Goal: Task Accomplishment & Management: Use online tool/utility

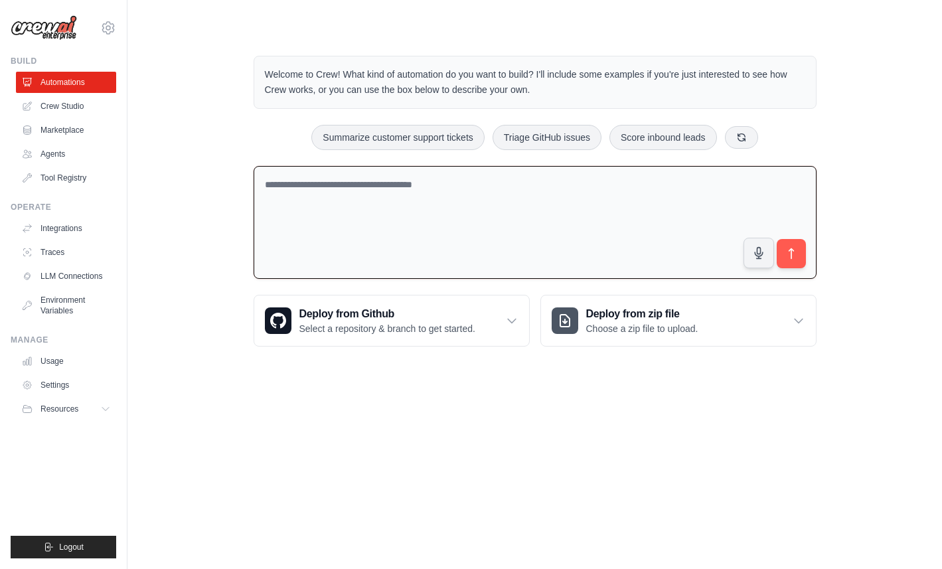
click at [324, 187] on textarea at bounding box center [534, 222] width 563 height 113
type textarea "*"
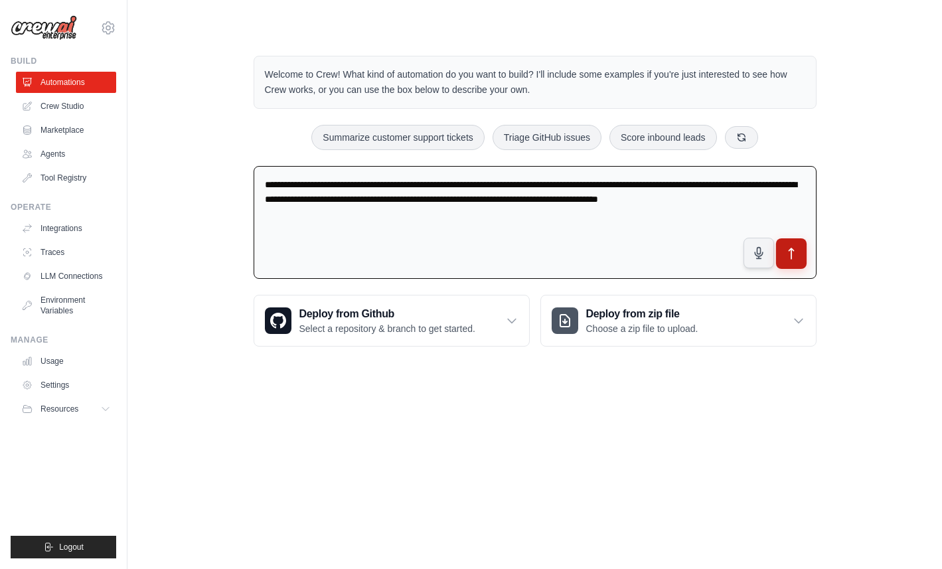
type textarea "**********"
click at [794, 249] on icon "submit" at bounding box center [791, 254] width 14 height 14
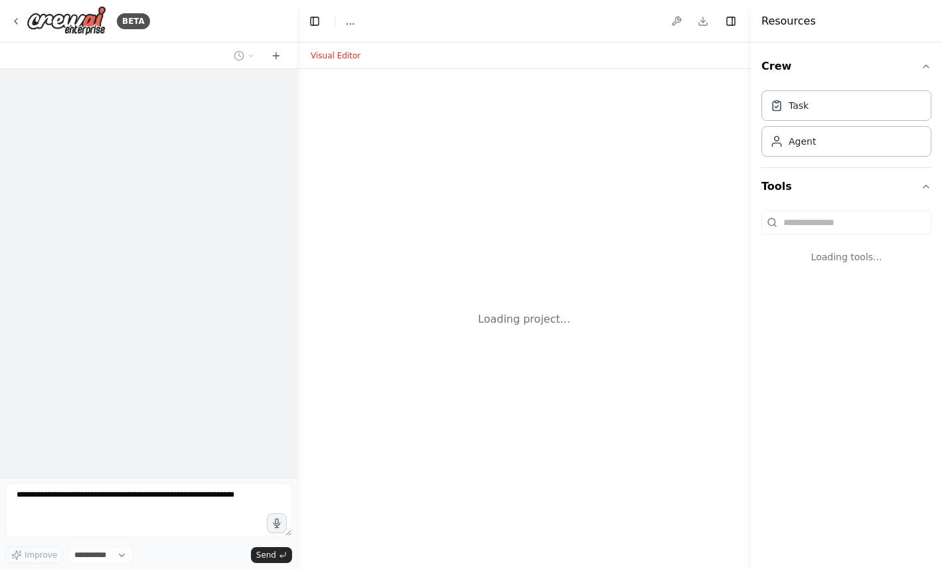
select select "****"
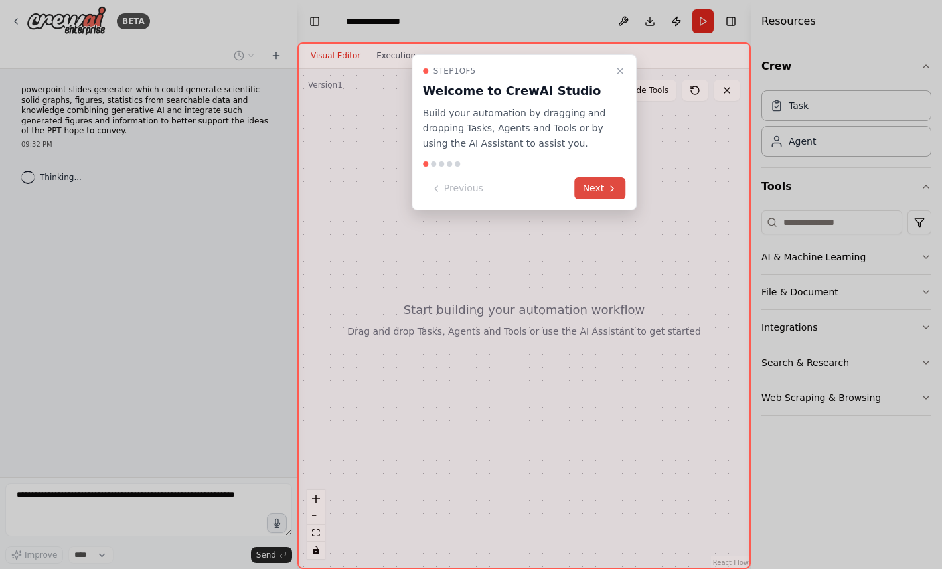
click at [606, 192] on icon at bounding box center [611, 188] width 11 height 11
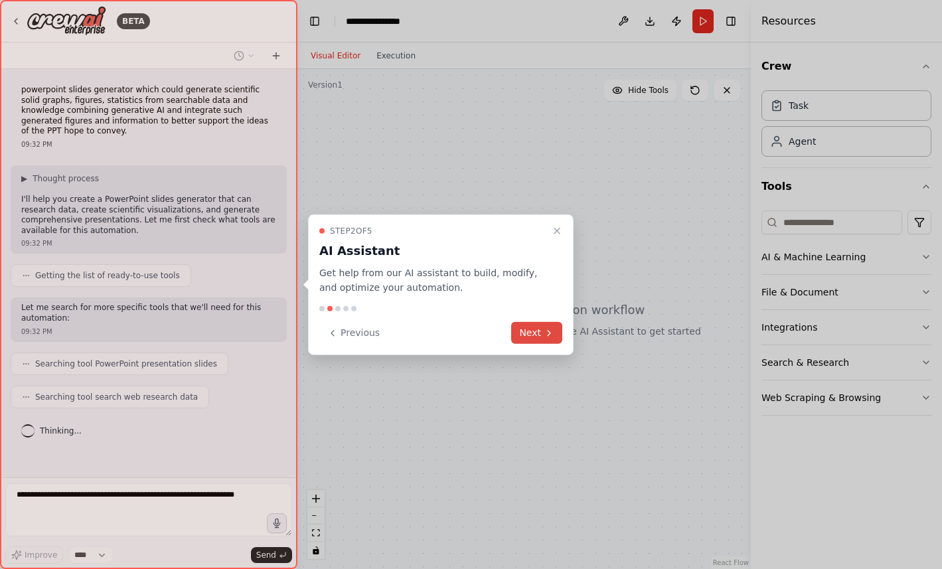
click at [535, 337] on button "Next" at bounding box center [536, 333] width 51 height 22
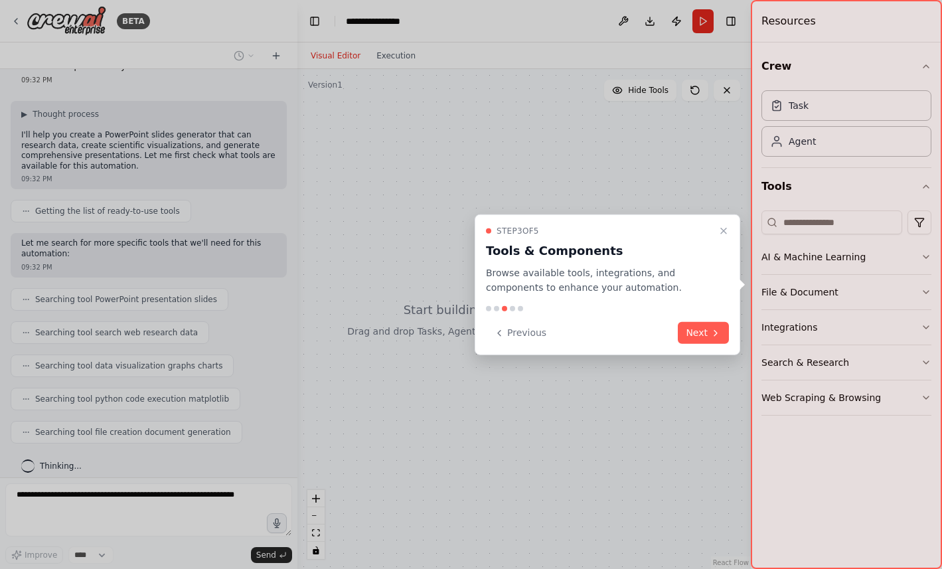
scroll to position [98, 0]
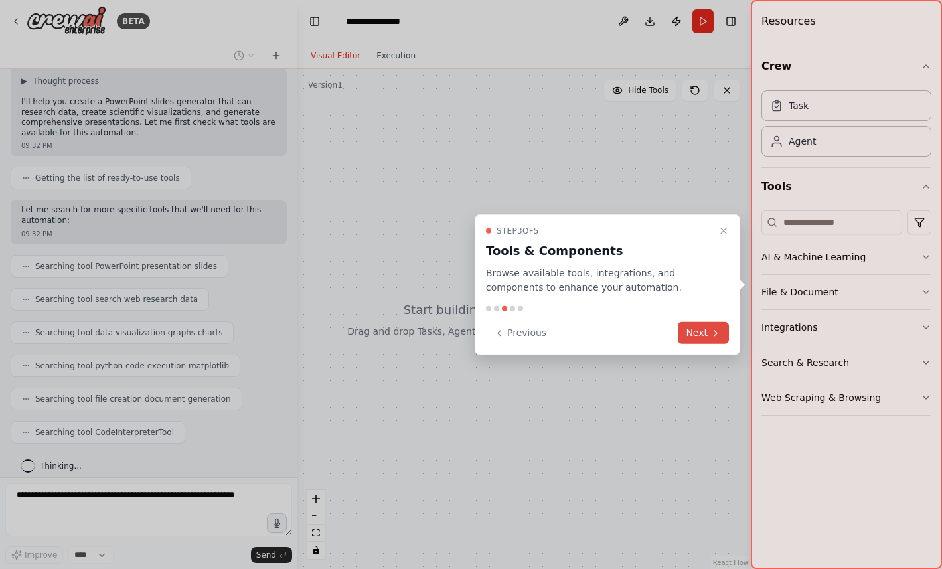
click at [717, 330] on icon at bounding box center [715, 332] width 11 height 11
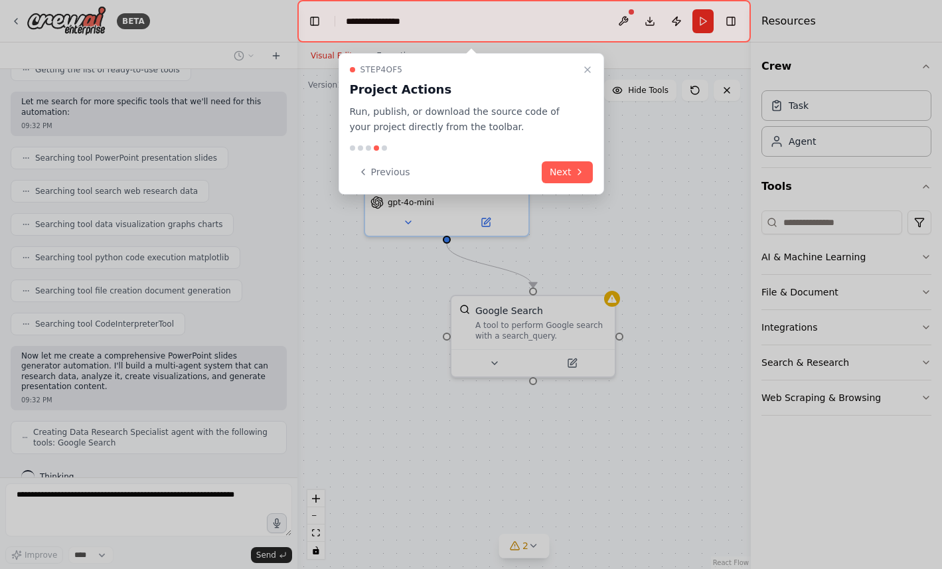
scroll to position [249, 0]
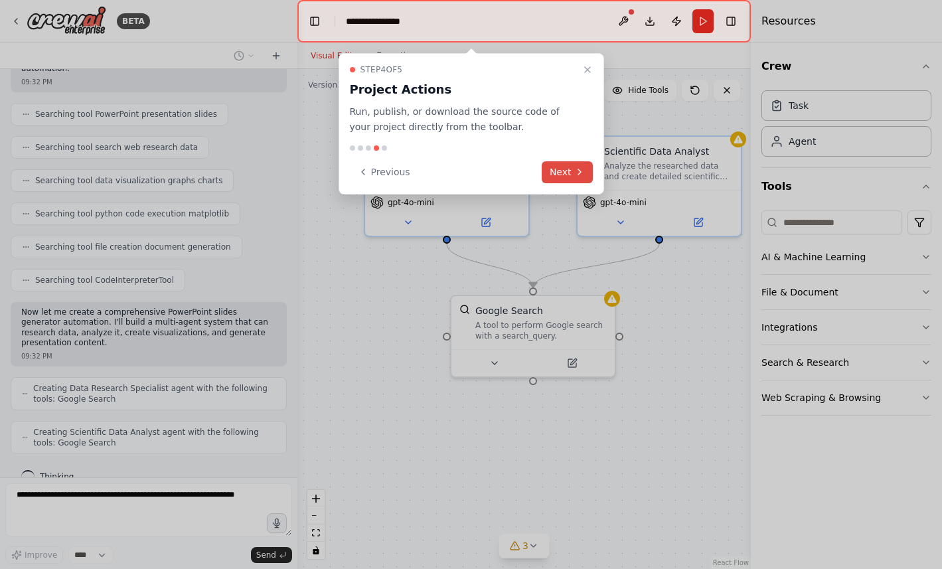
click at [572, 165] on button "Next" at bounding box center [566, 172] width 51 height 22
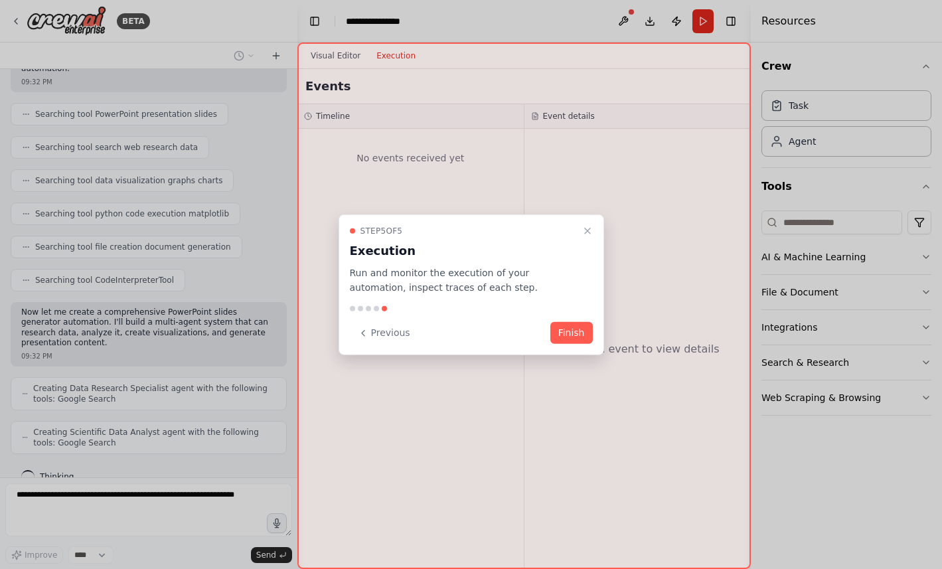
scroll to position [293, 0]
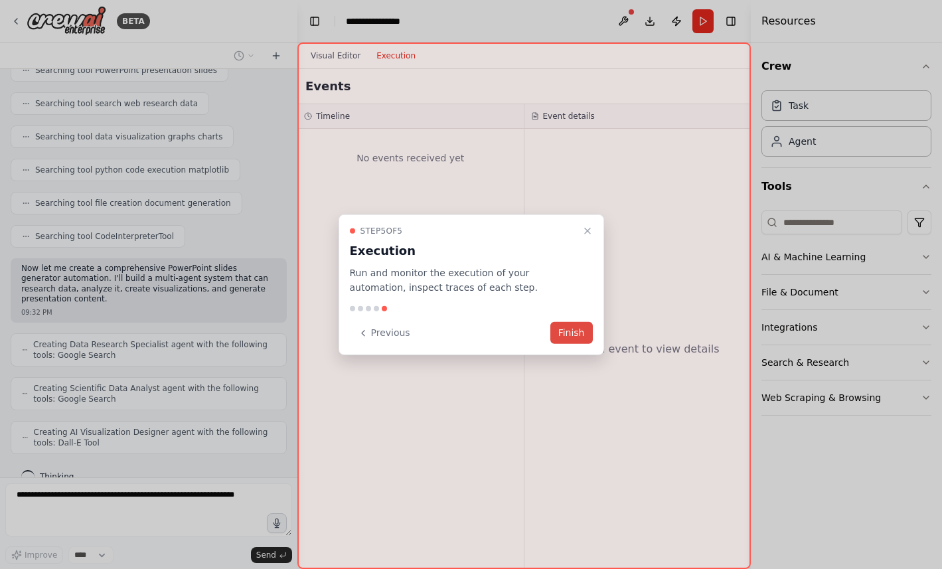
click at [569, 331] on button "Finish" at bounding box center [571, 333] width 42 height 22
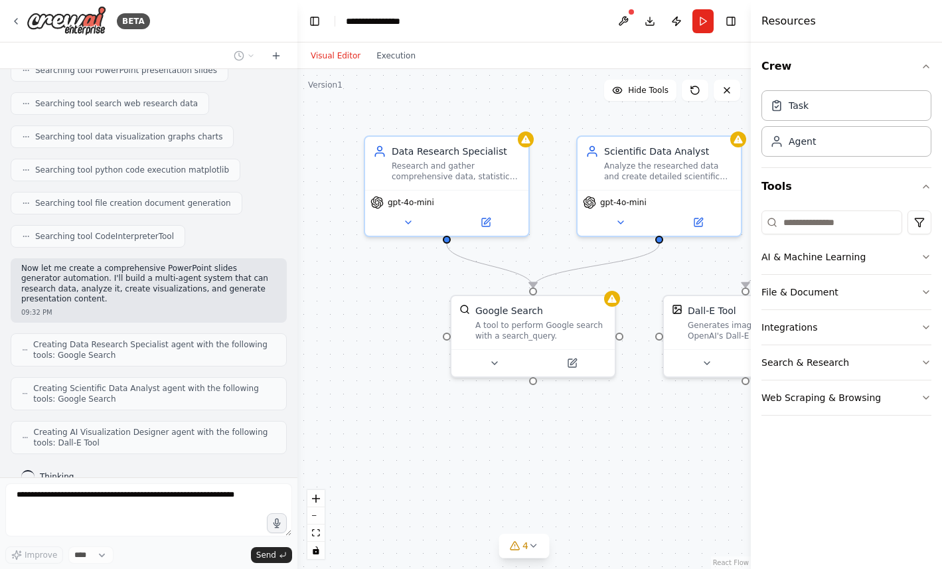
scroll to position [326, 0]
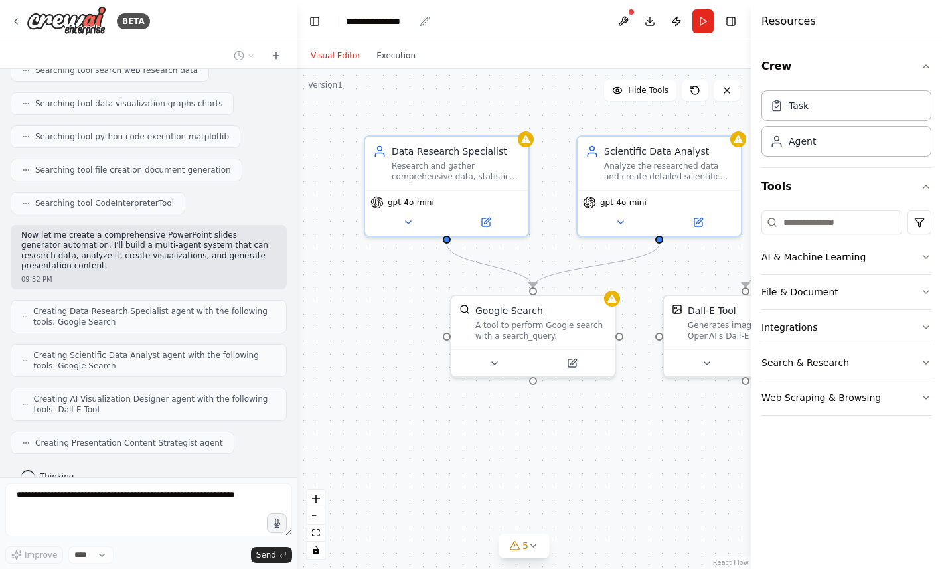
click at [401, 19] on div "**********" at bounding box center [380, 21] width 68 height 13
drag, startPoint x: 414, startPoint y: 22, endPoint x: 340, endPoint y: 22, distance: 73.7
click at [340, 22] on header "**********" at bounding box center [523, 21] width 453 height 42
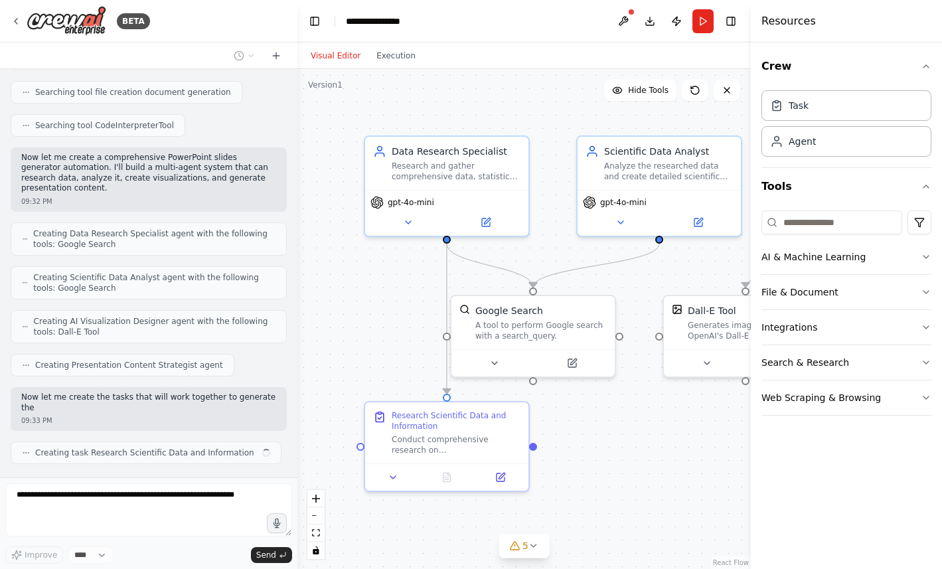
scroll to position [415, 0]
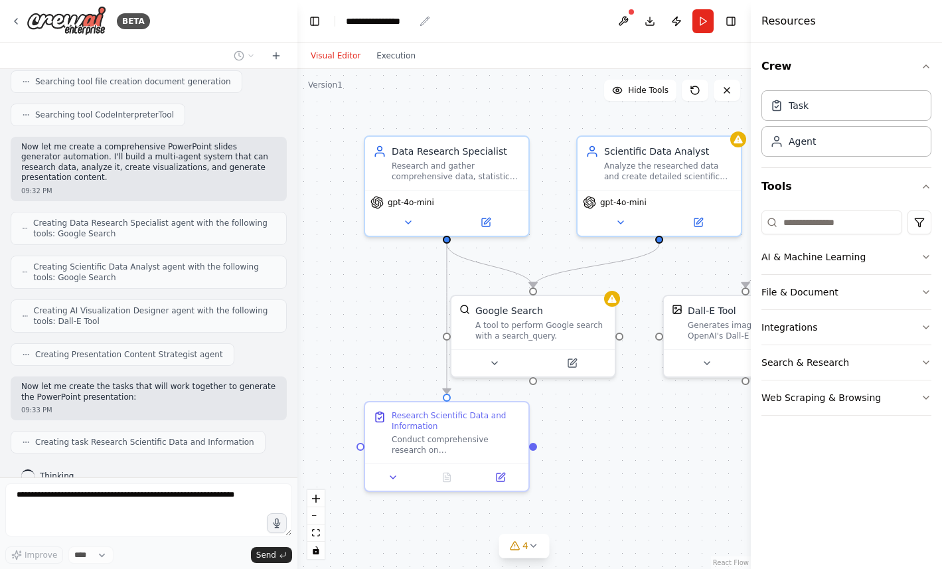
click at [419, 21] on div "**********" at bounding box center [388, 21] width 84 height 13
click at [424, 20] on icon "breadcrumb" at bounding box center [425, 21] width 9 height 9
click at [423, 19] on icon "breadcrumb" at bounding box center [424, 21] width 11 height 11
click at [413, 19] on div "**********" at bounding box center [380, 21] width 68 height 13
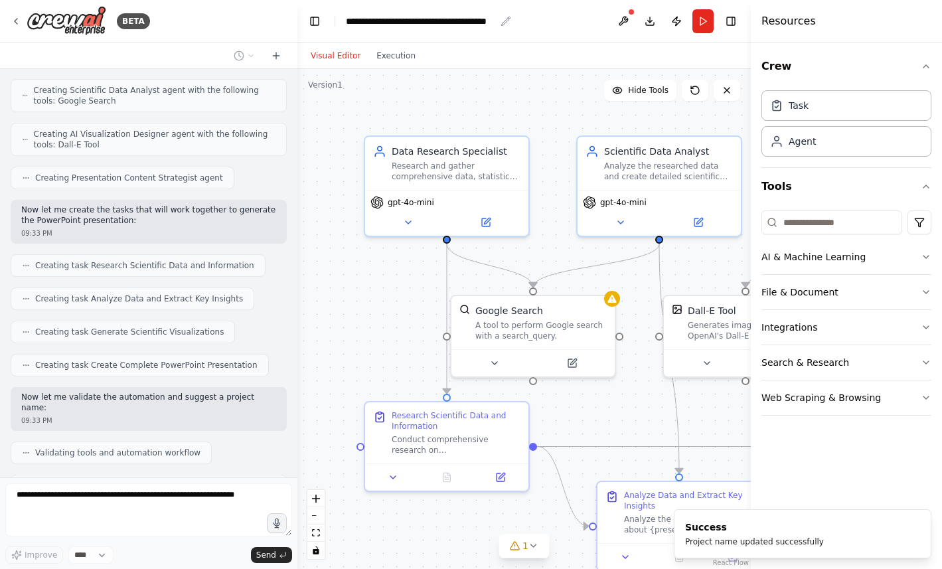
scroll to position [635, 0]
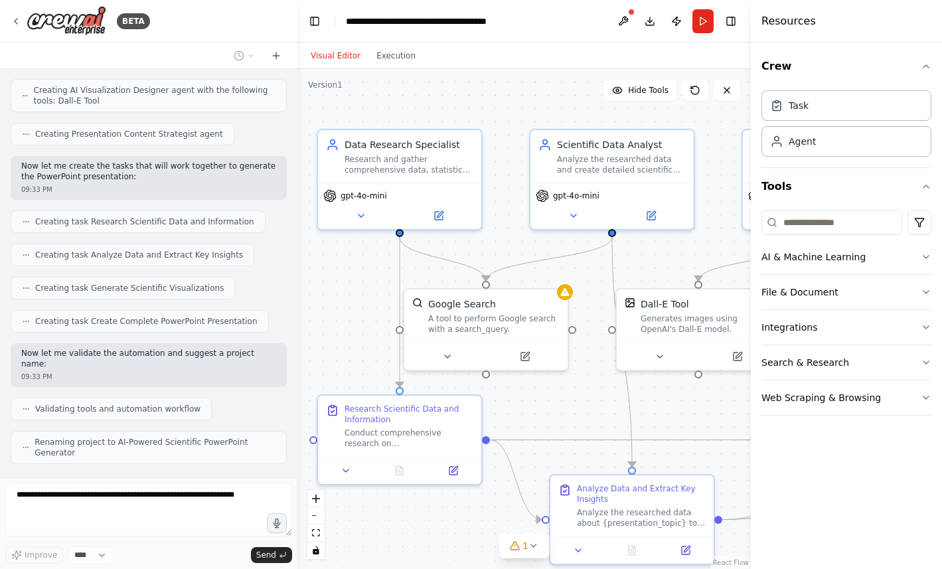
drag, startPoint x: 391, startPoint y: 289, endPoint x: 318, endPoint y: 273, distance: 74.9
click at [319, 273] on div ".deletable-edge-delete-btn { width: 20px; height: 20px; border: 0px solid #ffff…" at bounding box center [523, 319] width 453 height 500
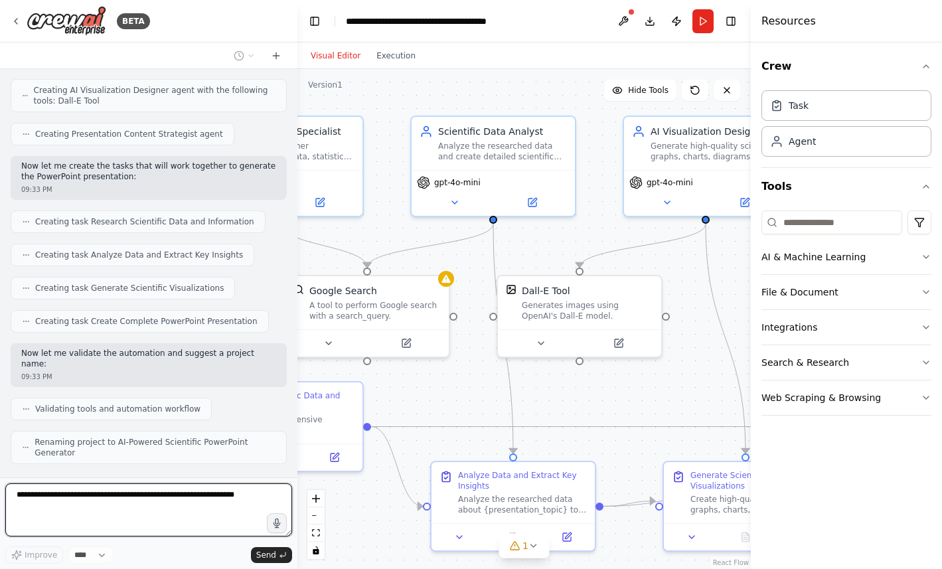
drag, startPoint x: 476, startPoint y: 243, endPoint x: 382, endPoint y: 240, distance: 93.6
click at [382, 240] on div ".deletable-edge-delete-btn { width: 20px; height: 20px; border: 0px solid #ffff…" at bounding box center [523, 319] width 453 height 500
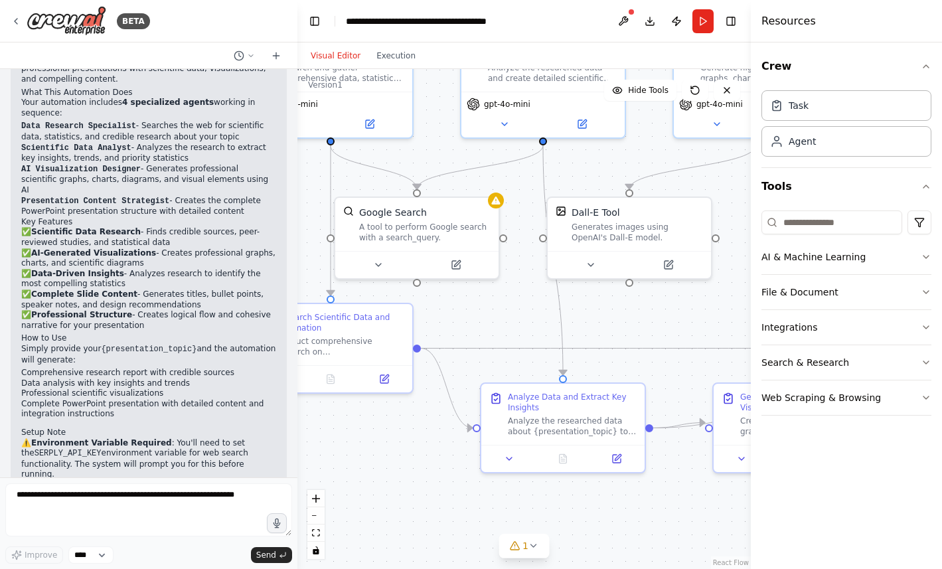
scroll to position [1082, 0]
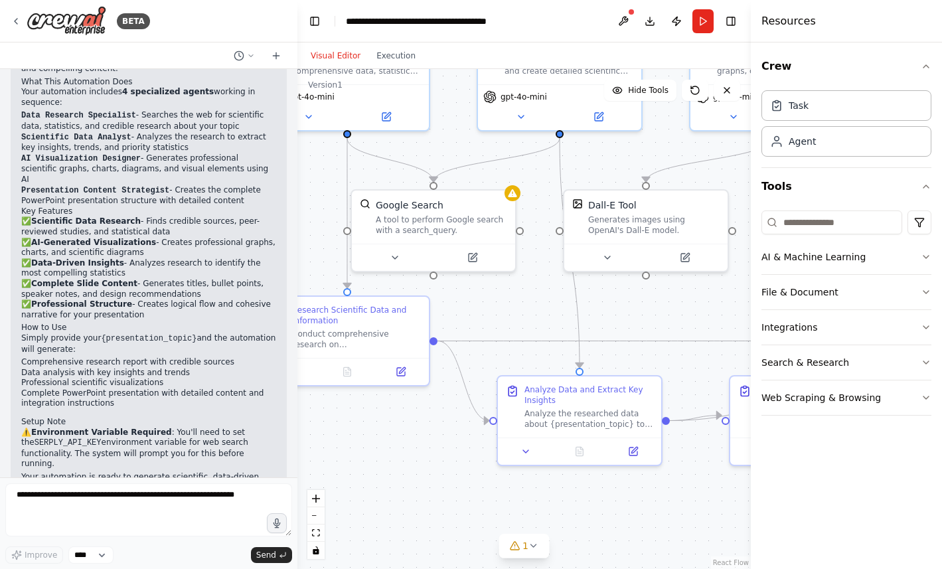
drag, startPoint x: 586, startPoint y: 236, endPoint x: 652, endPoint y: 150, distance: 108.3
click at [652, 150] on div ".deletable-edge-delete-btn { width: 20px; height: 20px; border: 0px solid #ffff…" at bounding box center [523, 319] width 453 height 500
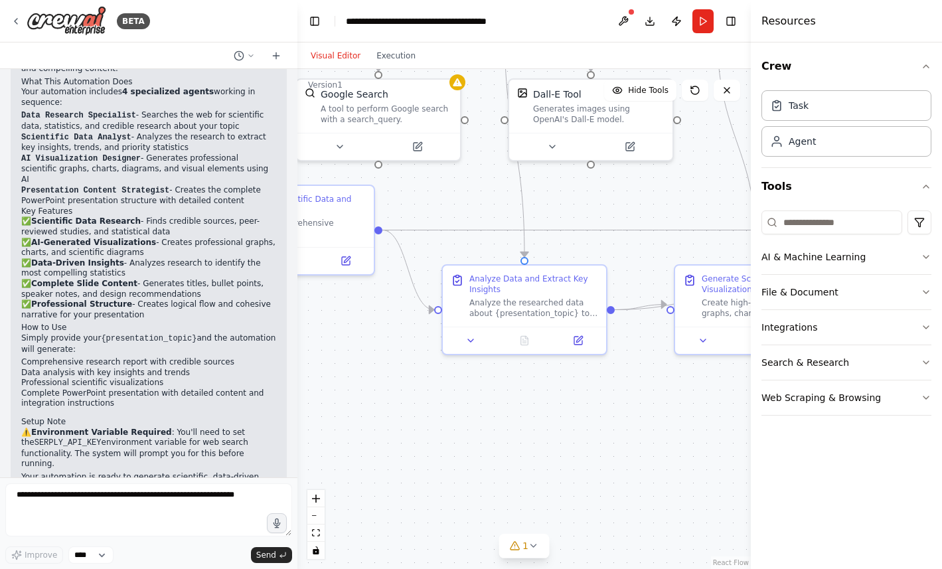
drag, startPoint x: 498, startPoint y: 315, endPoint x: 443, endPoint y: 204, distance: 123.7
click at [443, 204] on div ".deletable-edge-delete-btn { width: 20px; height: 20px; border: 0px solid #ffff…" at bounding box center [523, 319] width 453 height 500
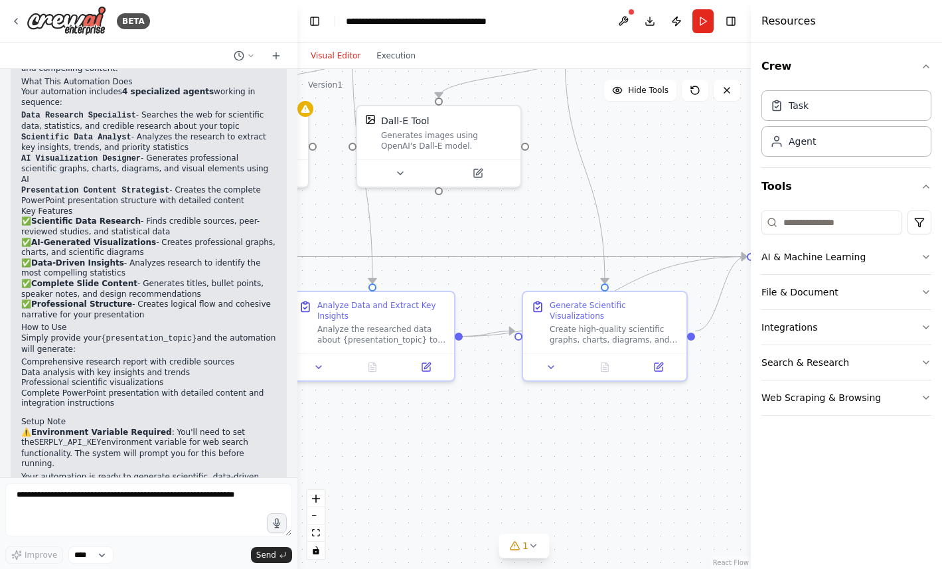
drag, startPoint x: 571, startPoint y: 216, endPoint x: 419, endPoint y: 243, distance: 154.3
click at [419, 243] on div ".deletable-edge-delete-btn { width: 20px; height: 20px; border: 0px solid #ffff…" at bounding box center [523, 319] width 453 height 500
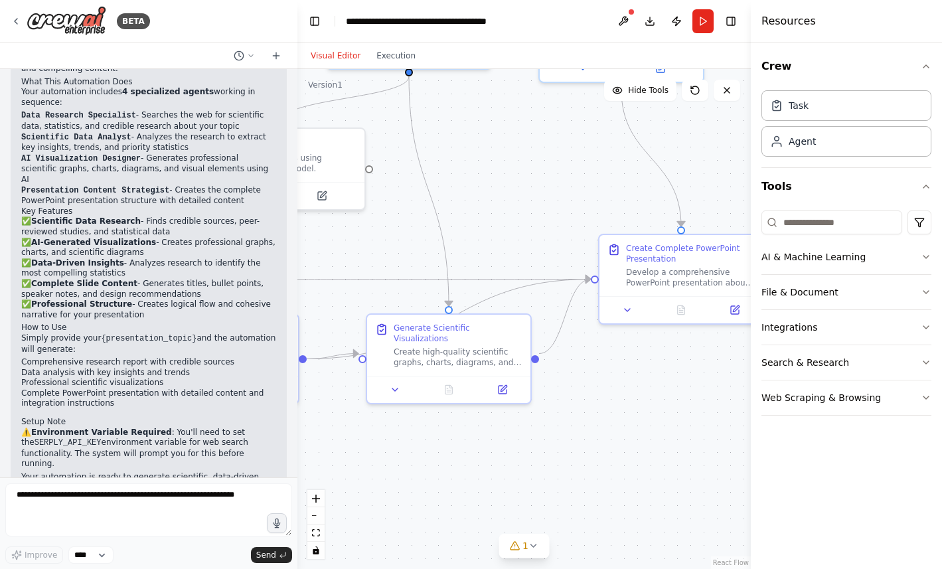
drag, startPoint x: 503, startPoint y: 243, endPoint x: 347, endPoint y: 265, distance: 157.6
click at [347, 265] on div ".deletable-edge-delete-btn { width: 20px; height: 20px; border: 0px solid #ffff…" at bounding box center [523, 319] width 453 height 500
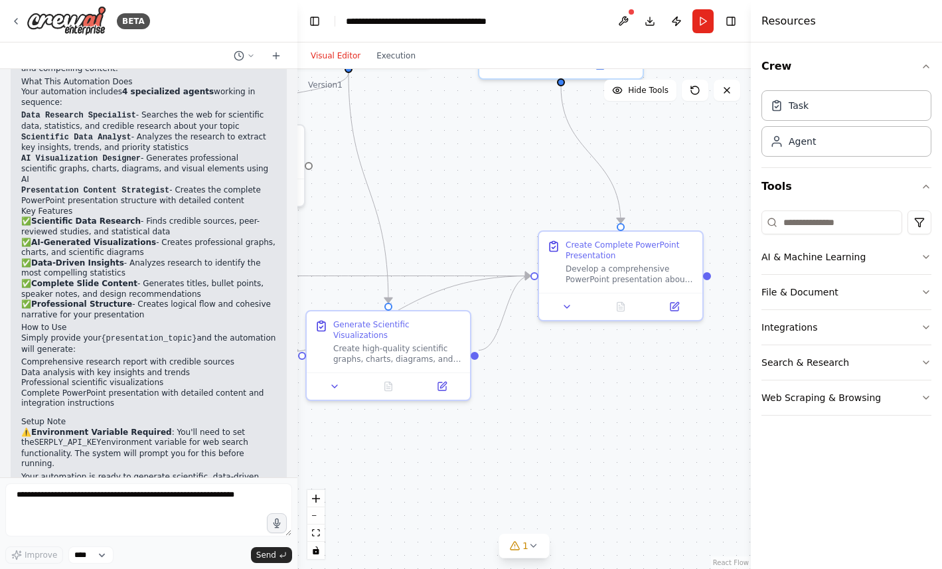
drag, startPoint x: 490, startPoint y: 217, endPoint x: 423, endPoint y: 213, distance: 67.1
click at [423, 213] on div ".deletable-edge-delete-btn { width: 20px; height: 20px; border: 0px solid #ffff…" at bounding box center [523, 319] width 453 height 500
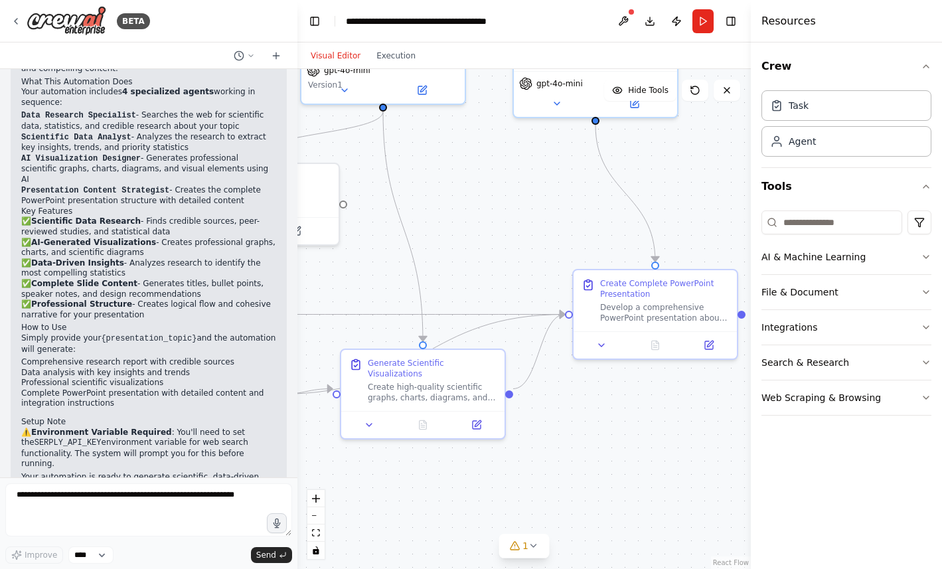
drag, startPoint x: 409, startPoint y: 200, endPoint x: 488, endPoint y: 309, distance: 134.3
click at [486, 305] on div ".deletable-edge-delete-btn { width: 20px; height: 20px; border: 0px solid #ffff…" at bounding box center [523, 319] width 453 height 500
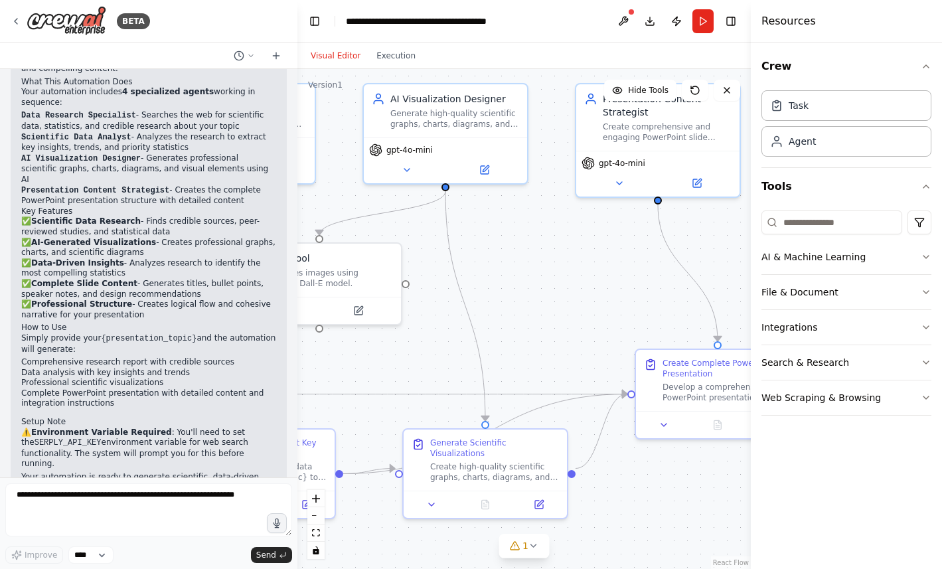
drag, startPoint x: 502, startPoint y: 224, endPoint x: 621, endPoint y: 343, distance: 168.0
click at [620, 339] on div ".deletable-edge-delete-btn { width: 20px; height: 20px; border: 0px solid #ffff…" at bounding box center [523, 319] width 453 height 500
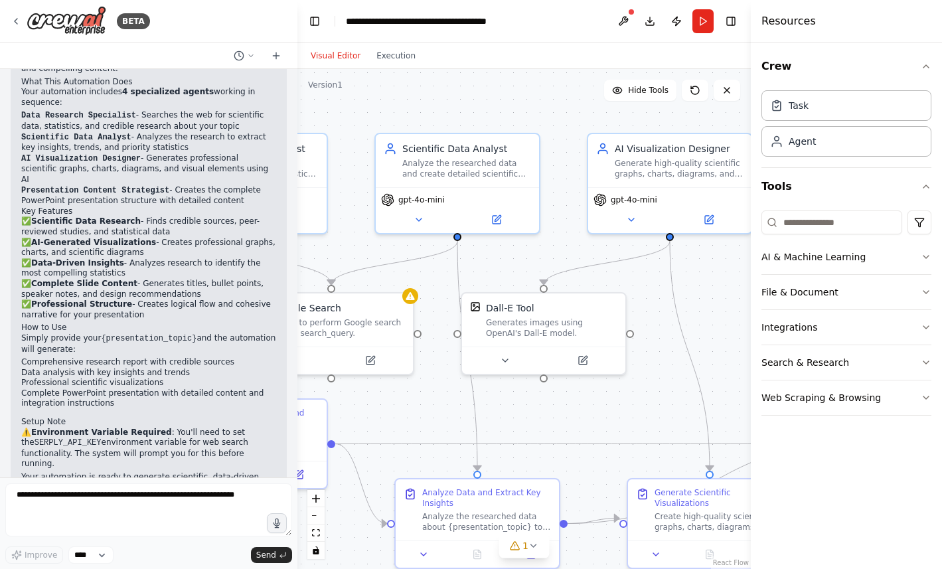
drag, startPoint x: 448, startPoint y: 163, endPoint x: 579, endPoint y: 111, distance: 141.2
click at [580, 111] on div ".deletable-edge-delete-btn { width: 20px; height: 20px; border: 0px solid #ffff…" at bounding box center [523, 319] width 453 height 500
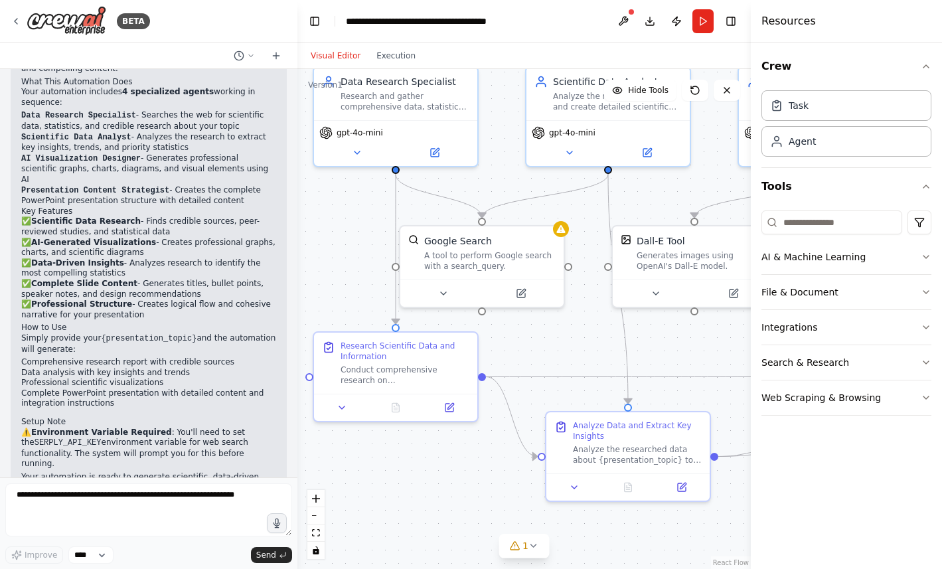
drag, startPoint x: 425, startPoint y: 281, endPoint x: 576, endPoint y: 214, distance: 165.5
click at [576, 214] on div ".deletable-edge-delete-btn { width: 20px; height: 20px; border: 0px solid #ffff…" at bounding box center [523, 319] width 453 height 500
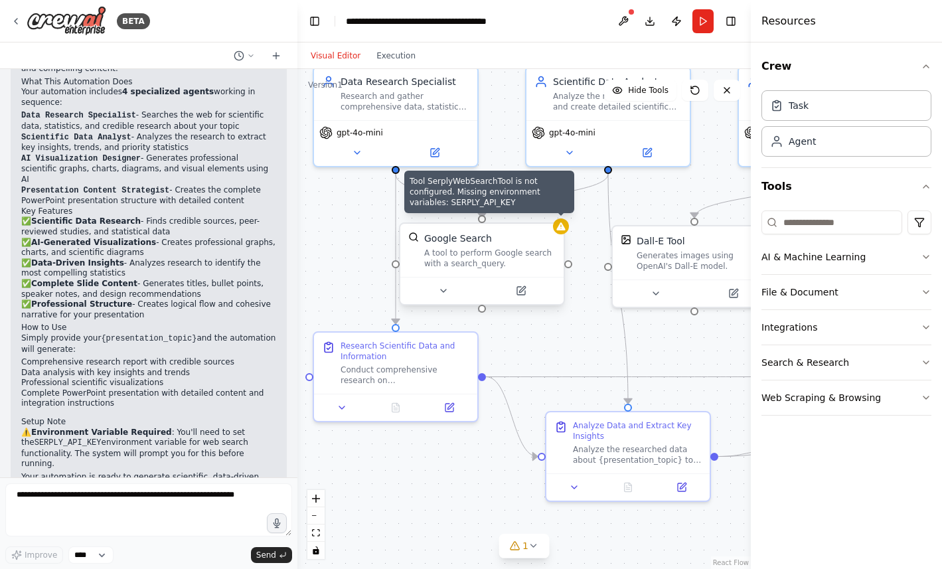
click at [562, 231] on icon at bounding box center [560, 226] width 11 height 11
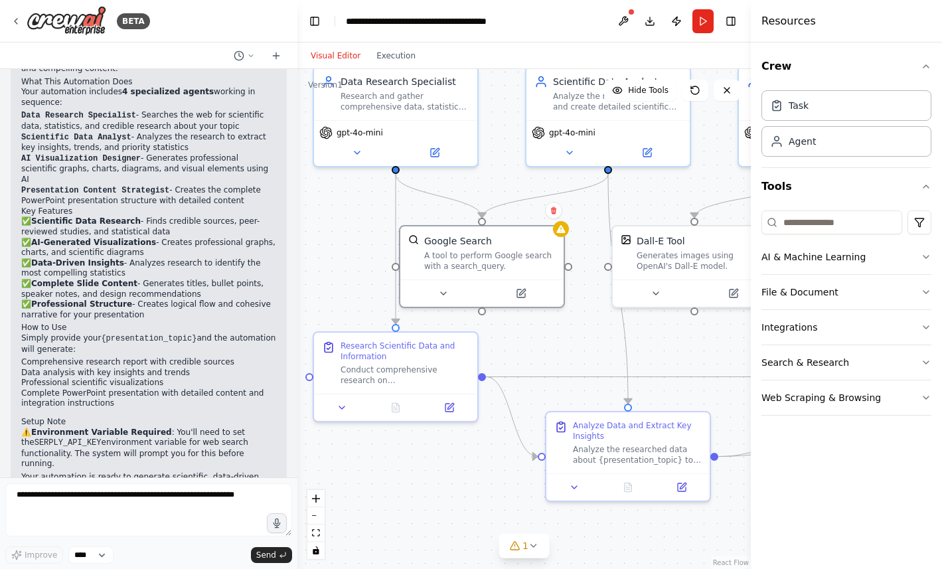
click at [96, 427] on p "⚠️ Environment Variable Required : You'll need to set the SERPLY_API_KEY enviro…" at bounding box center [148, 448] width 255 height 42
click at [528, 545] on icon at bounding box center [533, 545] width 11 height 11
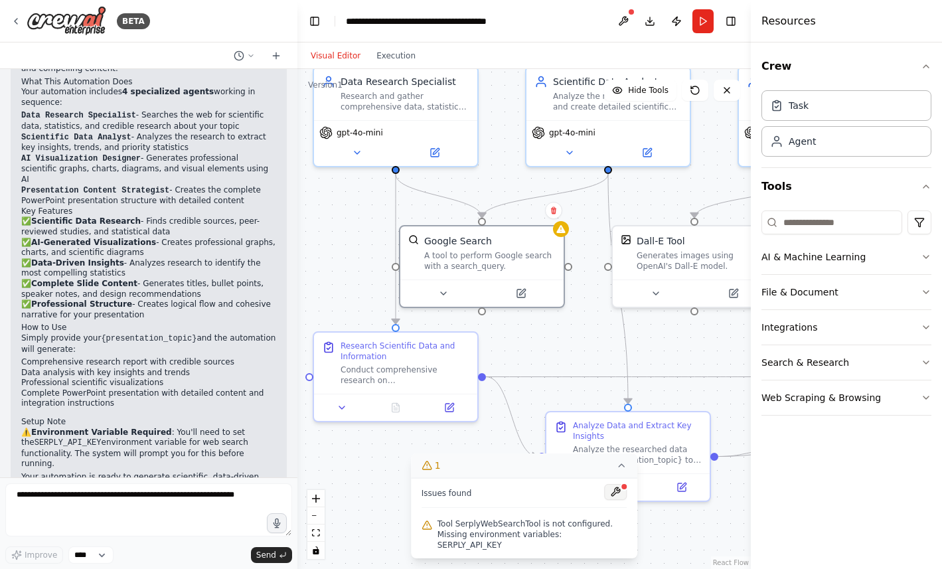
click at [619, 500] on button at bounding box center [615, 492] width 23 height 16
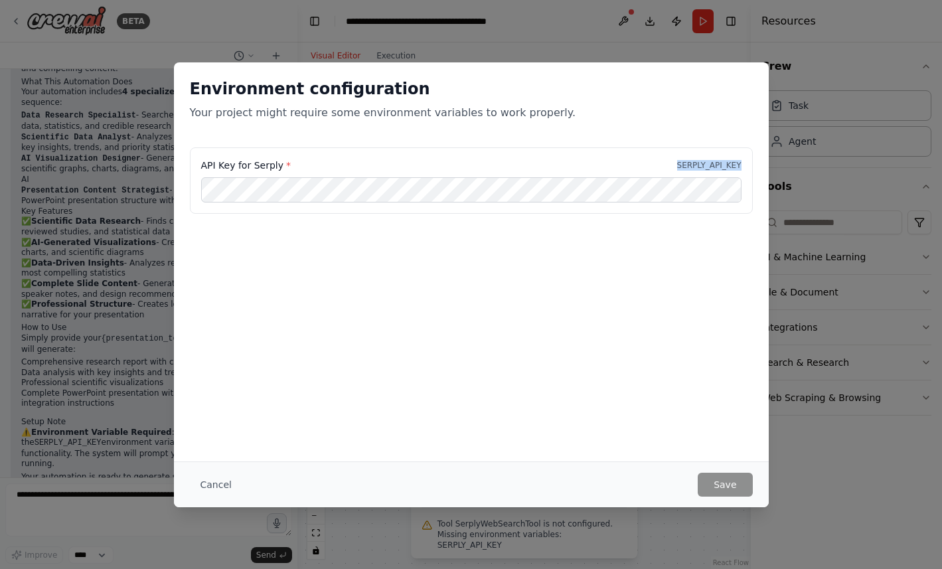
drag, startPoint x: 677, startPoint y: 165, endPoint x: 747, endPoint y: 160, distance: 70.5
click at [748, 160] on div "API Key for Serply * SERPLY_API_KEY" at bounding box center [471, 180] width 563 height 66
copy p "SERPLY_API_KEY"
click at [123, 508] on div "Environment configuration Your project might require some environment variables…" at bounding box center [471, 284] width 942 height 569
click at [107, 500] on div "Environment configuration Your project might require some environment variables…" at bounding box center [471, 284] width 942 height 569
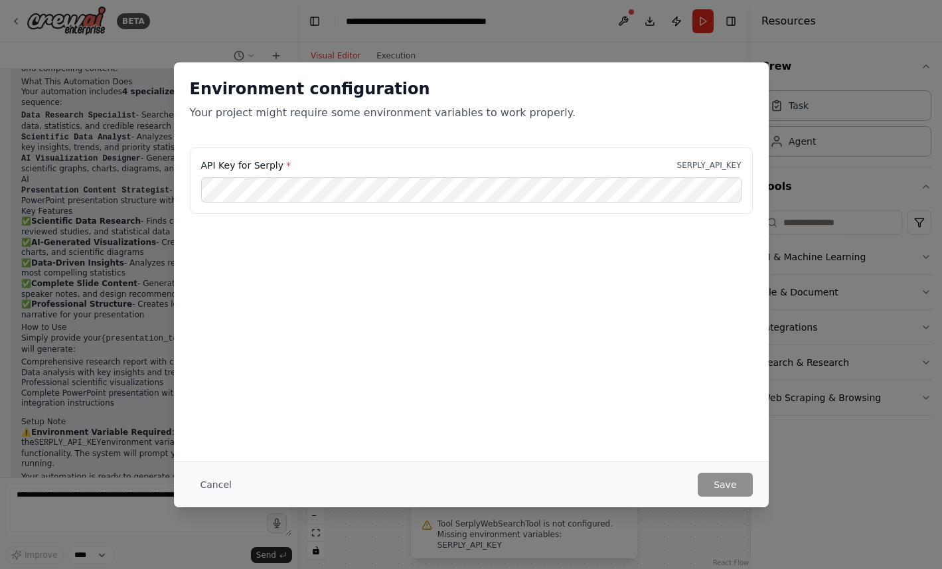
click at [106, 321] on div "Environment configuration Your project might require some environment variables…" at bounding box center [471, 284] width 942 height 569
click at [217, 479] on button "Cancel" at bounding box center [216, 484] width 52 height 24
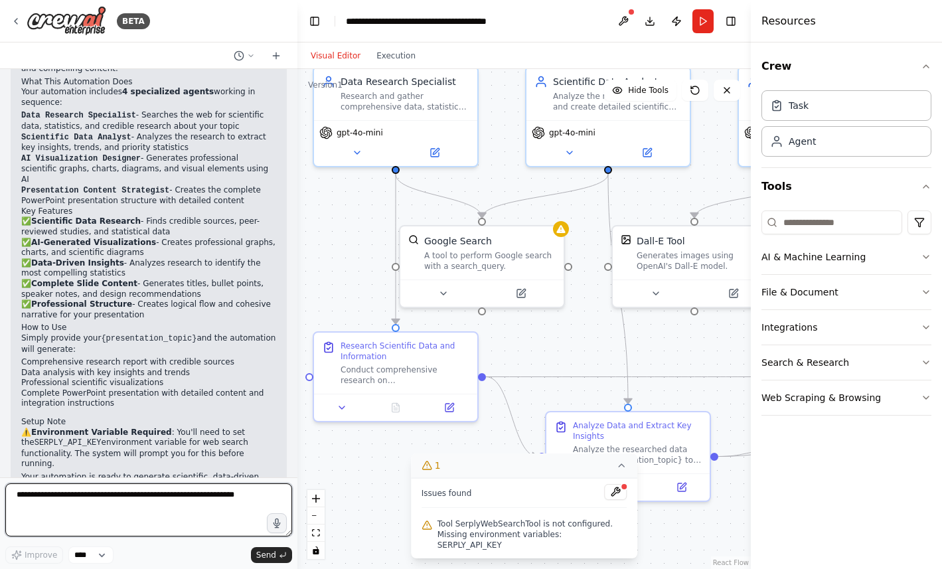
click at [166, 508] on textarea at bounding box center [148, 509] width 287 height 53
paste textarea "**********"
type textarea "**********"
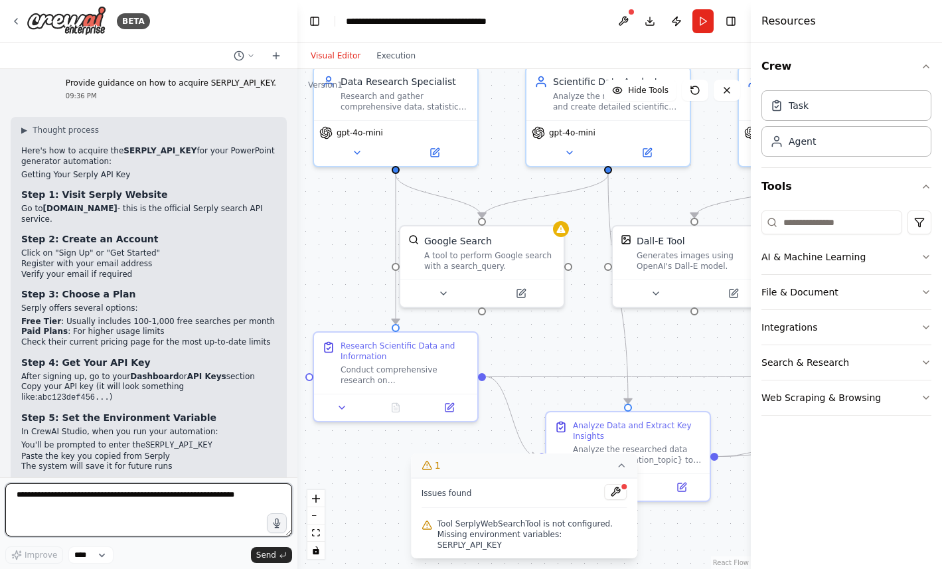
scroll to position [1515, 0]
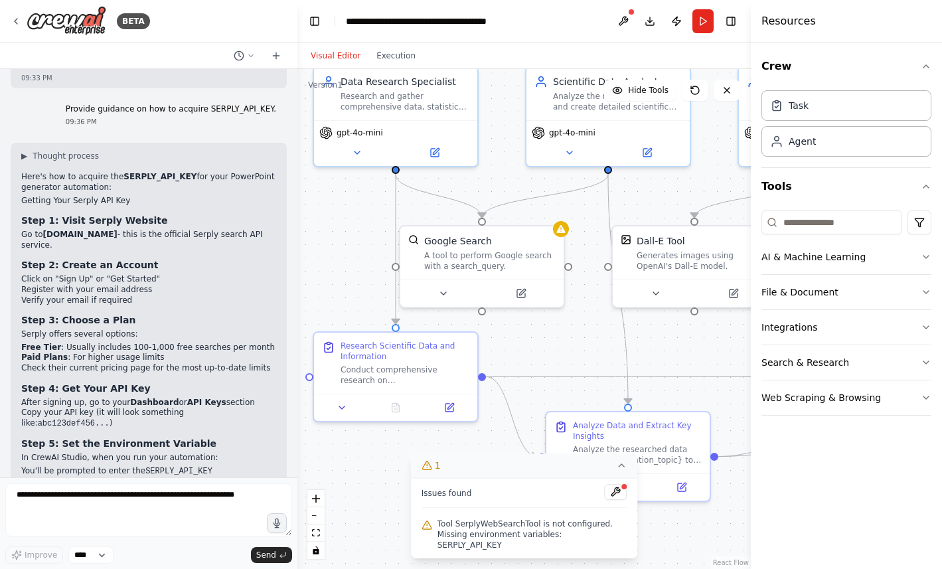
click at [52, 230] on link "[DOMAIN_NAME]" at bounding box center [80, 234] width 74 height 9
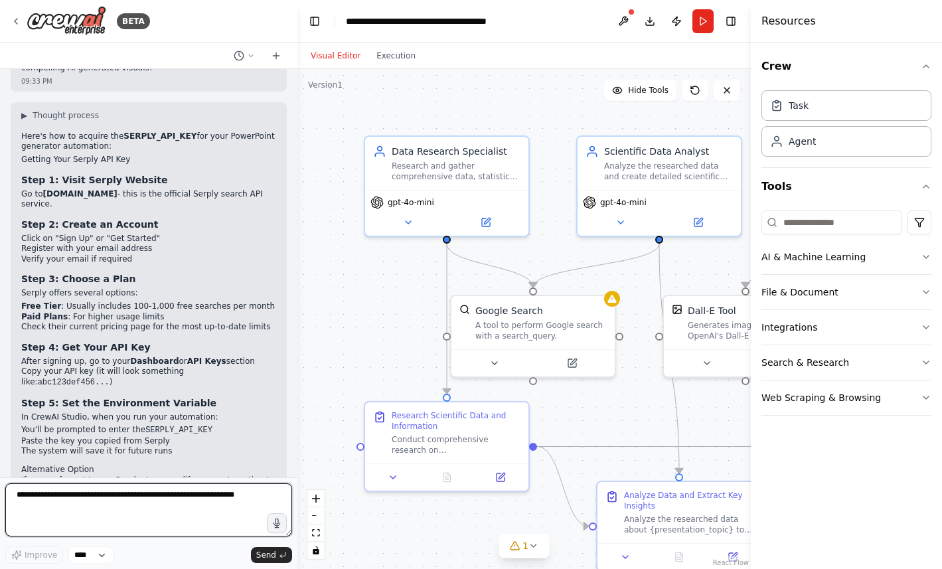
scroll to position [2937, 0]
click at [514, 544] on icon at bounding box center [514, 545] width 11 height 11
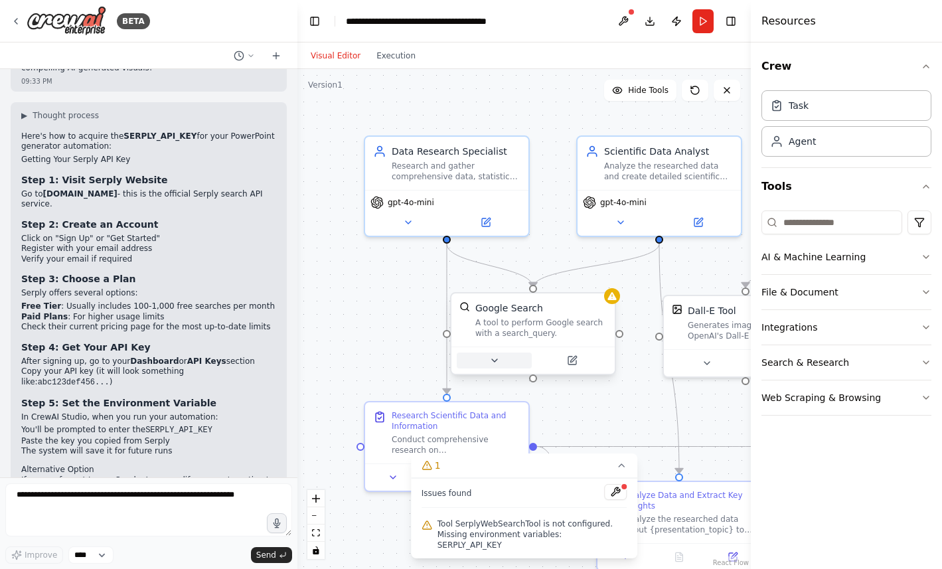
click at [492, 355] on icon at bounding box center [494, 360] width 11 height 11
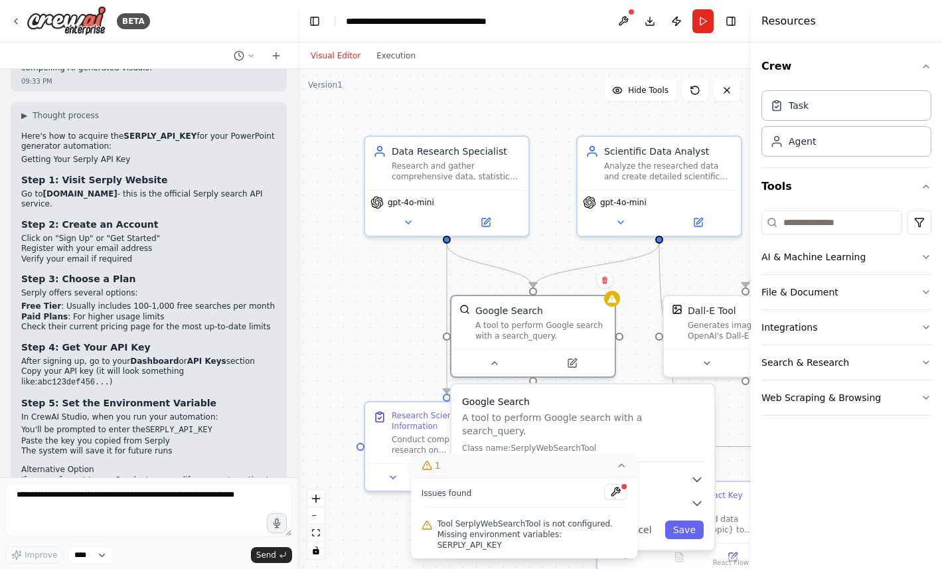
click at [622, 470] on icon at bounding box center [621, 465] width 11 height 11
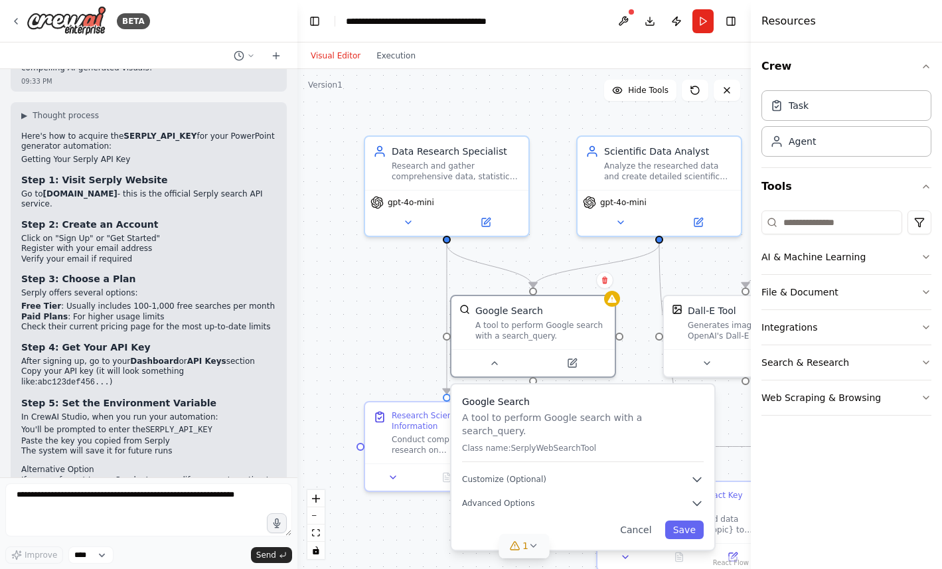
click at [507, 429] on div "Google Search A tool to perform Google search with a search_query. Class name: …" at bounding box center [583, 428] width 242 height 67
click at [683, 520] on button "Save" at bounding box center [684, 529] width 38 height 19
click at [694, 520] on button "Save" at bounding box center [690, 529] width 38 height 19
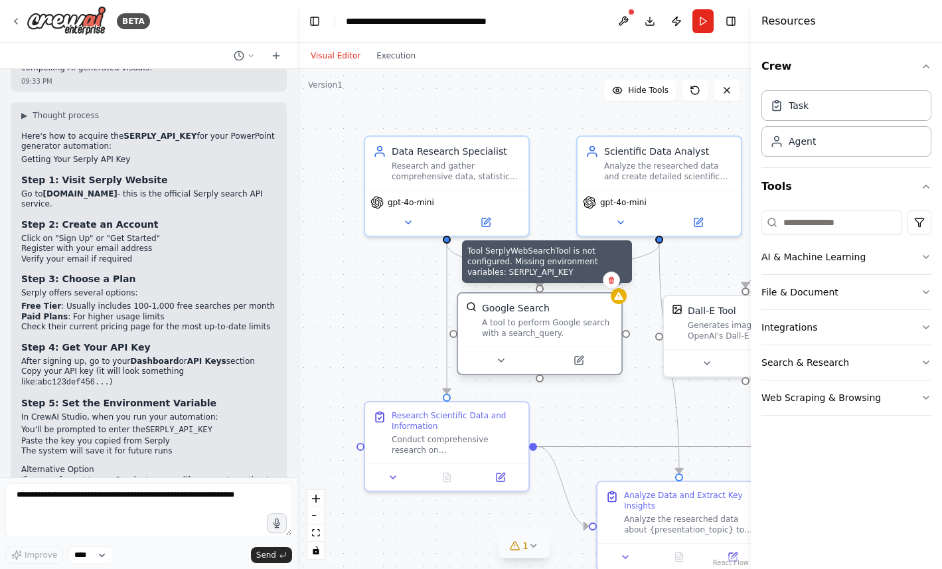
click at [619, 304] on div "Tool SerplyWebSearchTool is not configured. Missing environment variables: SERP…" at bounding box center [540, 333] width 166 height 83
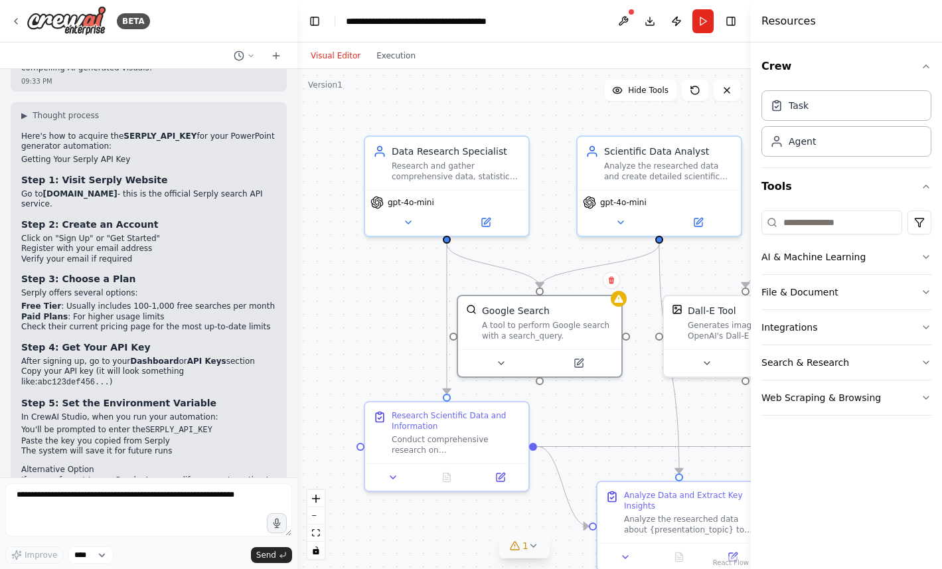
click at [544, 271] on div ".deletable-edge-delete-btn { width: 20px; height: 20px; border: 0px solid #ffff…" at bounding box center [523, 319] width 453 height 500
click at [577, 359] on icon at bounding box center [580, 359] width 6 height 6
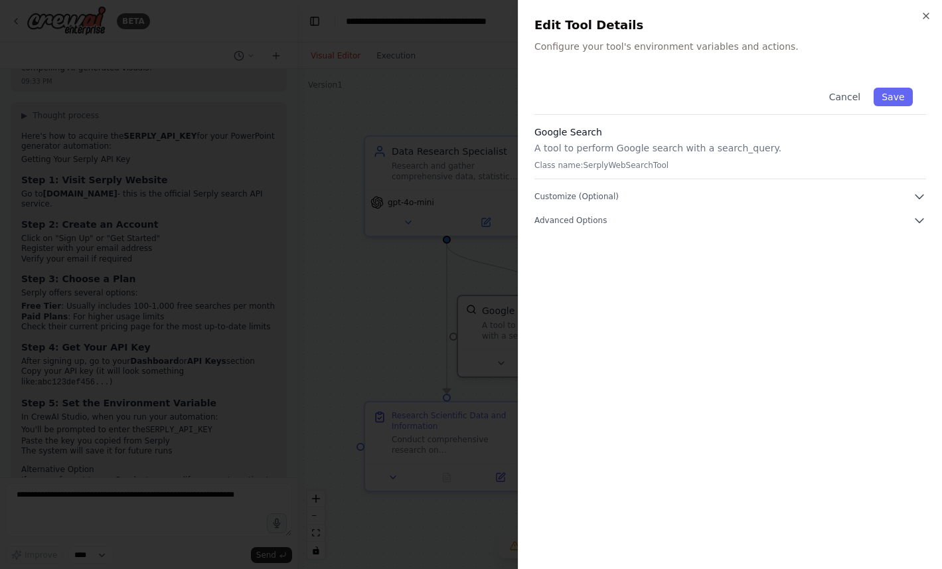
click at [584, 149] on p "A tool to perform Google search with a search_query." at bounding box center [729, 147] width 391 height 13
click at [631, 230] on div "Cancel Save Google Search A tool to perform Google search with a search_query. …" at bounding box center [729, 313] width 391 height 478
click at [919, 218] on icon "button" at bounding box center [918, 220] width 13 height 13
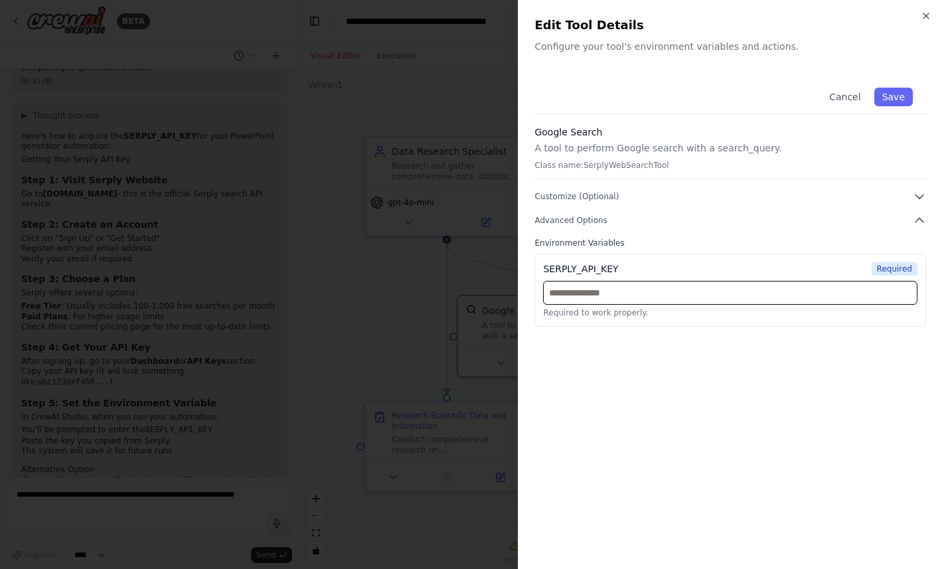
click at [632, 288] on input "text" at bounding box center [730, 293] width 374 height 24
paste input "**********"
type input "**********"
click at [888, 96] on button "Save" at bounding box center [893, 97] width 38 height 19
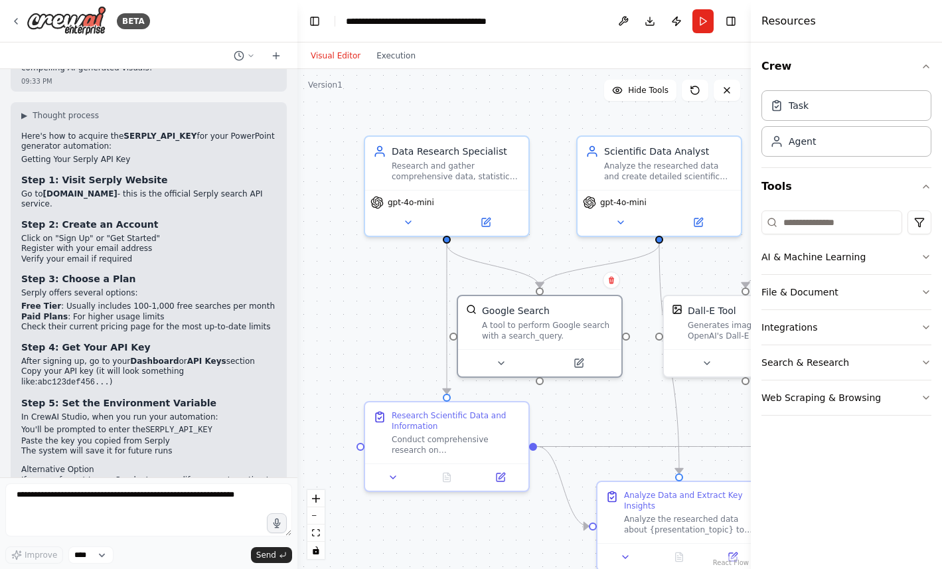
click at [355, 364] on div ".deletable-edge-delete-btn { width: 20px; height: 20px; border: 0px solid #ffff…" at bounding box center [523, 319] width 453 height 500
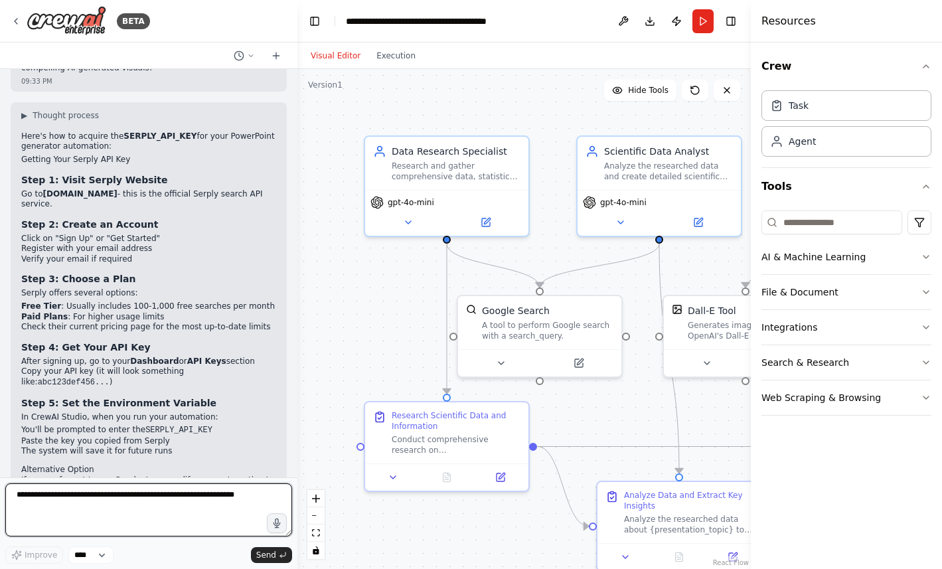
click at [156, 504] on textarea at bounding box center [148, 509] width 287 height 53
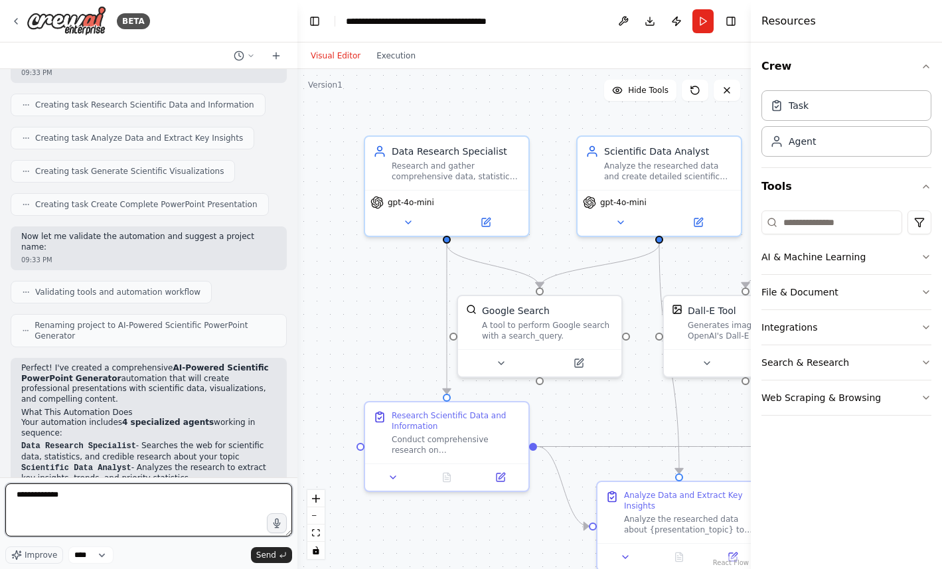
scroll to position [2182, 0]
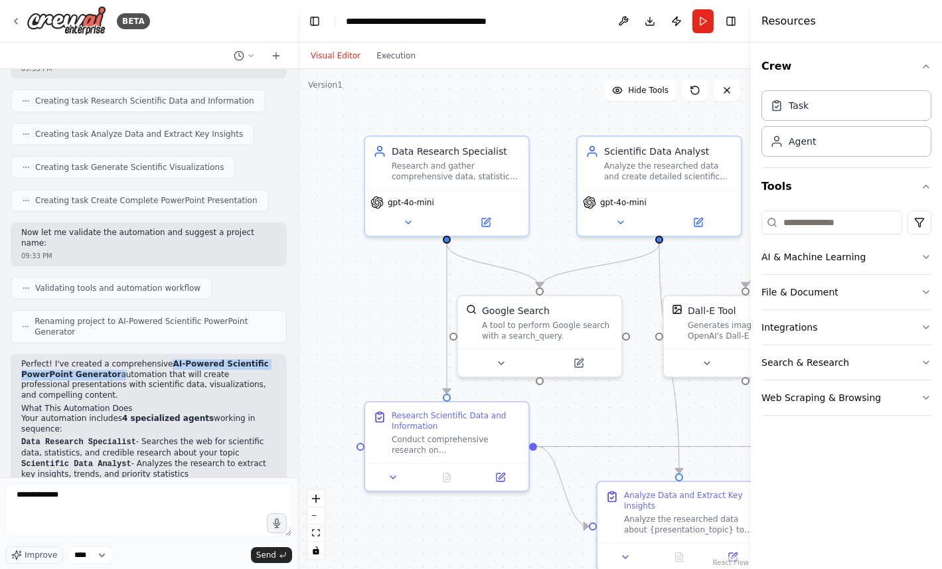
drag, startPoint x: 166, startPoint y: 267, endPoint x: 111, endPoint y: 277, distance: 56.0
click at [111, 359] on p "Perfect! I've created a comprehensive AI-Powered Scientific PowerPoint Generato…" at bounding box center [148, 379] width 255 height 41
copy p "AI-Powered Scientific PowerPoint Generator"
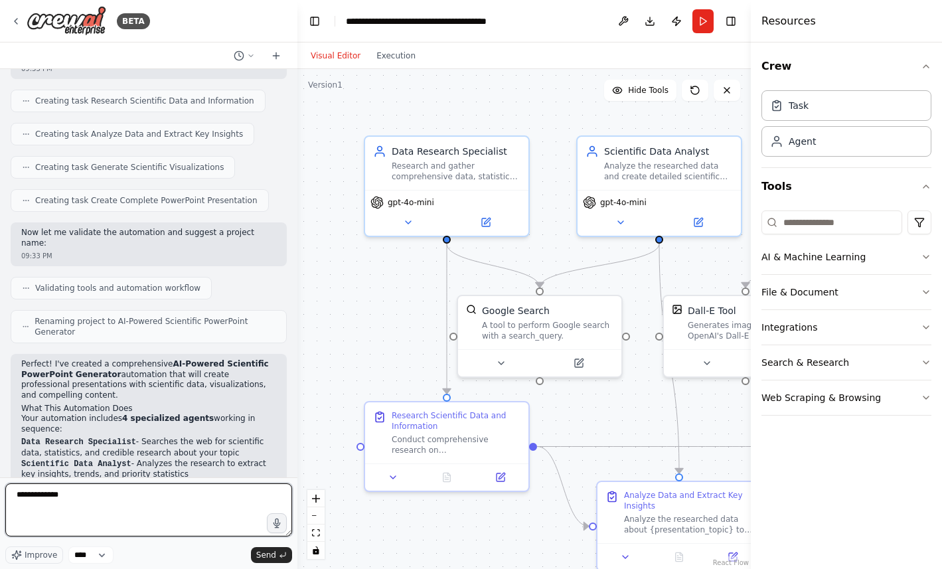
click at [94, 496] on textarea "**********" at bounding box center [148, 509] width 287 height 53
click at [54, 495] on textarea "**********" at bounding box center [148, 509] width 287 height 53
paste textarea "**********"
click at [52, 502] on textarea "**********" at bounding box center [148, 509] width 287 height 53
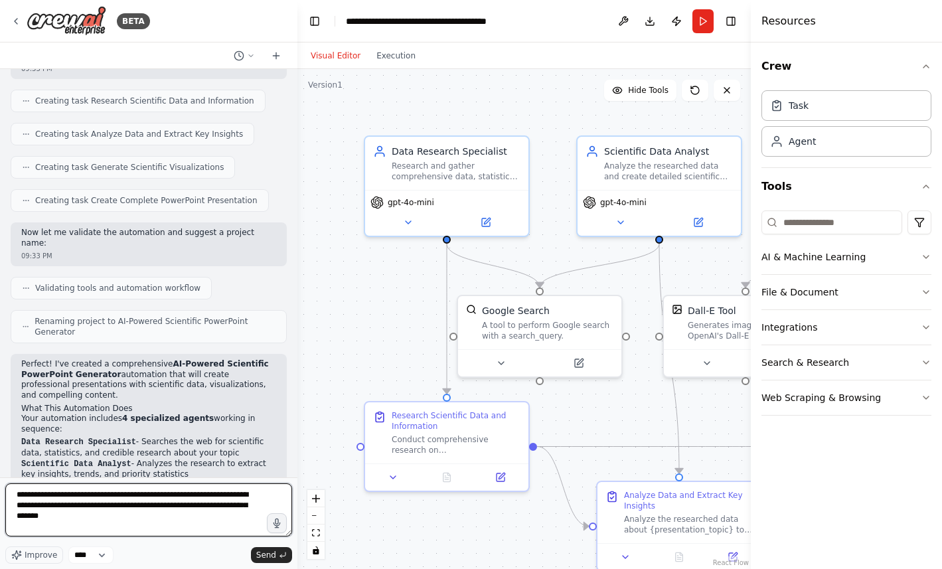
click at [131, 519] on textarea "**********" at bounding box center [148, 509] width 287 height 53
paste textarea "**********"
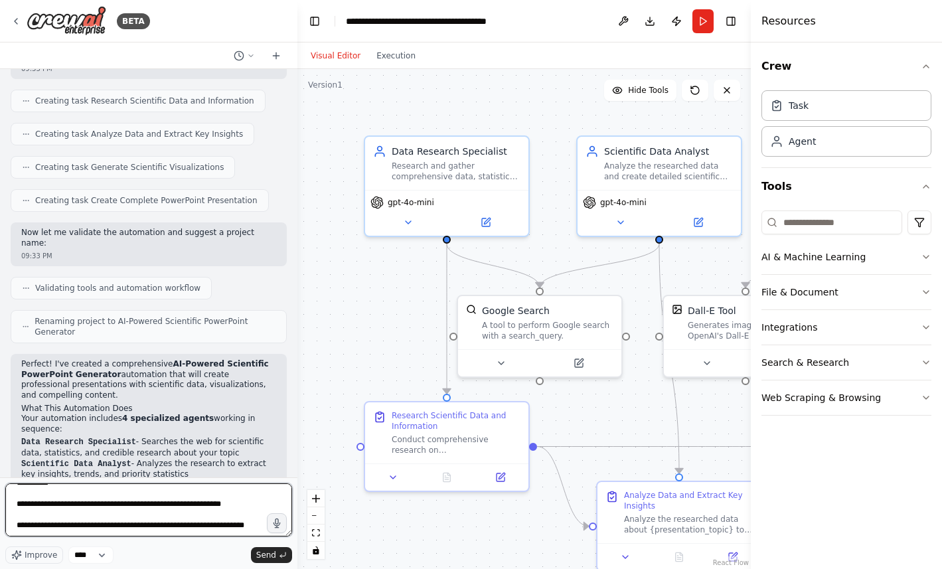
click at [50, 509] on textarea "**********" at bounding box center [148, 509] width 287 height 53
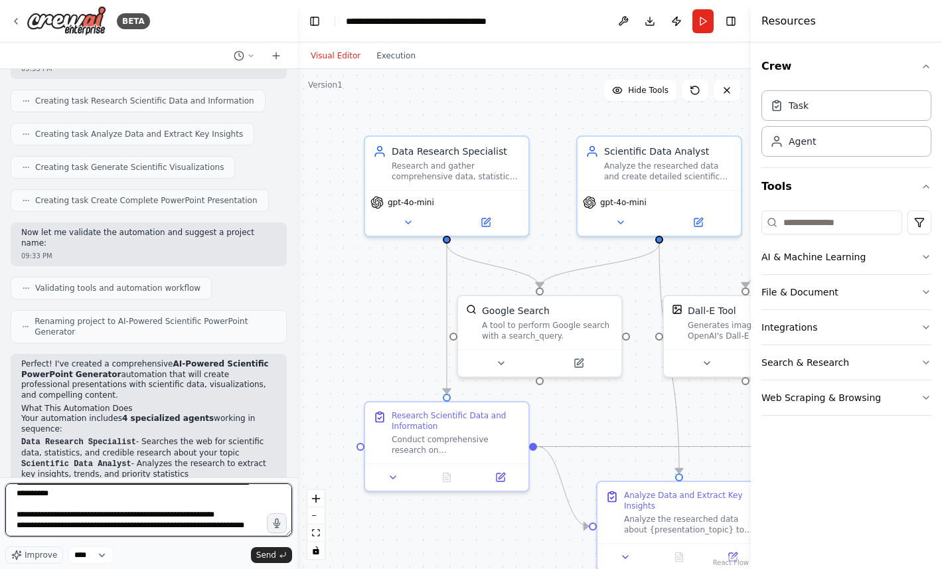
scroll to position [102, 0]
click at [25, 503] on textarea "**********" at bounding box center [148, 509] width 287 height 53
drag, startPoint x: 164, startPoint y: 504, endPoint x: 184, endPoint y: 512, distance: 21.4
click at [184, 512] on textarea "**********" at bounding box center [148, 509] width 287 height 53
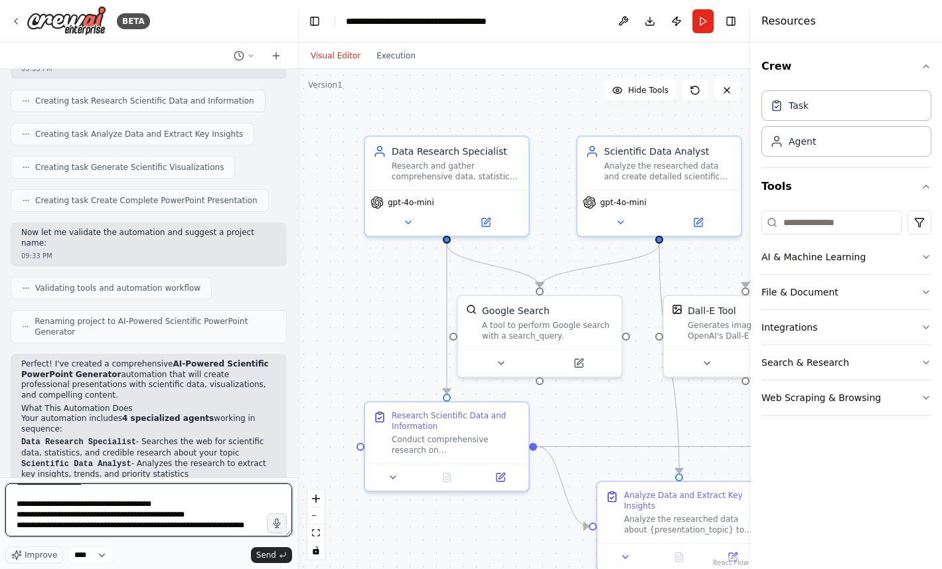
click at [140, 496] on textarea "**********" at bounding box center [148, 509] width 287 height 53
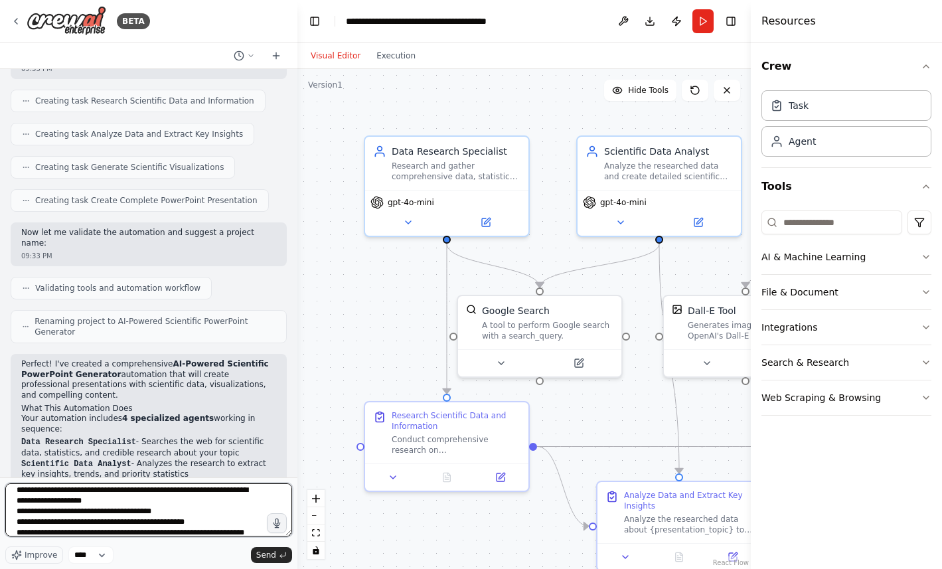
drag, startPoint x: 99, startPoint y: 500, endPoint x: 129, endPoint y: 502, distance: 30.6
click at [129, 502] on textarea "**********" at bounding box center [148, 509] width 287 height 53
drag, startPoint x: 108, startPoint y: 511, endPoint x: 232, endPoint y: 500, distance: 124.6
click at [232, 500] on textarea "**********" at bounding box center [148, 509] width 287 height 53
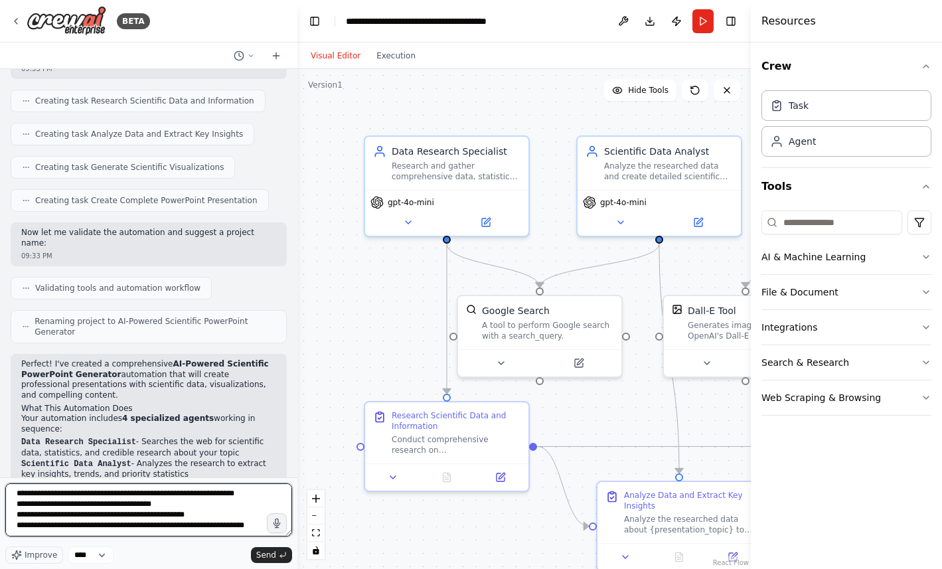
type textarea "**********"
click at [99, 530] on textarea "**********" at bounding box center [148, 509] width 287 height 53
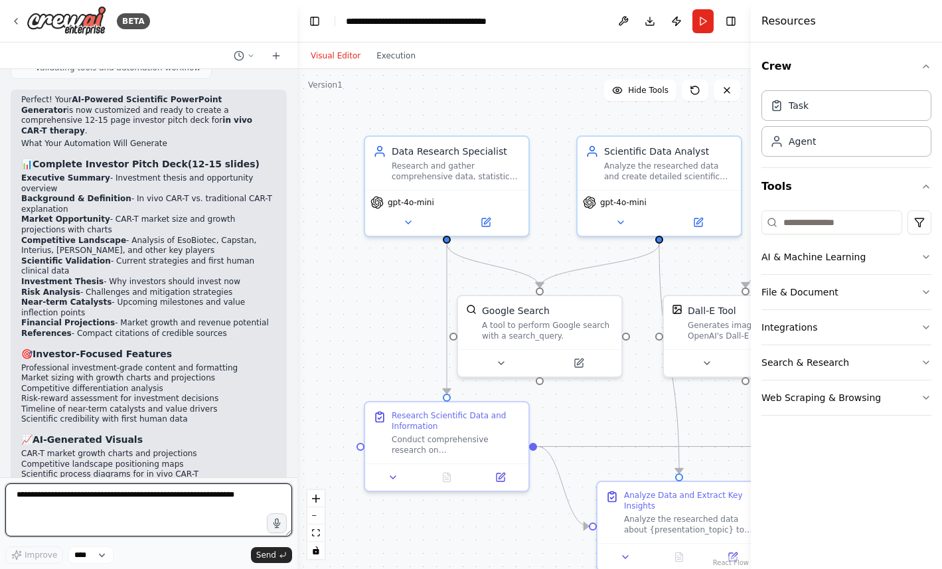
scroll to position [3879, 0]
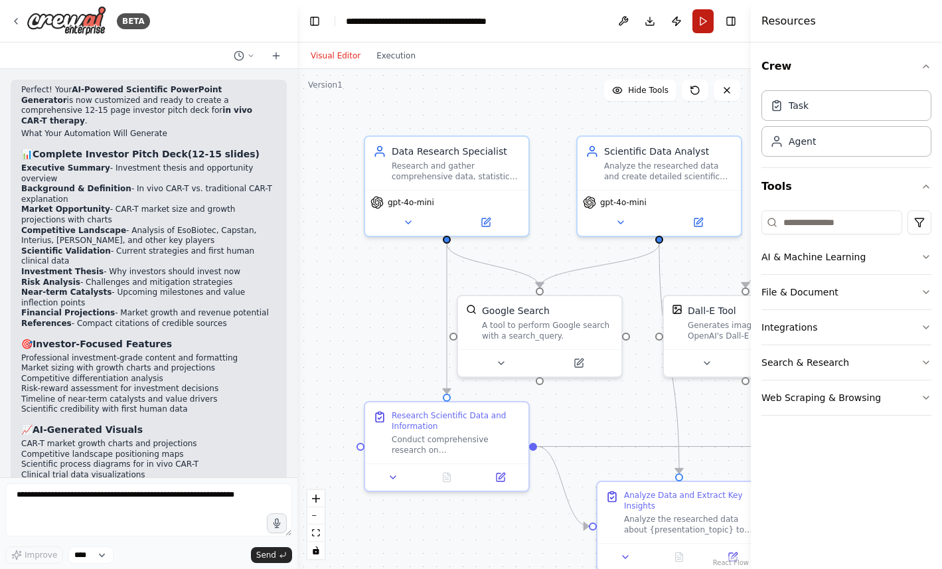
click at [702, 21] on button "Run" at bounding box center [702, 21] width 21 height 24
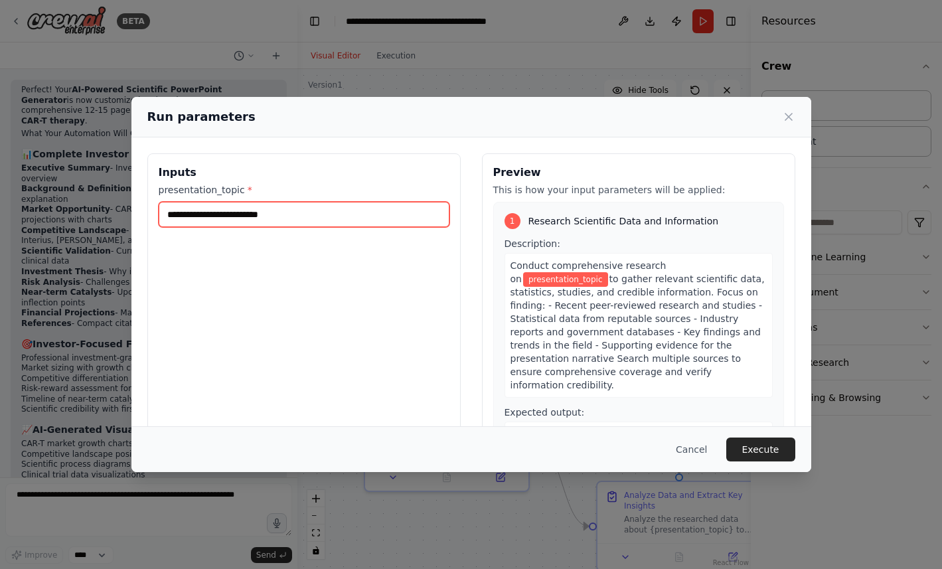
click at [281, 217] on input "presentation_topic *" at bounding box center [304, 214] width 291 height 25
click at [166, 212] on input "**********" at bounding box center [304, 214] width 291 height 25
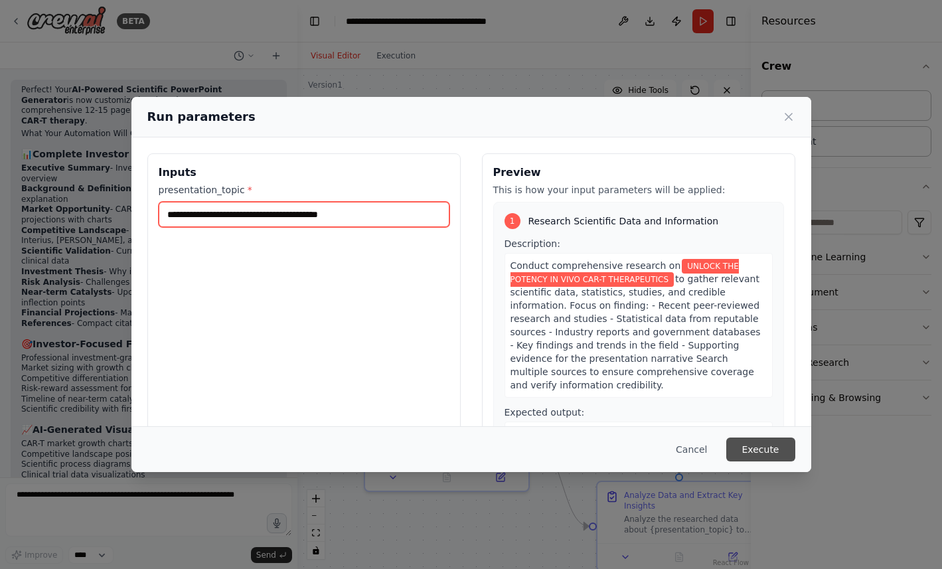
type input "**********"
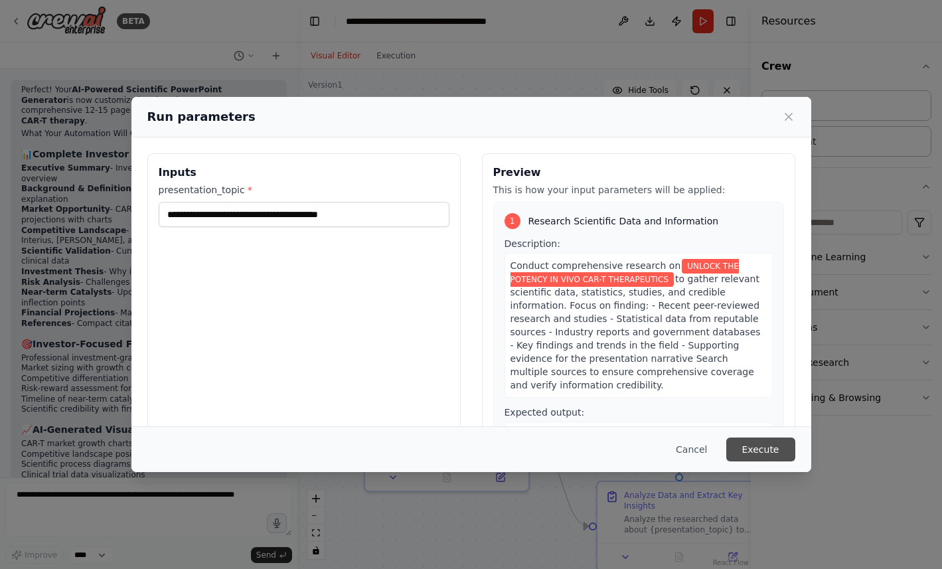
click at [754, 445] on button "Execute" at bounding box center [760, 449] width 69 height 24
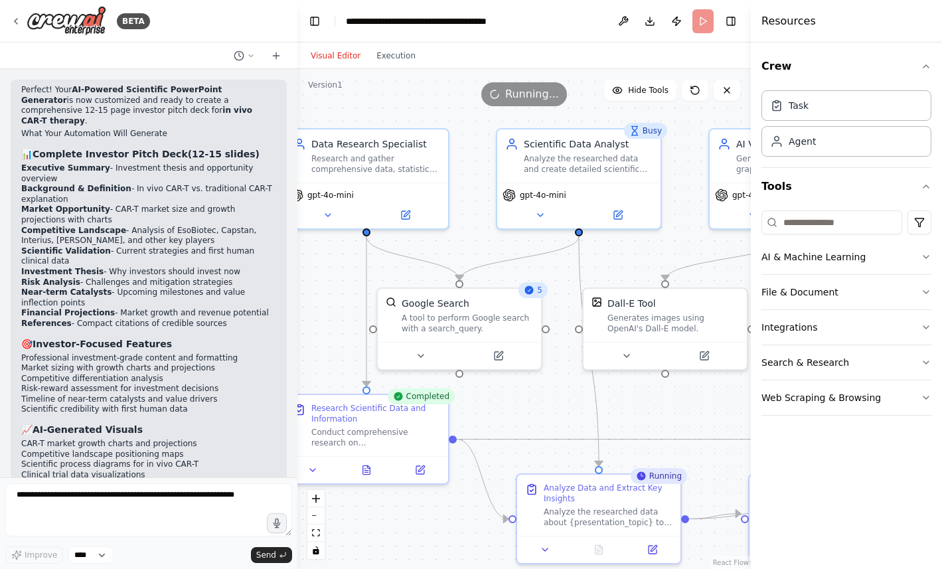
drag, startPoint x: 417, startPoint y: 276, endPoint x: 335, endPoint y: 267, distance: 82.7
click at [335, 267] on div ".deletable-edge-delete-btn { width: 20px; height: 20px; border: 0px solid #ffff…" at bounding box center [523, 319] width 453 height 500
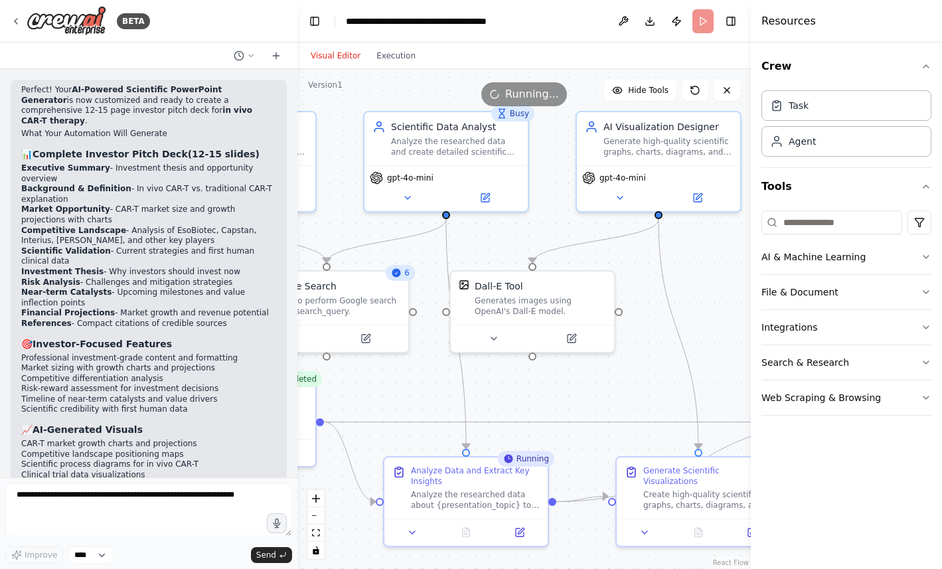
drag, startPoint x: 675, startPoint y: 396, endPoint x: 545, endPoint y: 382, distance: 130.9
click at [545, 381] on div ".deletable-edge-delete-btn { width: 20px; height: 20px; border: 0px solid #ffff…" at bounding box center [523, 319] width 453 height 500
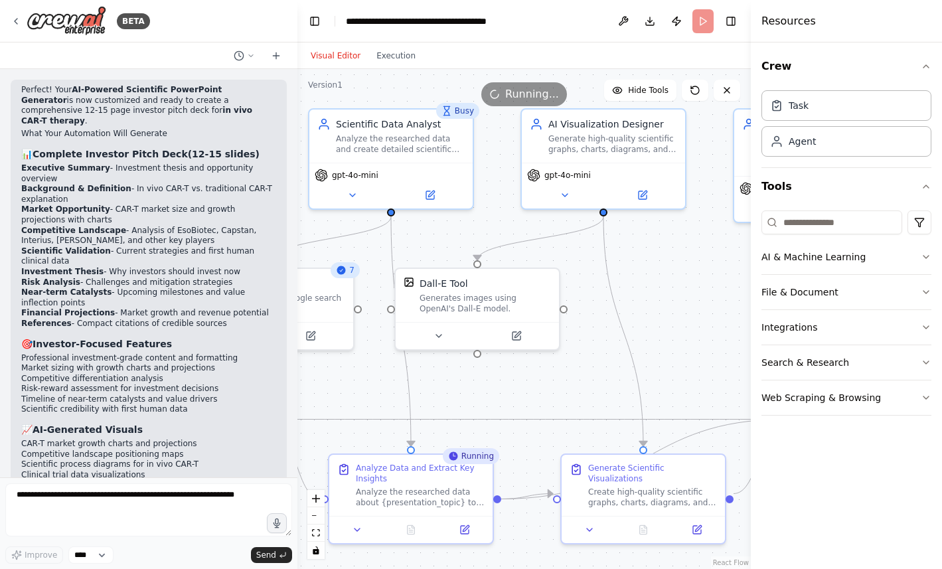
drag, startPoint x: 661, startPoint y: 363, endPoint x: 605, endPoint y: 361, distance: 55.8
click at [605, 360] on div ".deletable-edge-delete-btn { width: 20px; height: 20px; border: 0px solid #ffff…" at bounding box center [523, 319] width 453 height 500
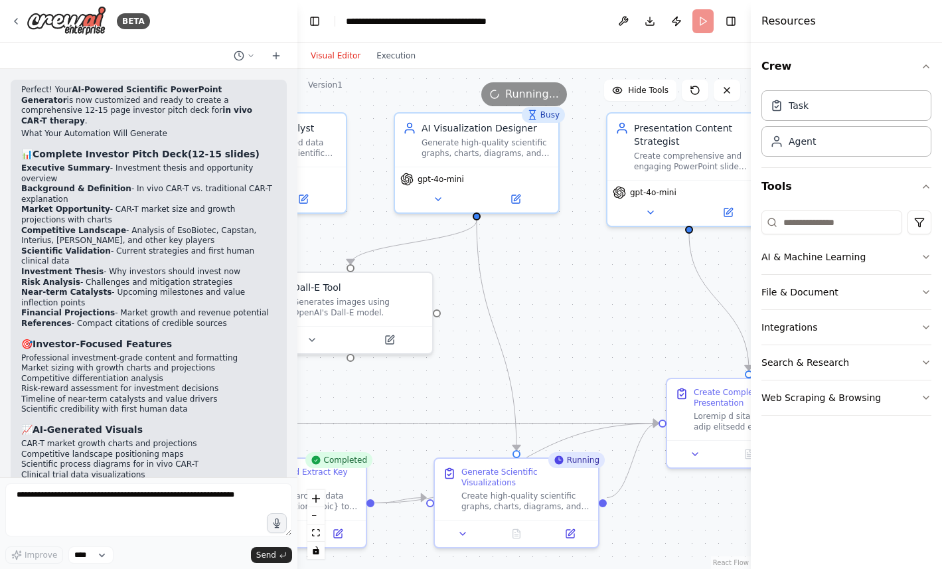
drag, startPoint x: 699, startPoint y: 271, endPoint x: 575, endPoint y: 276, distance: 124.8
click at [575, 276] on div ".deletable-edge-delete-btn { width: 20px; height: 20px; border: 0px solid #ffff…" at bounding box center [523, 319] width 453 height 500
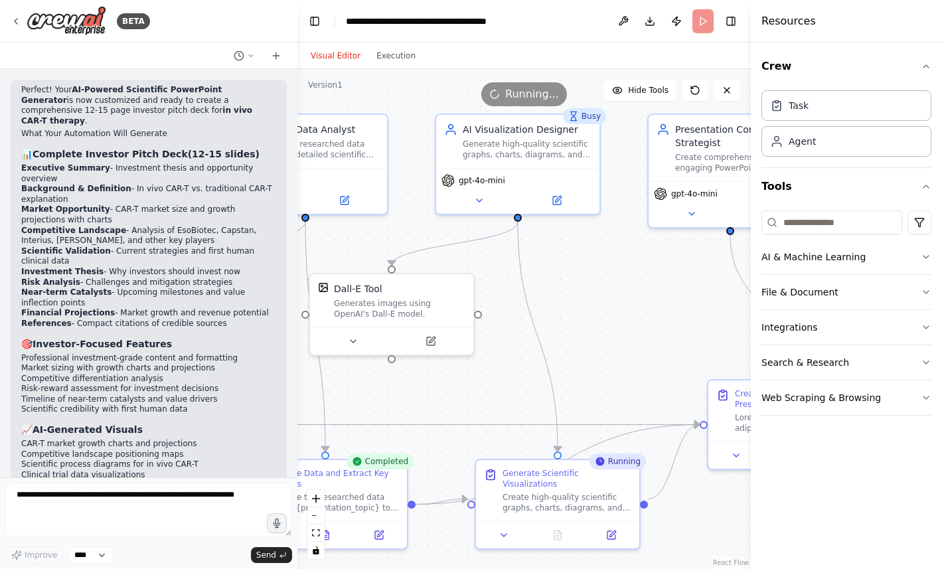
drag, startPoint x: 575, startPoint y: 276, endPoint x: 613, endPoint y: 276, distance: 38.5
click at [614, 276] on div ".deletable-edge-delete-btn { width: 20px; height: 20px; border: 0px solid #ffff…" at bounding box center [523, 319] width 453 height 500
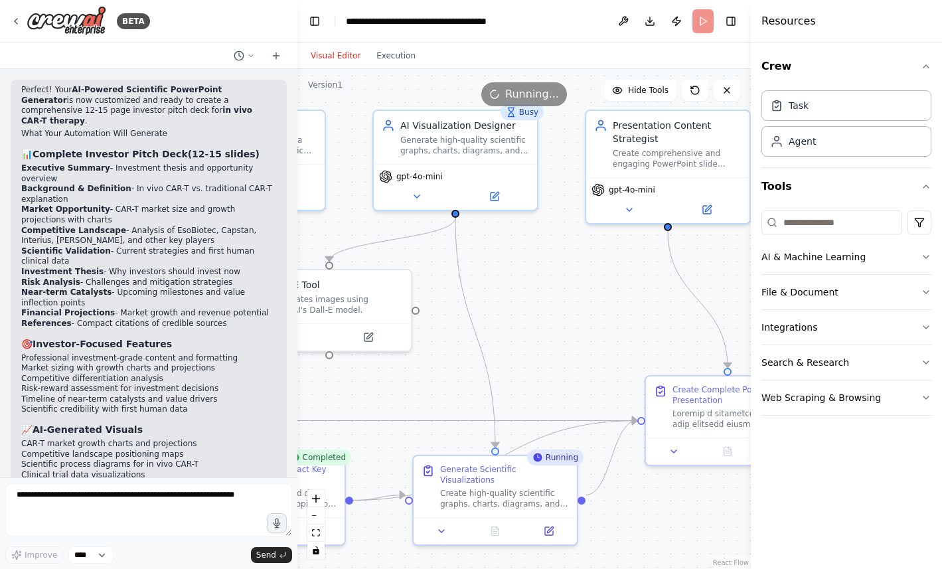
drag, startPoint x: 613, startPoint y: 276, endPoint x: 552, endPoint y: 273, distance: 61.1
click at [551, 273] on div ".deletable-edge-delete-btn { width: 20px; height: 20px; border: 0px solid #ffff…" at bounding box center [523, 319] width 453 height 500
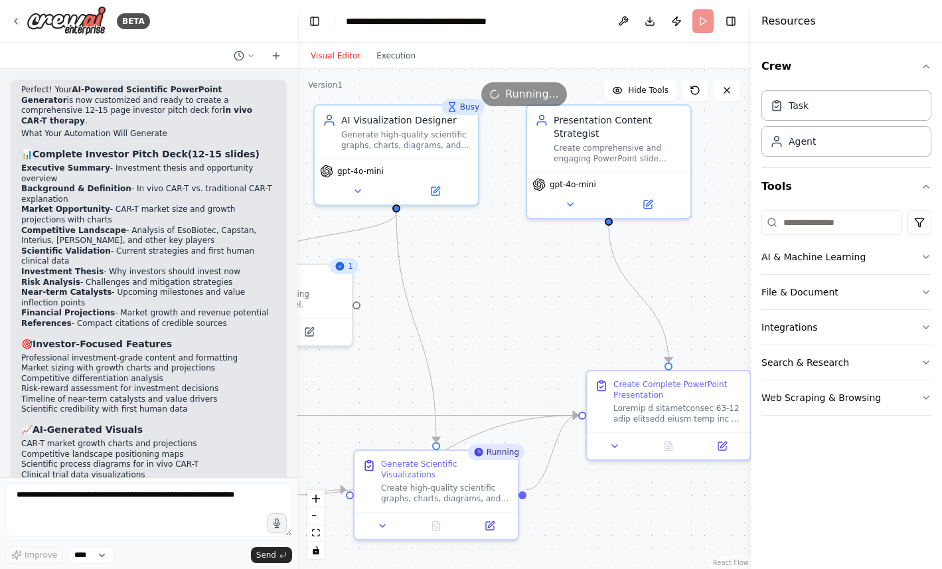
drag, startPoint x: 552, startPoint y: 273, endPoint x: 494, endPoint y: 267, distance: 58.6
click at [493, 267] on div ".deletable-edge-delete-btn { width: 20px; height: 20px; border: 0px solid #ffff…" at bounding box center [523, 319] width 453 height 500
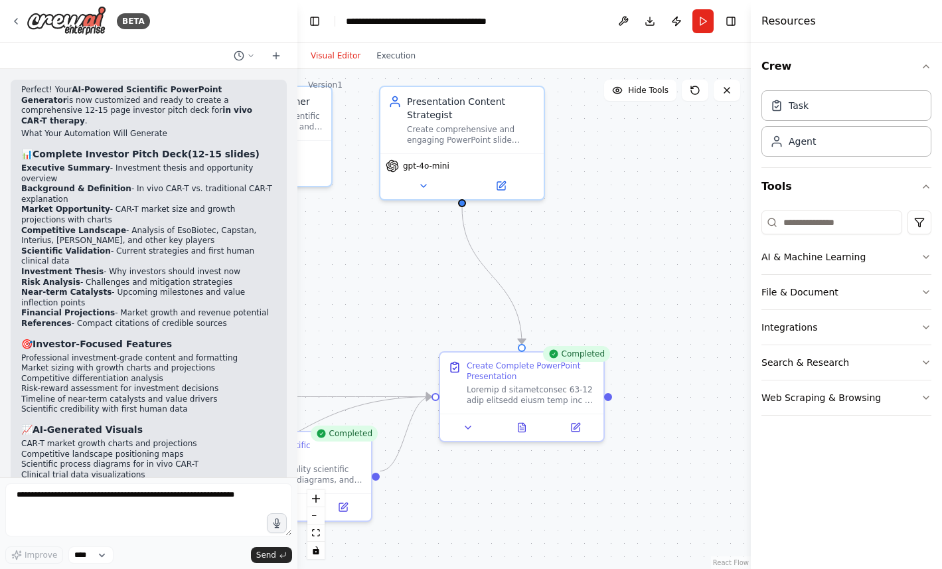
drag, startPoint x: 568, startPoint y: 317, endPoint x: 417, endPoint y: 296, distance: 152.8
click at [417, 297] on div ".deletable-edge-delete-btn { width: 20px; height: 20px; border: 0px solid #ffff…" at bounding box center [523, 319] width 453 height 500
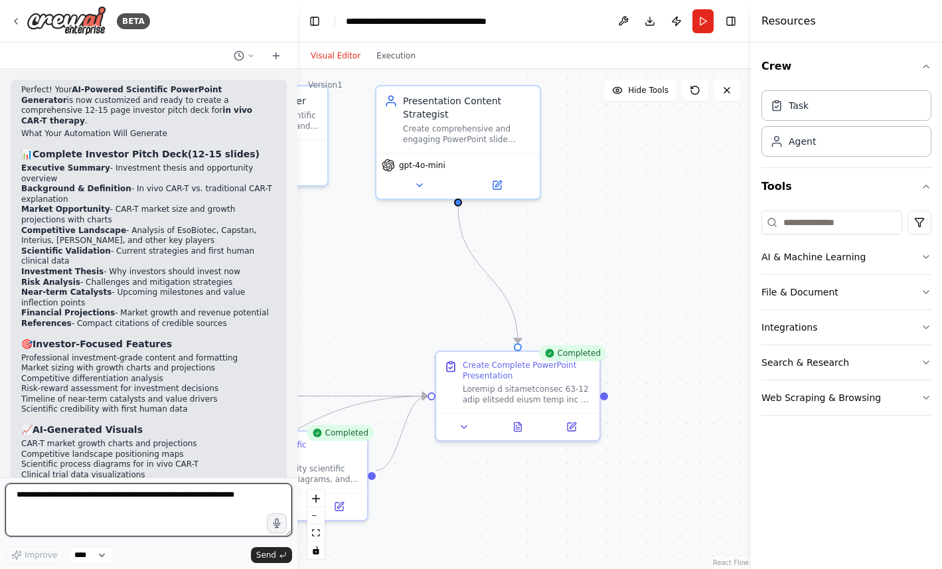
click at [39, 496] on textarea at bounding box center [148, 509] width 287 height 53
type textarea "**********"
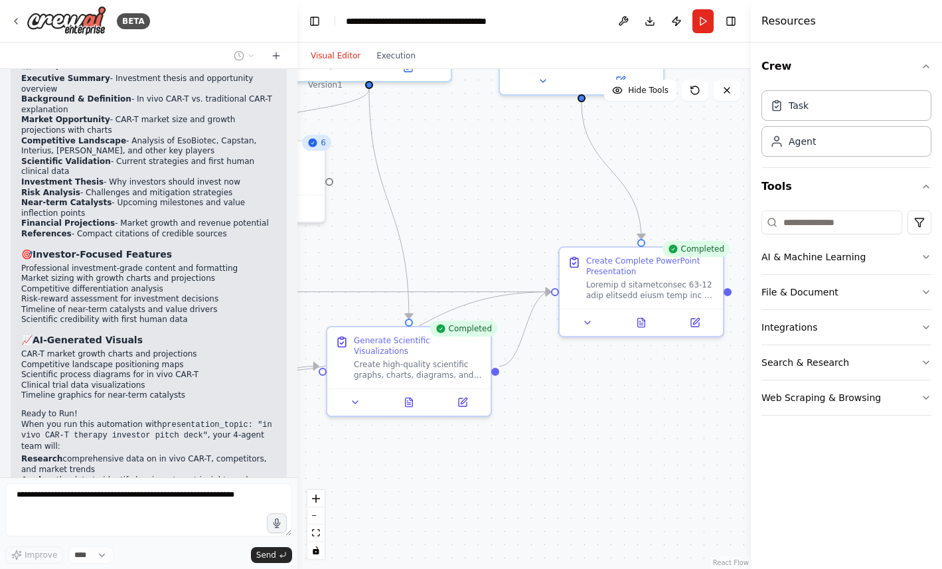
drag, startPoint x: 376, startPoint y: 301, endPoint x: 500, endPoint y: 196, distance: 162.4
click at [500, 196] on div ".deletable-edge-delete-btn { width: 20px; height: 20px; border: 0px solid #ffff…" at bounding box center [523, 319] width 453 height 500
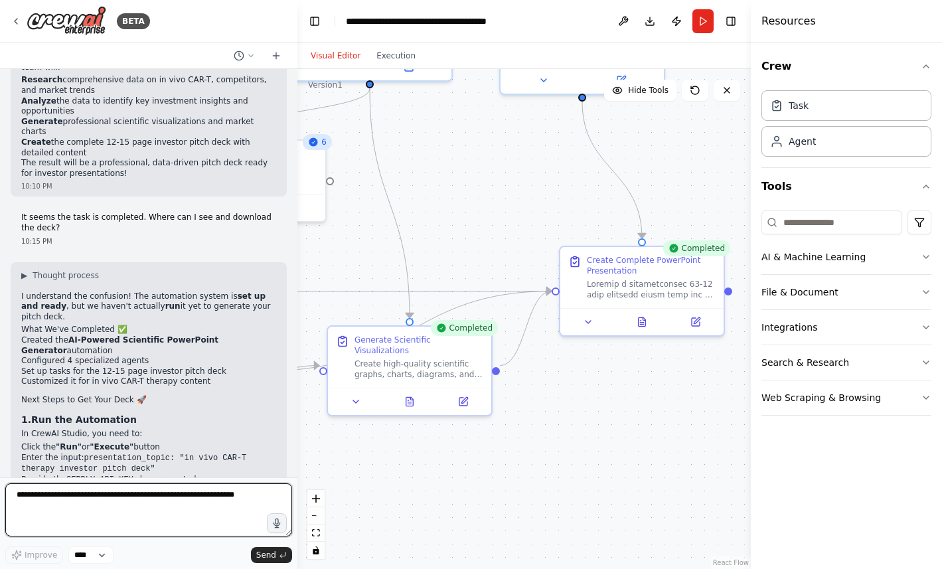
scroll to position [4379, 0]
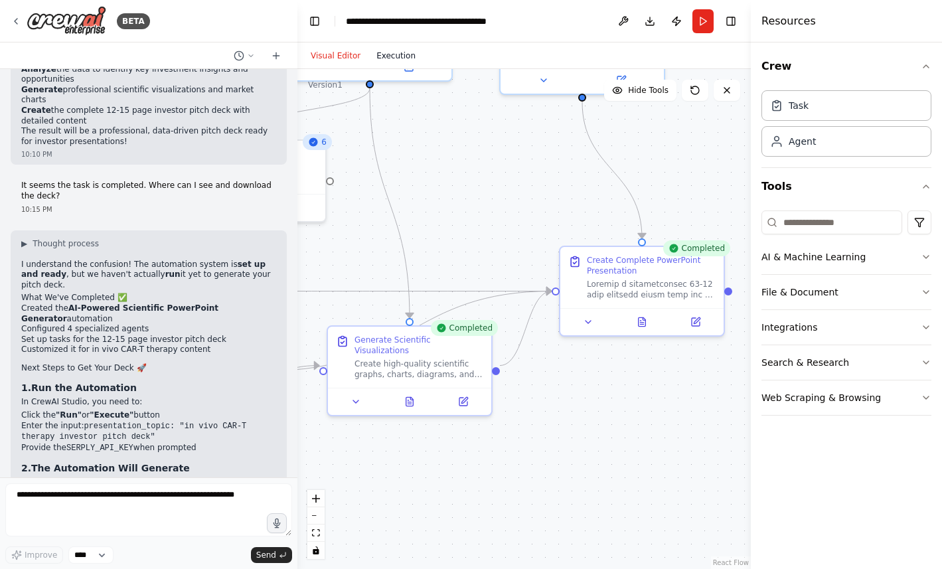
click at [397, 54] on button "Execution" at bounding box center [395, 56] width 55 height 16
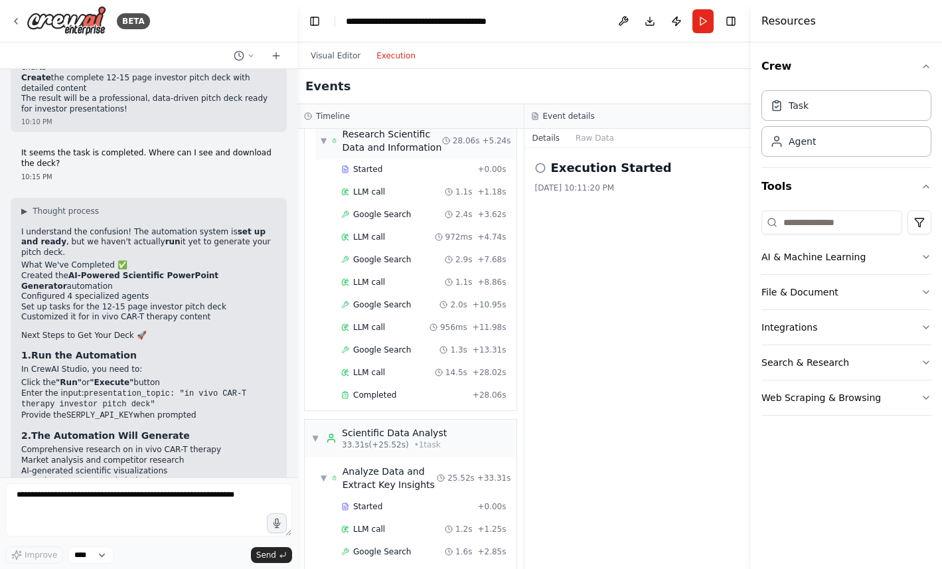
scroll to position [0, 0]
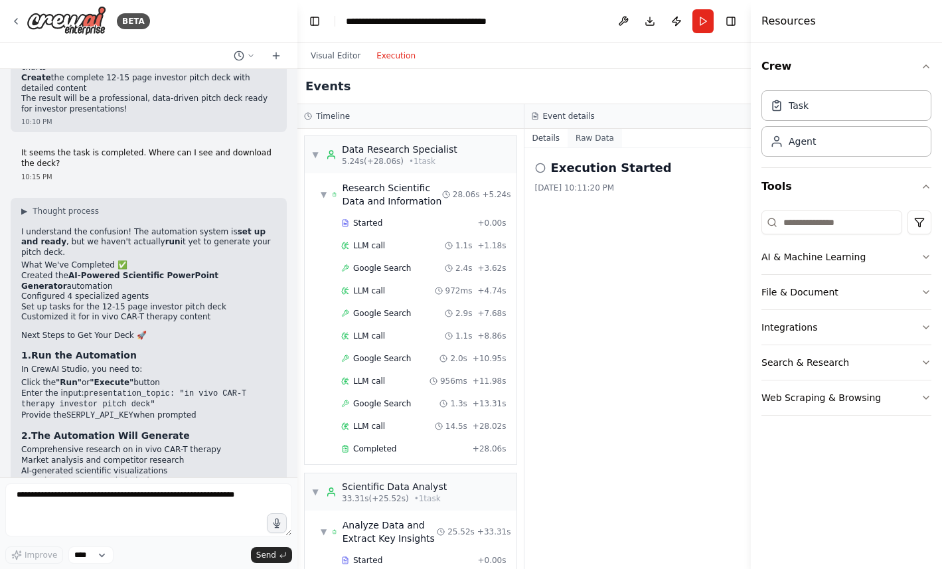
click at [600, 134] on button "Raw Data" at bounding box center [594, 138] width 54 height 19
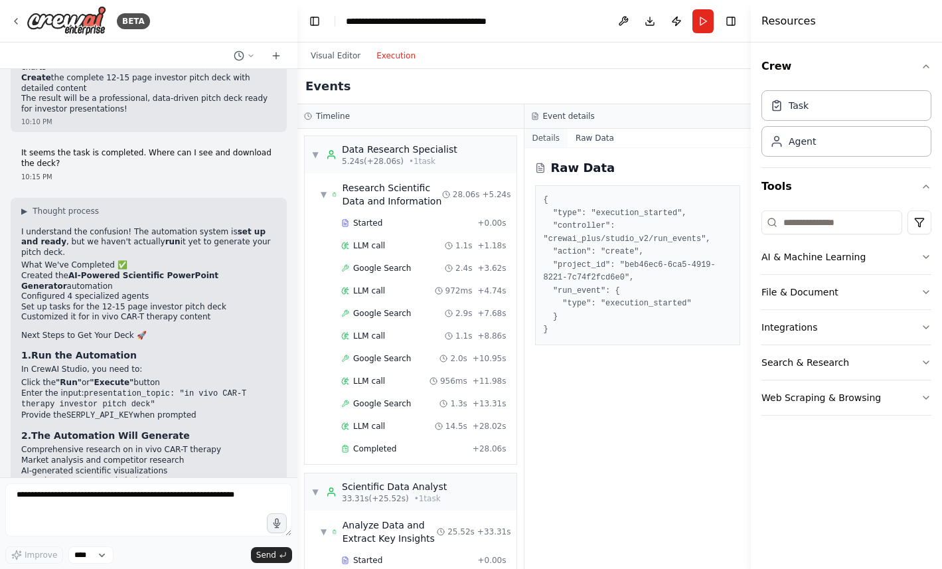
click at [551, 137] on button "Details" at bounding box center [546, 138] width 44 height 19
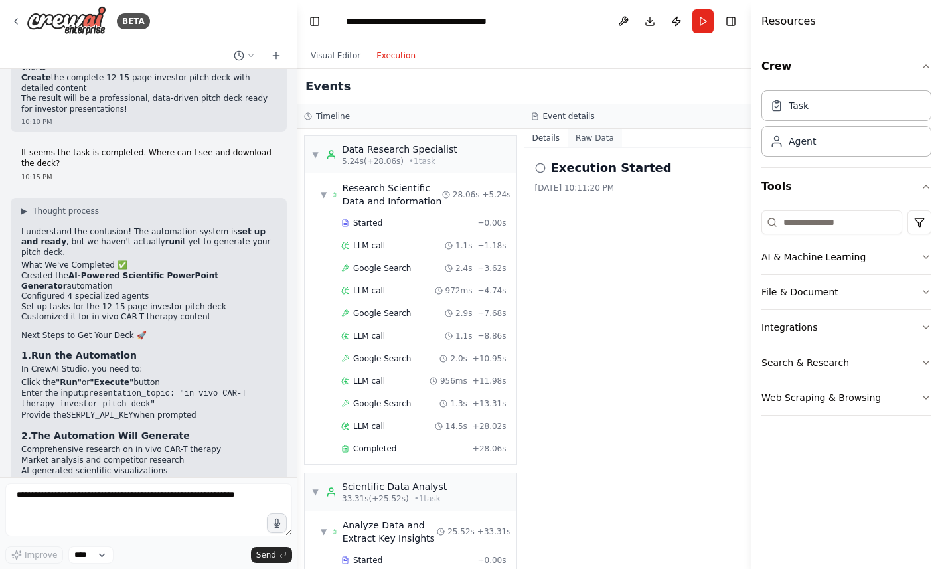
click at [588, 137] on button "Raw Data" at bounding box center [594, 138] width 54 height 19
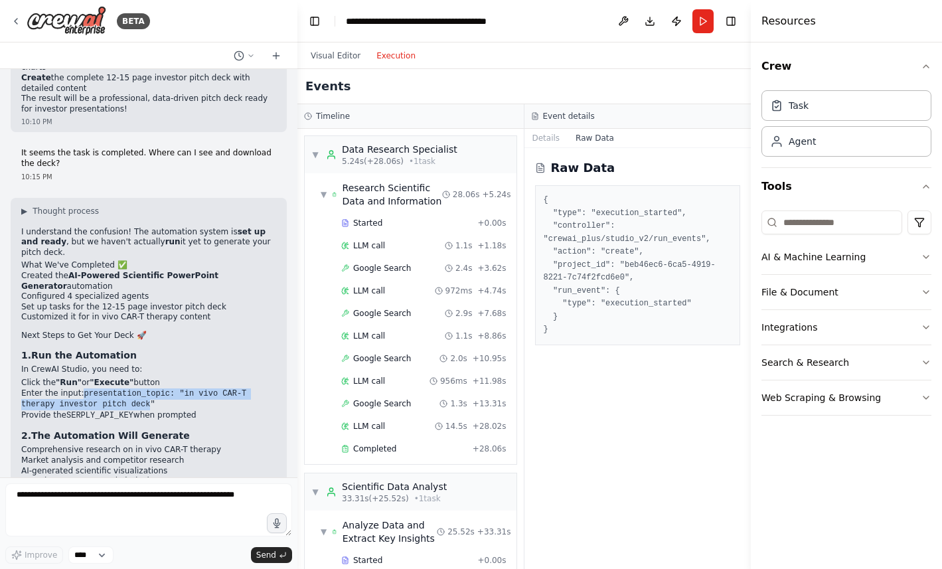
drag, startPoint x: 83, startPoint y: 196, endPoint x: 151, endPoint y: 208, distance: 68.7
click at [151, 389] on code "presentation_topic: "in vivo CAR-T therapy investor pitch deck"" at bounding box center [133, 399] width 225 height 21
copy code "presentation_topic: "in vivo CAR-T therapy investor pitch deck"
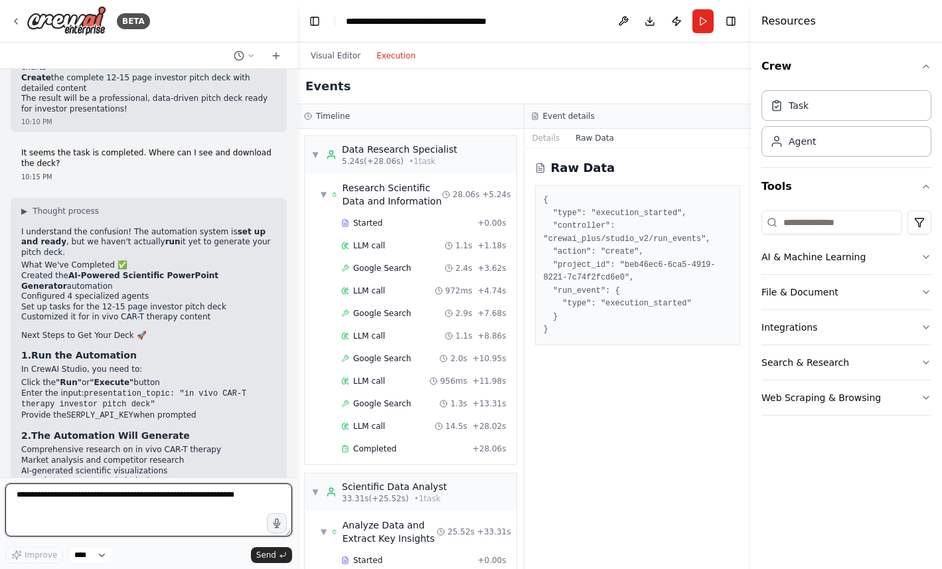
click at [72, 496] on textarea at bounding box center [148, 509] width 287 height 53
type textarea "*"
click at [549, 141] on button "Details" at bounding box center [546, 138] width 44 height 19
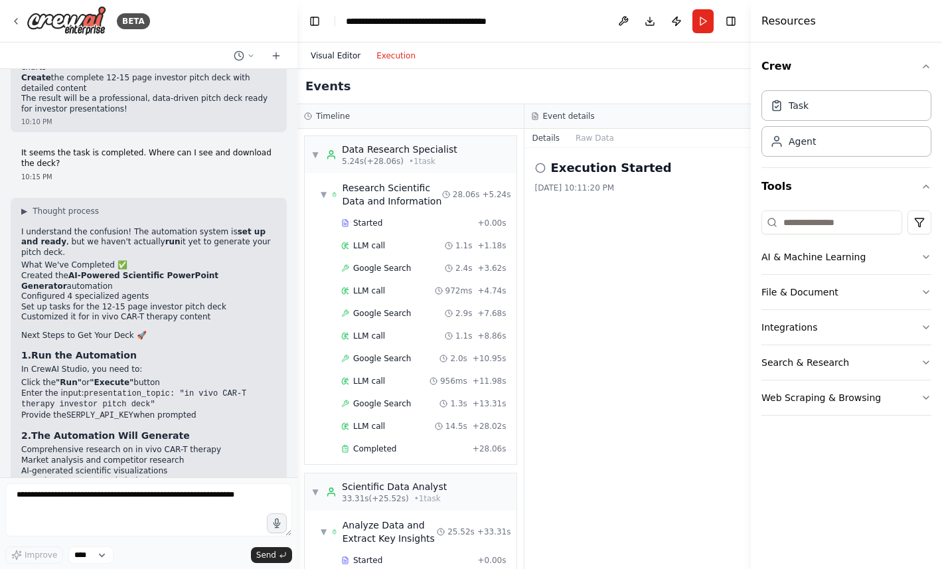
click at [332, 56] on button "Visual Editor" at bounding box center [336, 56] width 66 height 16
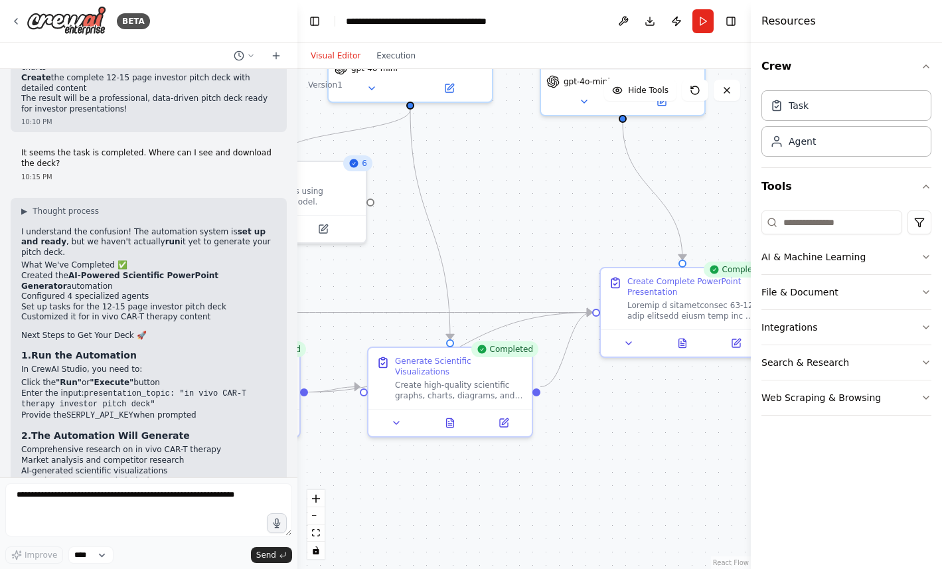
drag, startPoint x: 431, startPoint y: 161, endPoint x: 545, endPoint y: 253, distance: 145.8
click at [543, 251] on div ".deletable-edge-delete-btn { width: 20px; height: 20px; border: 0px solid #ffff…" at bounding box center [523, 319] width 453 height 500
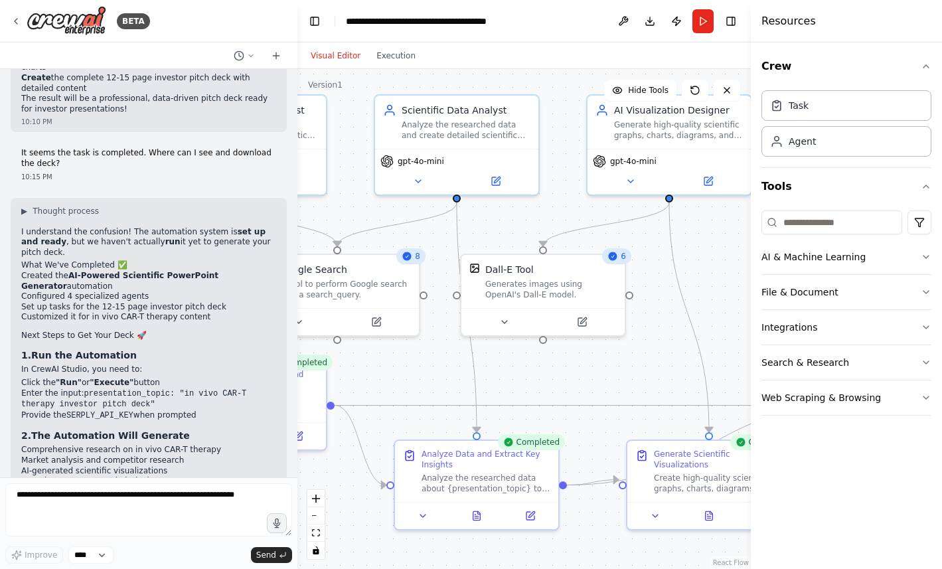
drag, startPoint x: 457, startPoint y: 217, endPoint x: 684, endPoint y: 265, distance: 232.0
click at [683, 264] on div ".deletable-edge-delete-btn { width: 20px; height: 20px; border: 0px solid #ffff…" at bounding box center [523, 319] width 453 height 500
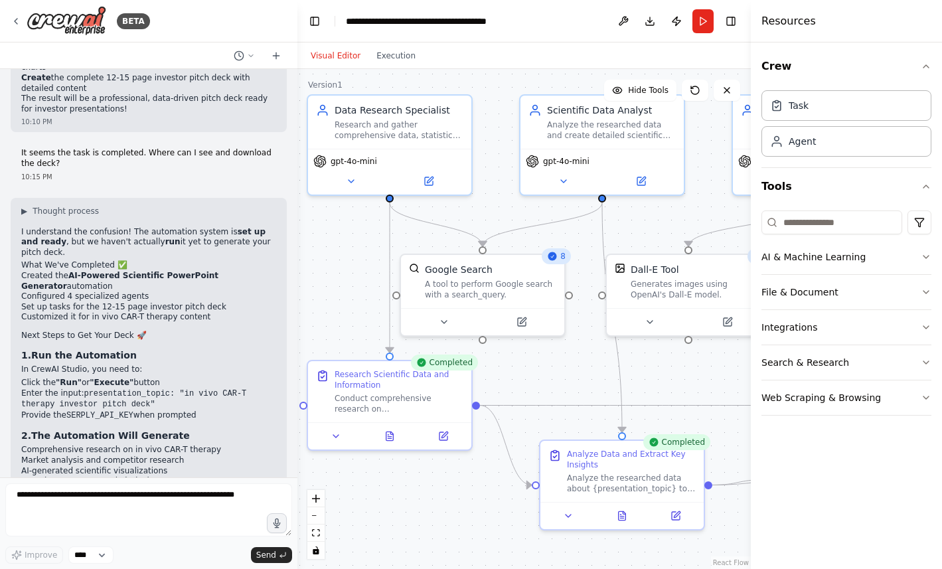
drag, startPoint x: 524, startPoint y: 239, endPoint x: 626, endPoint y: 214, distance: 105.9
click at [629, 215] on div ".deletable-edge-delete-btn { width: 20px; height: 20px; border: 0px solid #ffff…" at bounding box center [523, 319] width 453 height 500
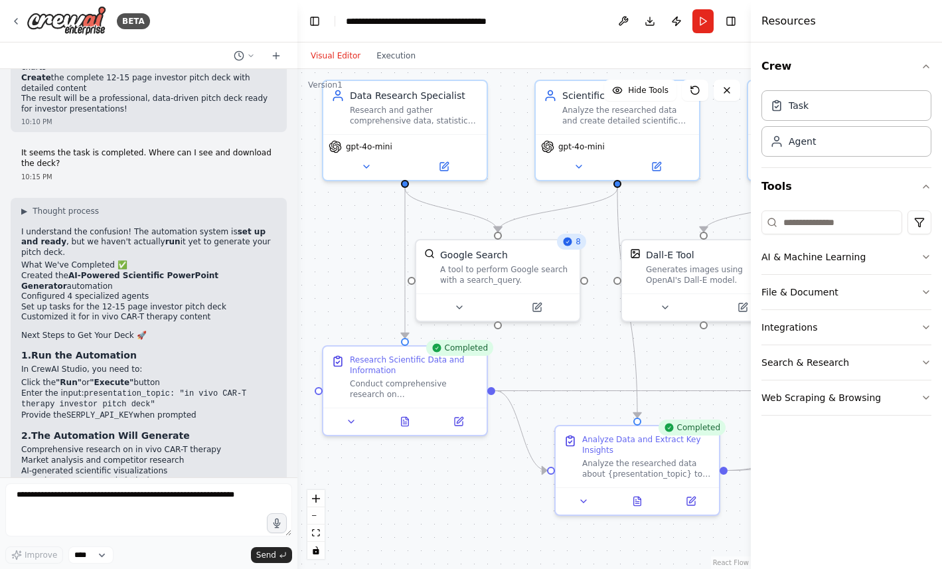
drag, startPoint x: 305, startPoint y: 220, endPoint x: 321, endPoint y: 206, distance: 21.2
click at [321, 206] on div ".deletable-edge-delete-btn { width: 20px; height: 20px; border: 0px solid #ffff…" at bounding box center [523, 319] width 453 height 500
click at [702, 17] on button "Run" at bounding box center [702, 21] width 21 height 24
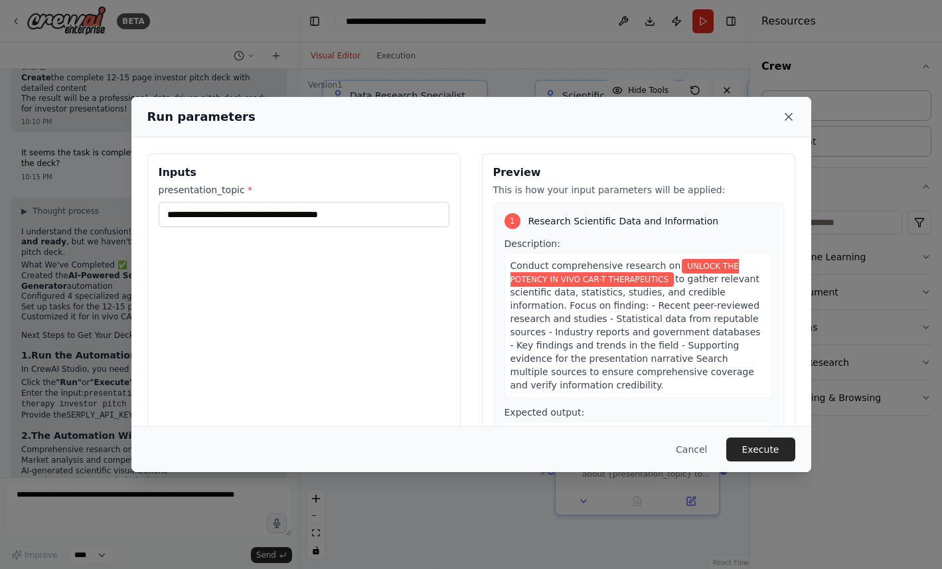
click at [787, 112] on icon at bounding box center [788, 116] width 13 height 13
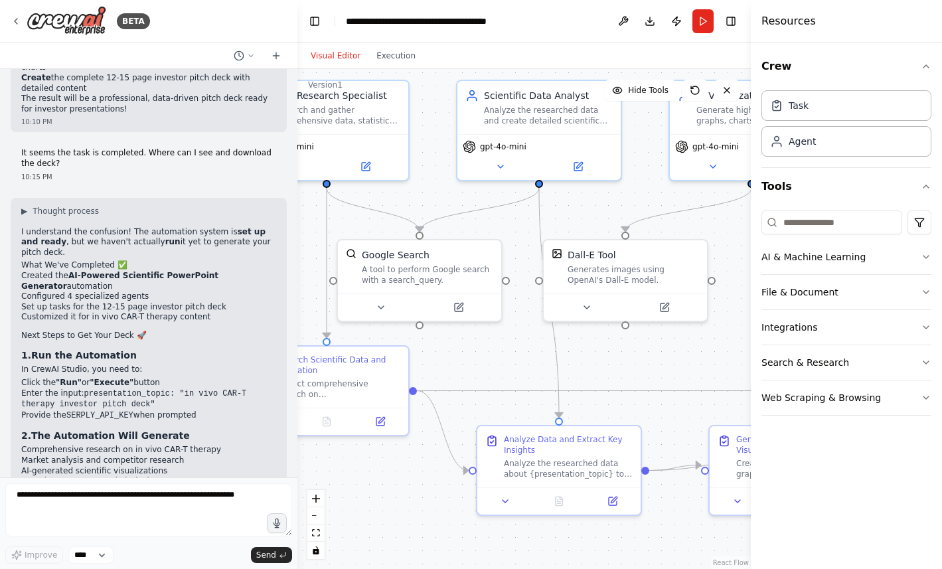
drag, startPoint x: 599, startPoint y: 336, endPoint x: 384, endPoint y: 330, distance: 215.7
click at [388, 332] on div ".deletable-edge-delete-btn { width: 20px; height: 20px; border: 0px solid #ffff…" at bounding box center [523, 319] width 453 height 500
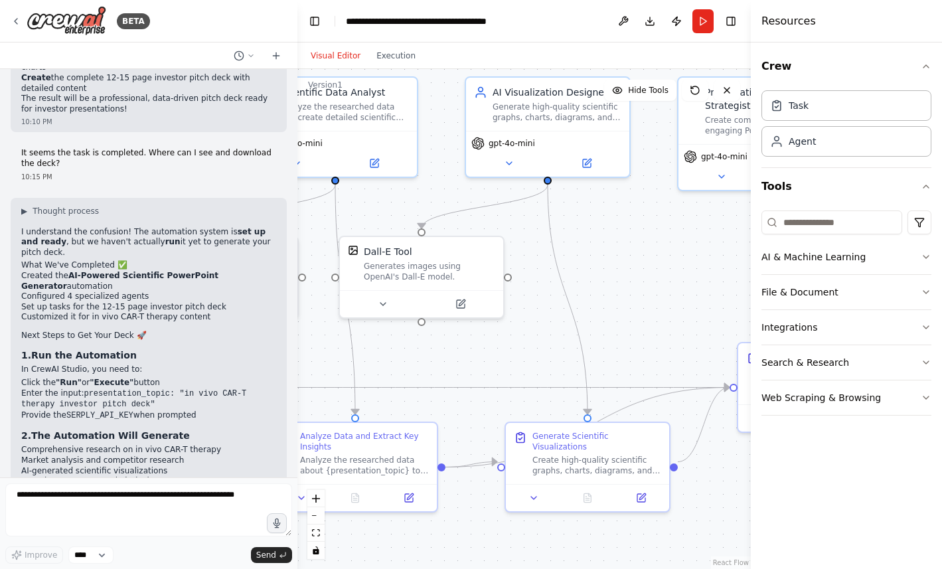
drag, startPoint x: 520, startPoint y: 360, endPoint x: 346, endPoint y: 345, distance: 173.9
click at [350, 347] on div ".deletable-edge-delete-btn { width: 20px; height: 20px; border: 0px solid #ffff…" at bounding box center [523, 319] width 453 height 500
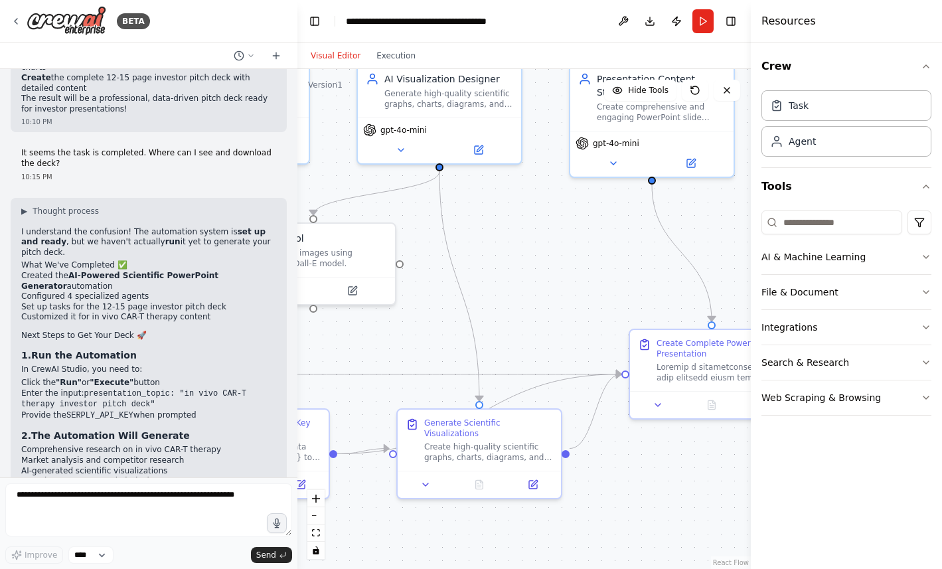
drag, startPoint x: 577, startPoint y: 290, endPoint x: 341, endPoint y: 287, distance: 236.2
click at [351, 289] on div ".deletable-edge-delete-btn { width: 20px; height: 20px; border: 0px solid #ffff…" at bounding box center [523, 319] width 453 height 500
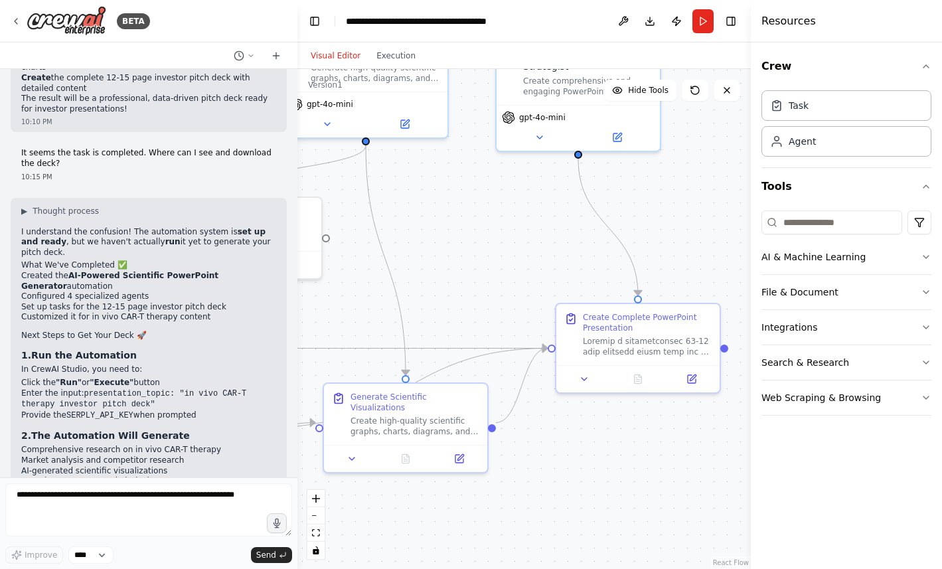
drag, startPoint x: 506, startPoint y: 224, endPoint x: 659, endPoint y: 198, distance: 154.7
click at [659, 198] on div ".deletable-edge-delete-btn { width: 20px; height: 20px; border: 0px solid #ffff…" at bounding box center [523, 319] width 453 height 500
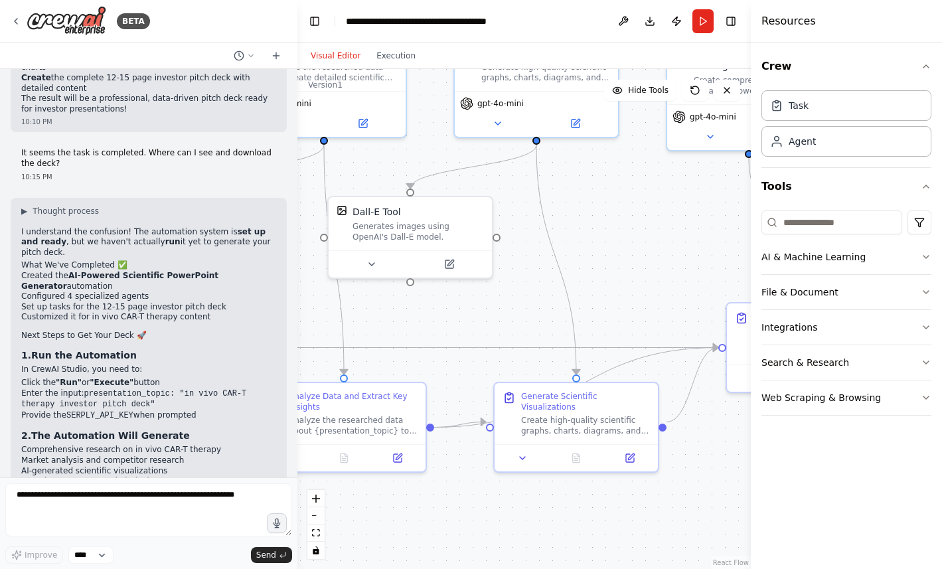
drag, startPoint x: 470, startPoint y: 191, endPoint x: 633, endPoint y: 191, distance: 162.6
click at [632, 191] on div ".deletable-edge-delete-btn { width: 20px; height: 20px; border: 0px solid #ffff…" at bounding box center [523, 319] width 453 height 500
click at [134, 496] on textarea at bounding box center [148, 509] width 287 height 53
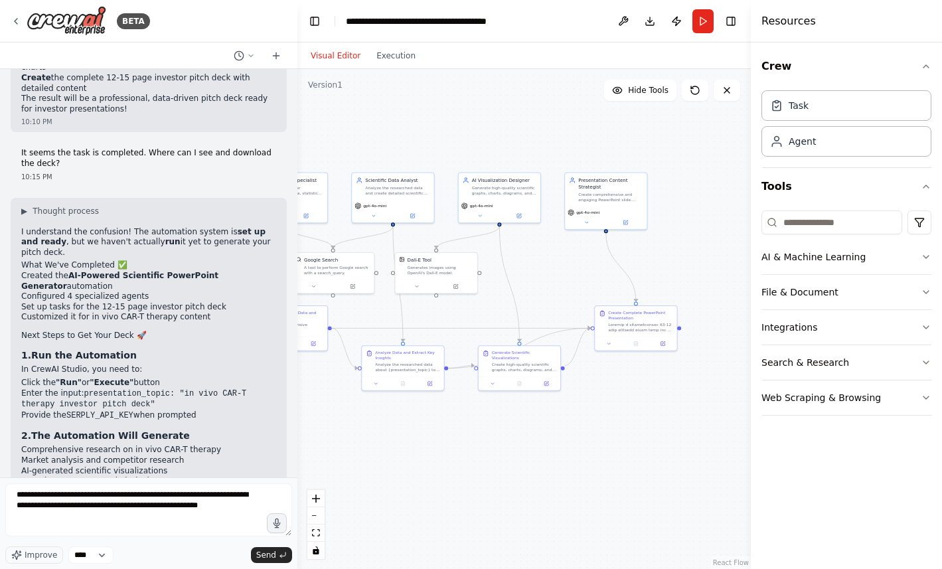
drag, startPoint x: 638, startPoint y: 278, endPoint x: 578, endPoint y: 281, distance: 60.4
click at [579, 281] on div ".deletable-edge-delete-btn { width: 20px; height: 20px; border: 0px solid #ffff…" at bounding box center [523, 319] width 453 height 500
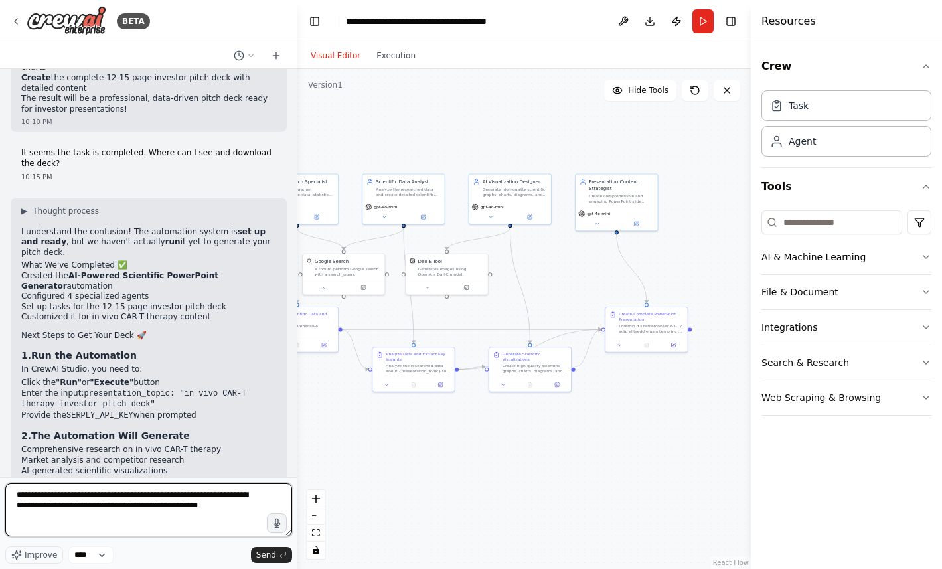
click at [226, 494] on textarea "**********" at bounding box center [148, 509] width 287 height 53
click at [243, 523] on textarea "**********" at bounding box center [148, 509] width 287 height 53
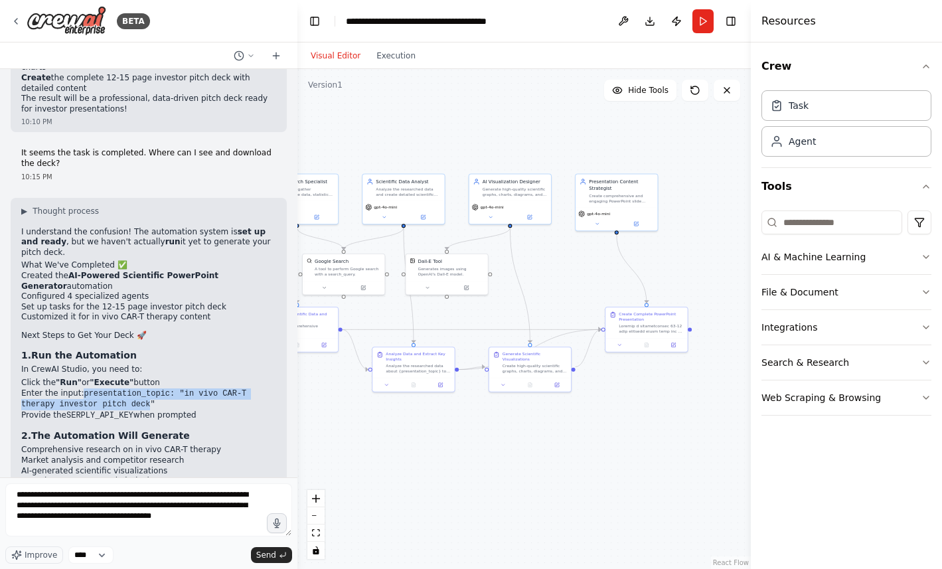
drag, startPoint x: 82, startPoint y: 194, endPoint x: 149, endPoint y: 204, distance: 67.8
click at [149, 389] on code "presentation_topic: "in vivo CAR-T therapy investor pitch deck"" at bounding box center [133, 399] width 225 height 21
copy code "presentation_topic: "in vivo CAR-T therapy investor pitch deck"
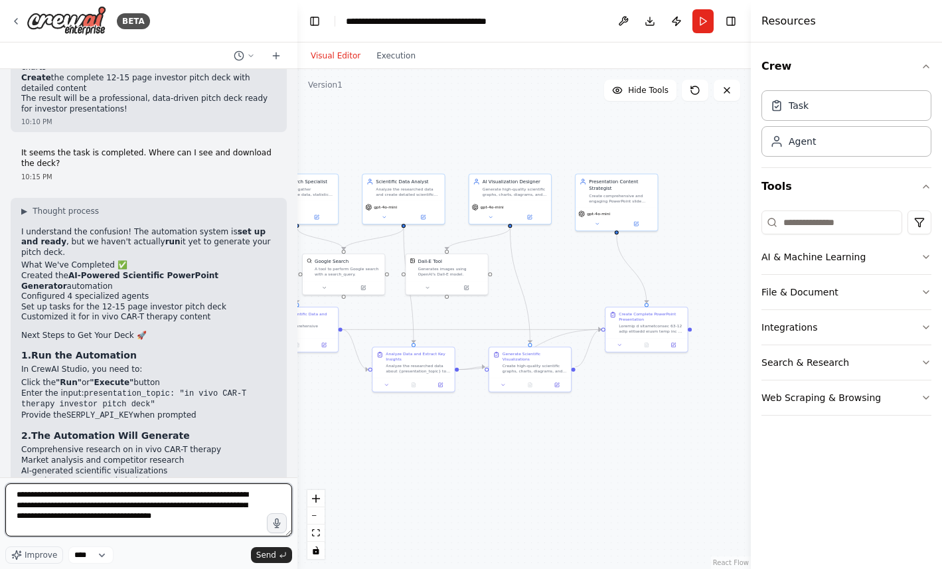
click at [245, 518] on textarea "**********" at bounding box center [148, 509] width 287 height 53
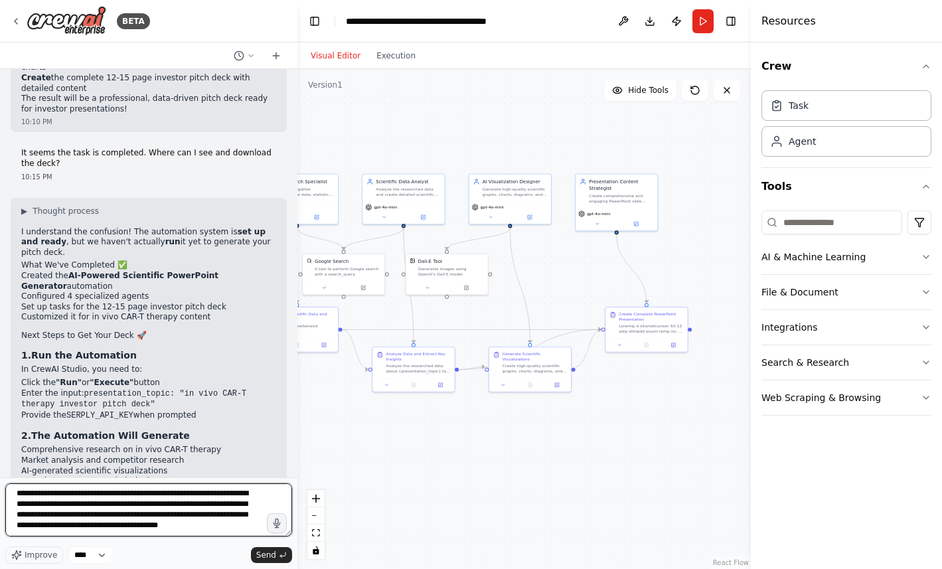
type textarea "**********"
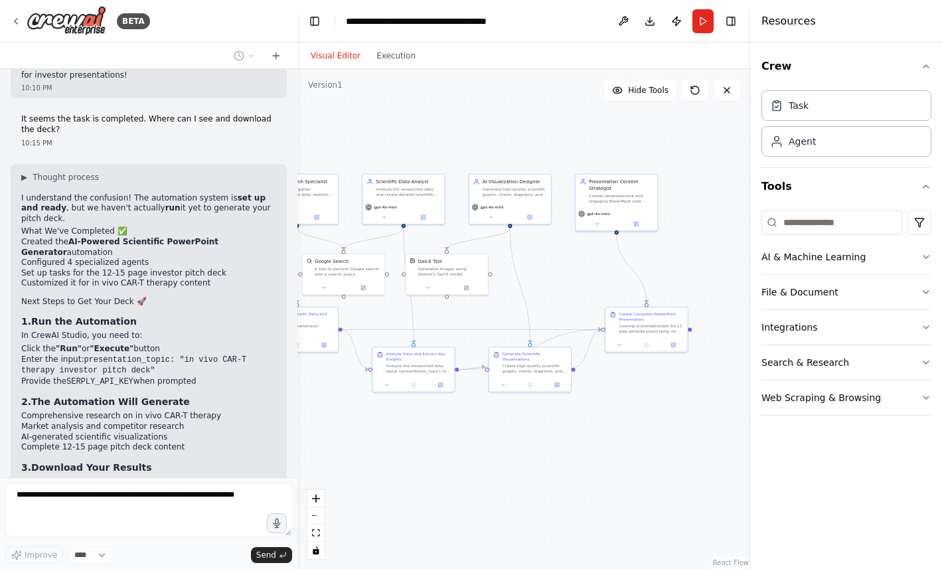
scroll to position [4521, 0]
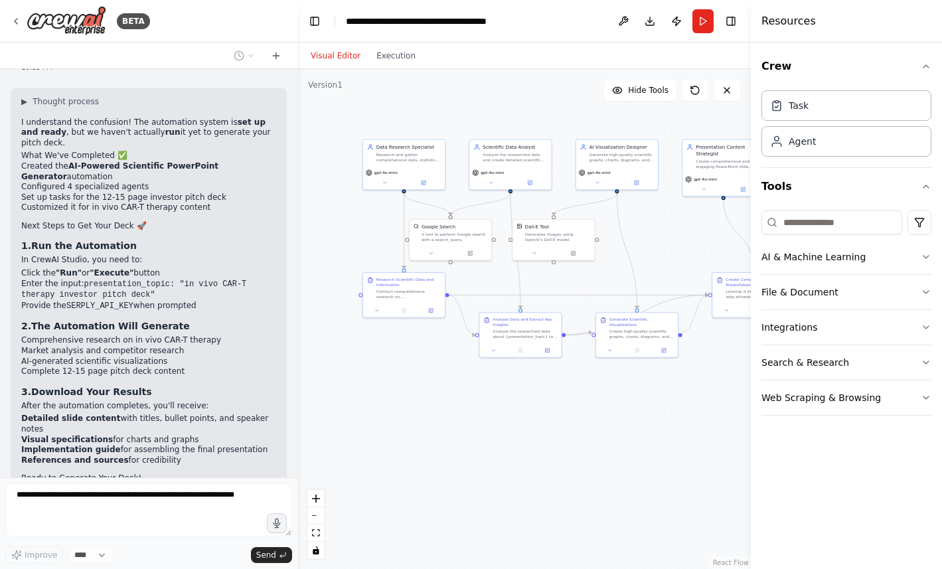
drag, startPoint x: 463, startPoint y: 135, endPoint x: 566, endPoint y: 98, distance: 109.4
click at [567, 98] on div ".deletable-edge-delete-btn { width: 20px; height: 20px; border: 0px solid #ffff…" at bounding box center [523, 319] width 453 height 500
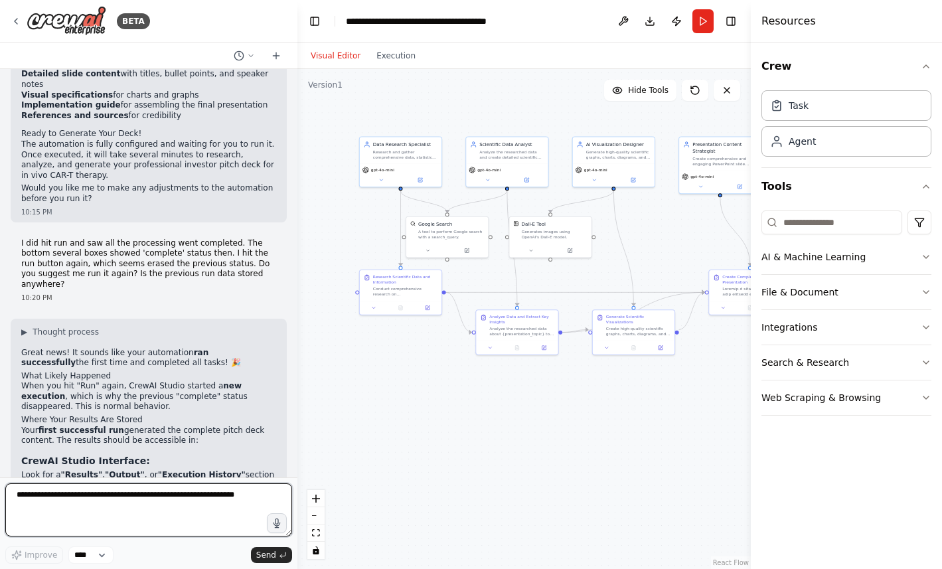
scroll to position [4865, 0]
click at [731, 21] on button "Toggle Right Sidebar" at bounding box center [730, 21] width 19 height 19
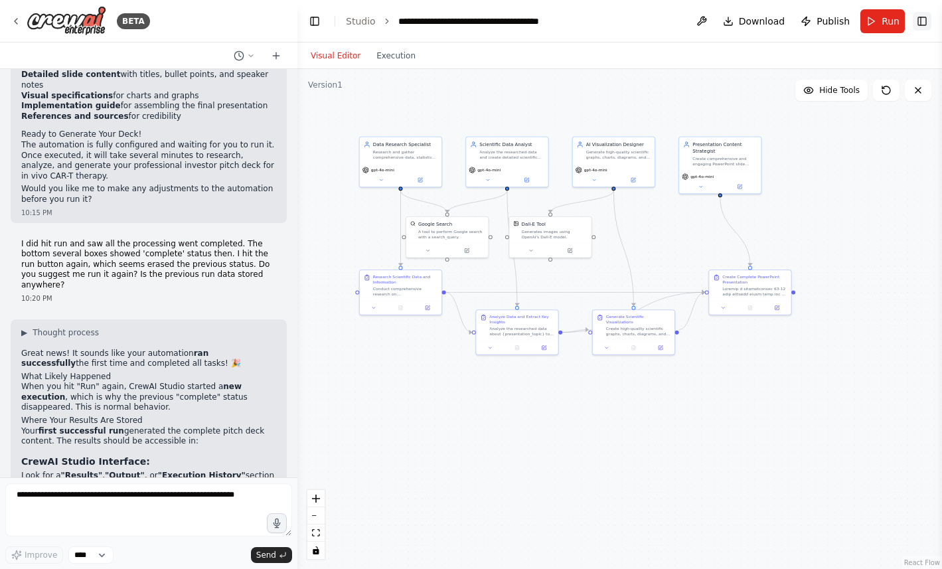
click at [922, 25] on button "Toggle Right Sidebar" at bounding box center [921, 21] width 19 height 19
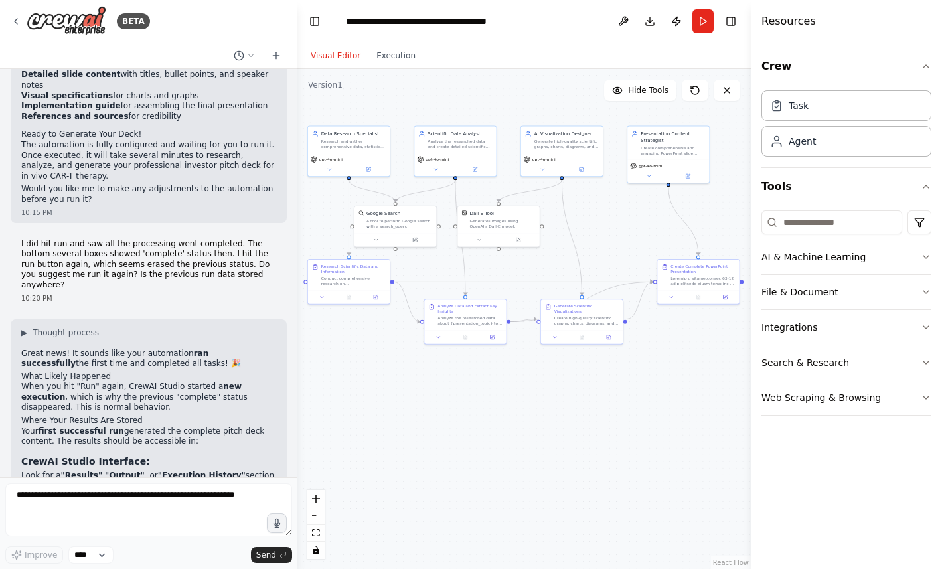
drag, startPoint x: 638, startPoint y: 407, endPoint x: 587, endPoint y: 396, distance: 52.8
click at [587, 396] on div ".deletable-edge-delete-btn { width: 20px; height: 20px; border: 0px solid #ffff…" at bounding box center [523, 319] width 453 height 500
click at [804, 147] on div "Agent" at bounding box center [846, 140] width 170 height 31
click at [808, 113] on div "Task" at bounding box center [846, 105] width 170 height 31
click at [931, 62] on div "Crew Task Agent Tools AI & Machine Learning File & Document Integrations Search…" at bounding box center [845, 305] width 191 height 526
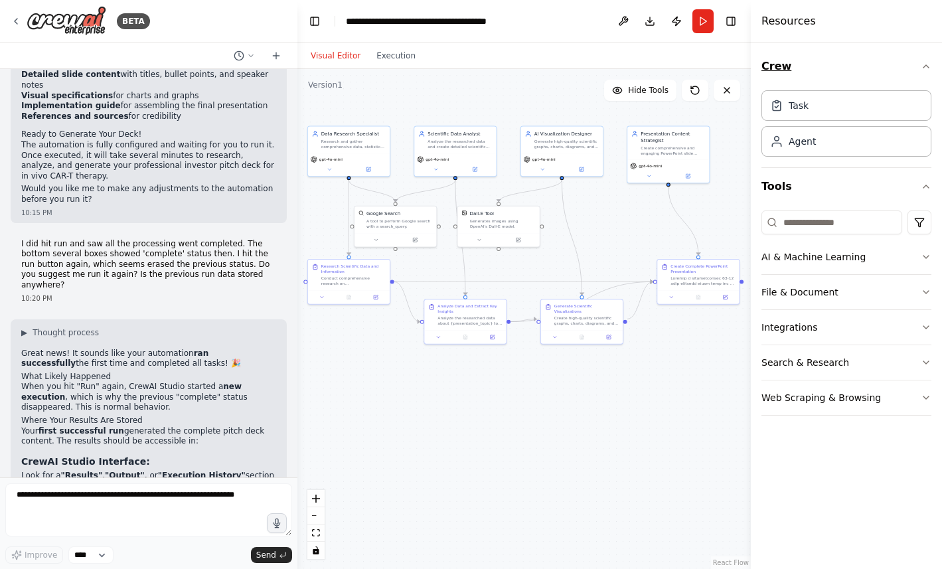
click at [928, 63] on icon "button" at bounding box center [925, 66] width 11 height 11
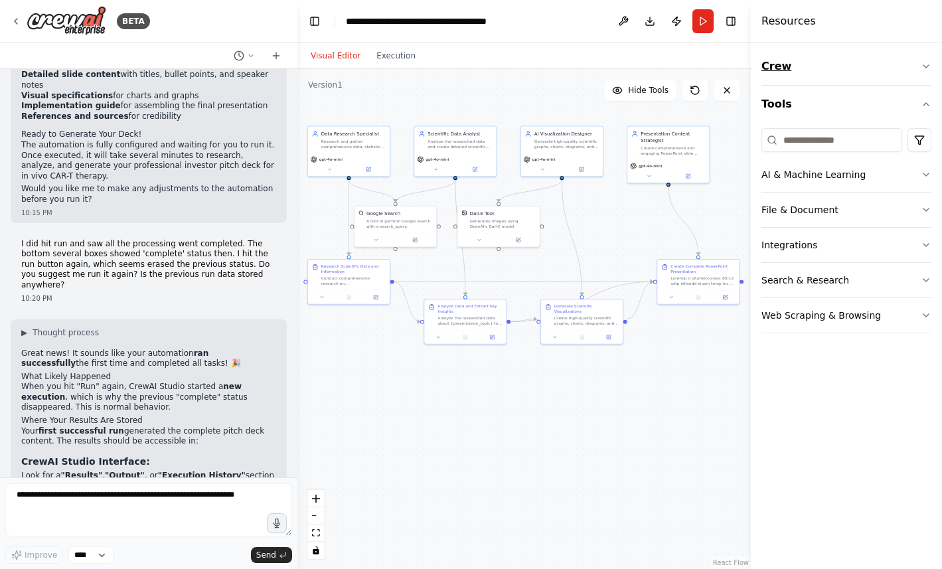
click at [928, 63] on icon "button" at bounding box center [925, 66] width 11 height 11
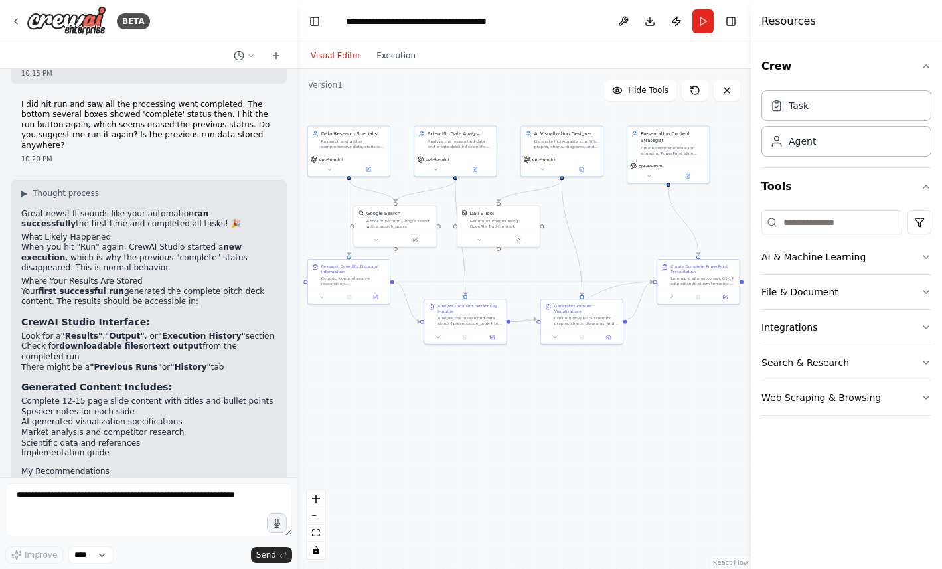
scroll to position [5016, 0]
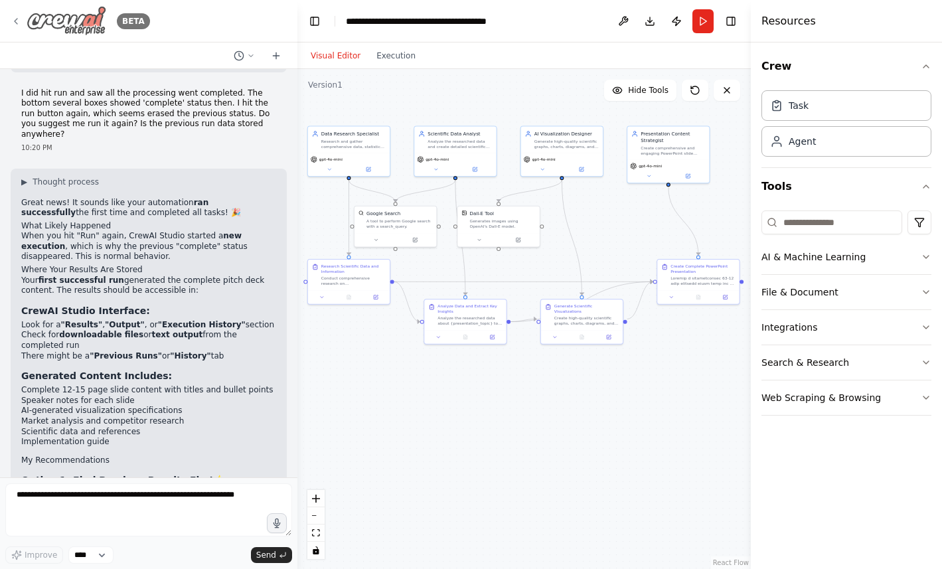
click at [14, 19] on icon at bounding box center [16, 21] width 11 height 11
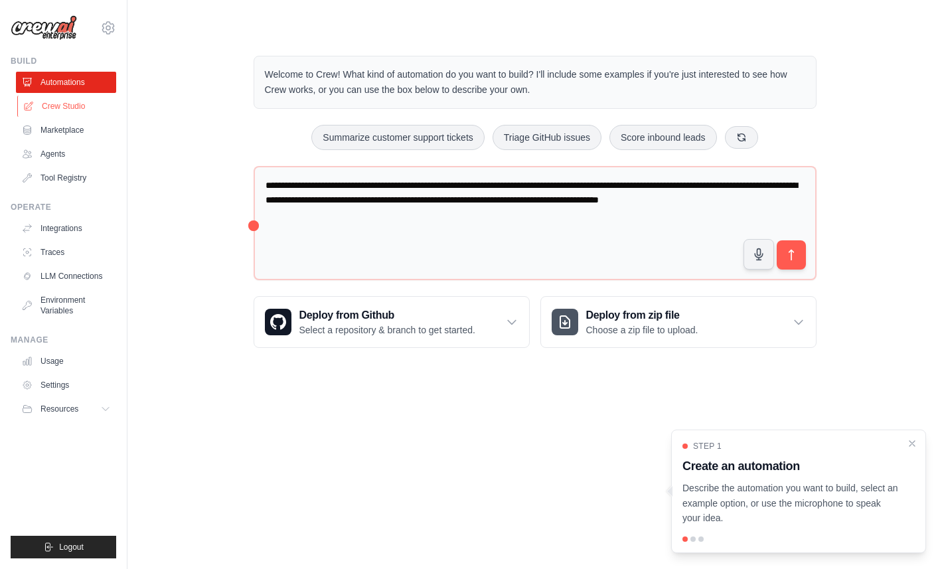
click at [77, 104] on link "Crew Studio" at bounding box center [67, 106] width 100 height 21
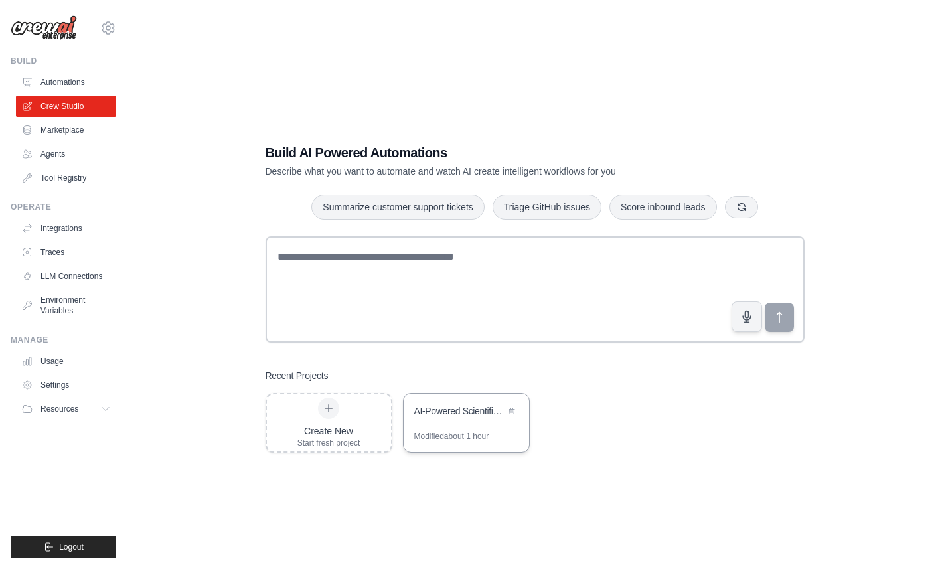
click at [437, 418] on div "AI-Powered Scientific PowerPoint Generator" at bounding box center [459, 412] width 91 height 16
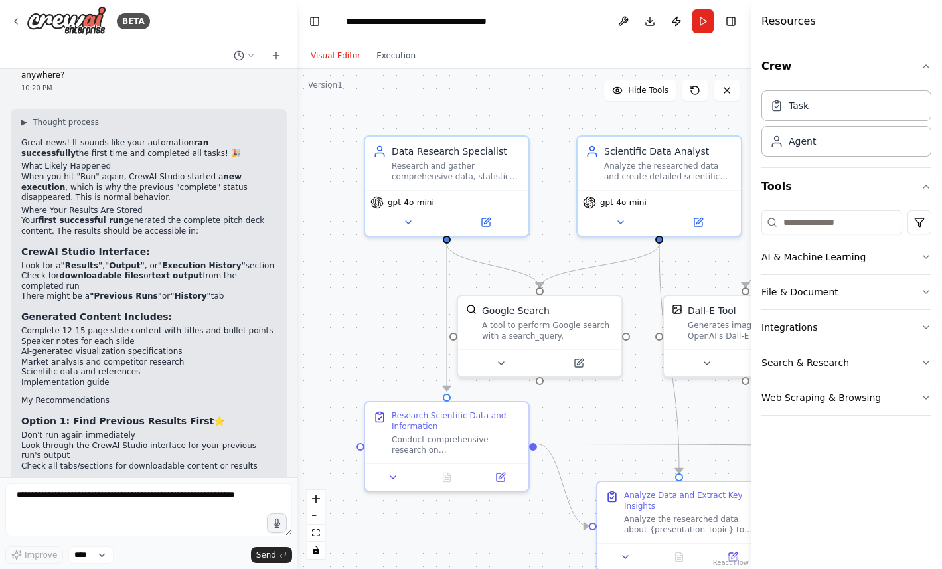
scroll to position [3699, 0]
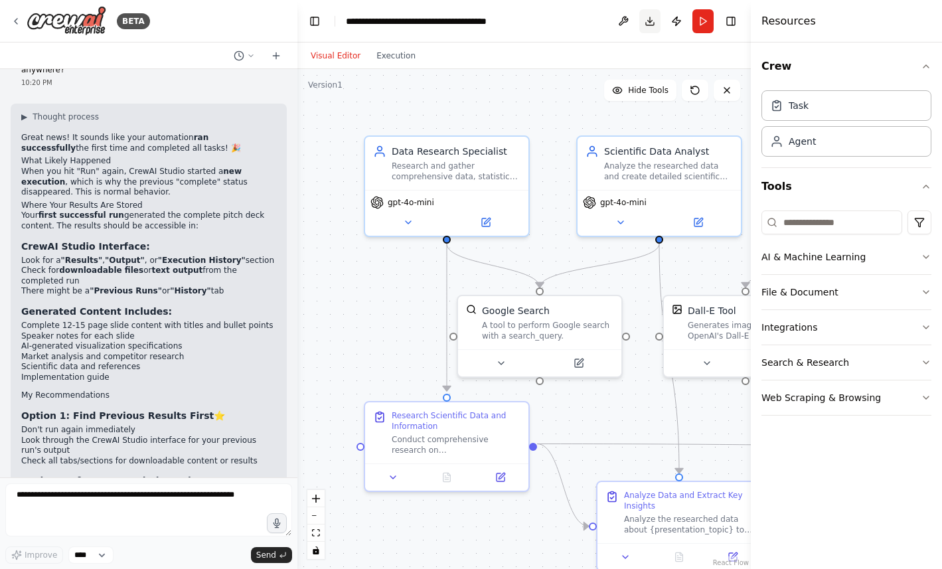
click at [649, 21] on button "Download" at bounding box center [649, 21] width 21 height 24
click at [532, 89] on div ".deletable-edge-delete-btn { width: 20px; height: 20px; border: 0px solid #ffff…" at bounding box center [523, 319] width 453 height 500
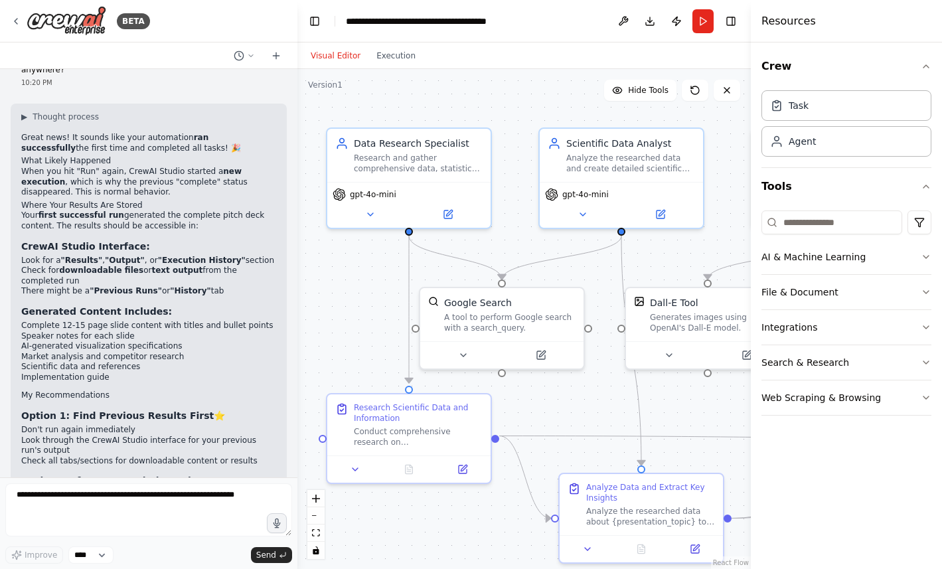
drag, startPoint x: 552, startPoint y: 109, endPoint x: 477, endPoint y: 87, distance: 78.1
click at [481, 90] on div ".deletable-edge-delete-btn { width: 20px; height: 20px; border: 0px solid #ffff…" at bounding box center [523, 319] width 453 height 500
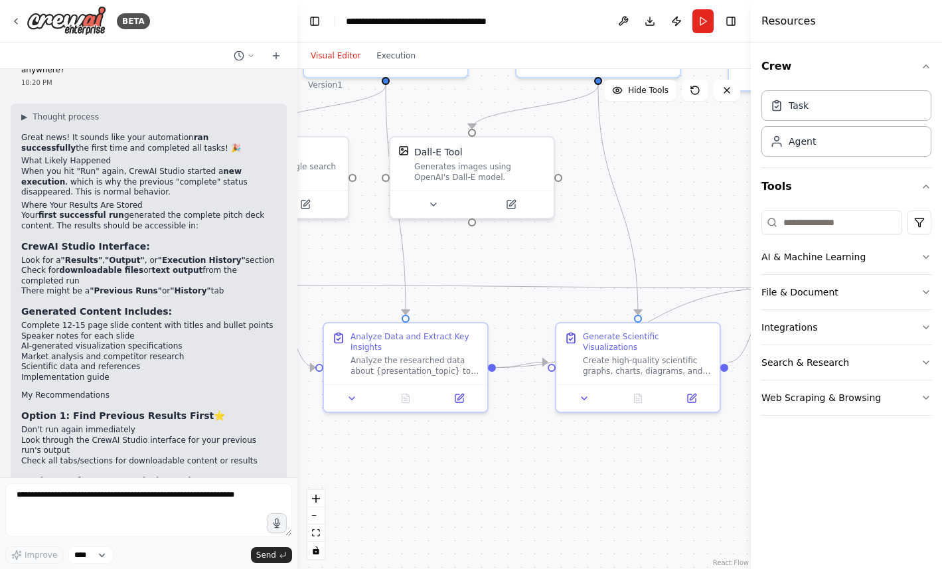
drag, startPoint x: 660, startPoint y: 387, endPoint x: 419, endPoint y: 232, distance: 286.6
click at [419, 232] on div ".deletable-edge-delete-btn { width: 20px; height: 20px; border: 0px solid #ffff…" at bounding box center [523, 319] width 453 height 500
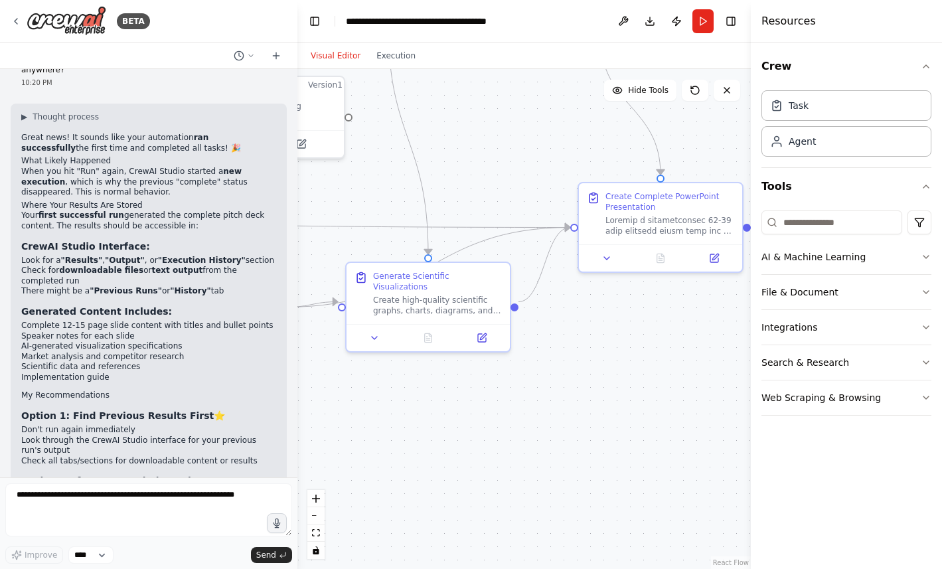
drag, startPoint x: 593, startPoint y: 423, endPoint x: 364, endPoint y: 375, distance: 234.0
click at [367, 376] on div ".deletable-edge-delete-btn { width: 20px; height: 20px; border: 0px solid #ffff…" at bounding box center [523, 319] width 453 height 500
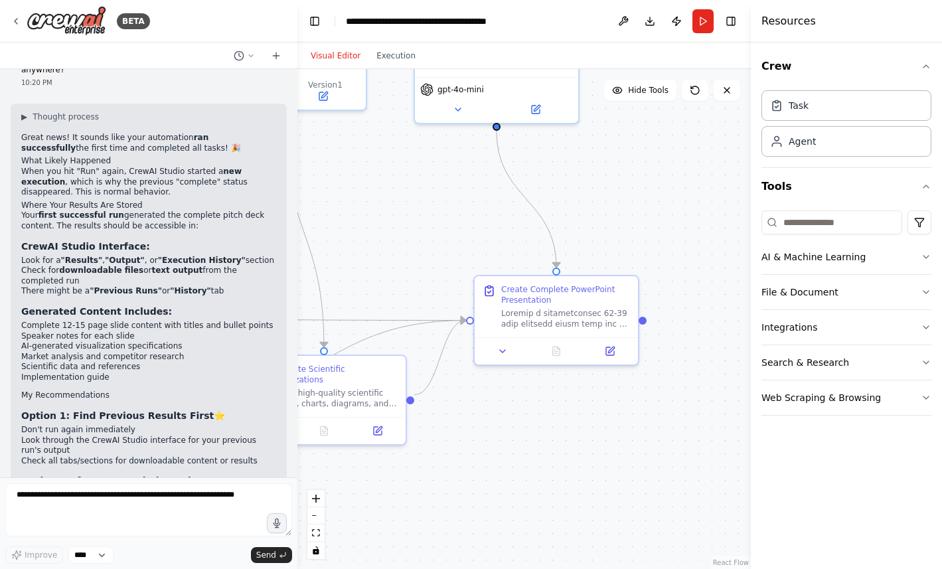
drag, startPoint x: 521, startPoint y: 330, endPoint x: 471, endPoint y: 426, distance: 107.7
click at [471, 426] on div ".deletable-edge-delete-btn { width: 20px; height: 20px; border: 0px solid #ffff…" at bounding box center [523, 319] width 453 height 500
click at [531, 296] on div "Create Complete PowerPoint Presentation" at bounding box center [565, 291] width 129 height 21
click at [541, 299] on div "Create Complete PowerPoint Presentation" at bounding box center [572, 291] width 129 height 21
click at [618, 350] on icon at bounding box center [616, 348] width 8 height 8
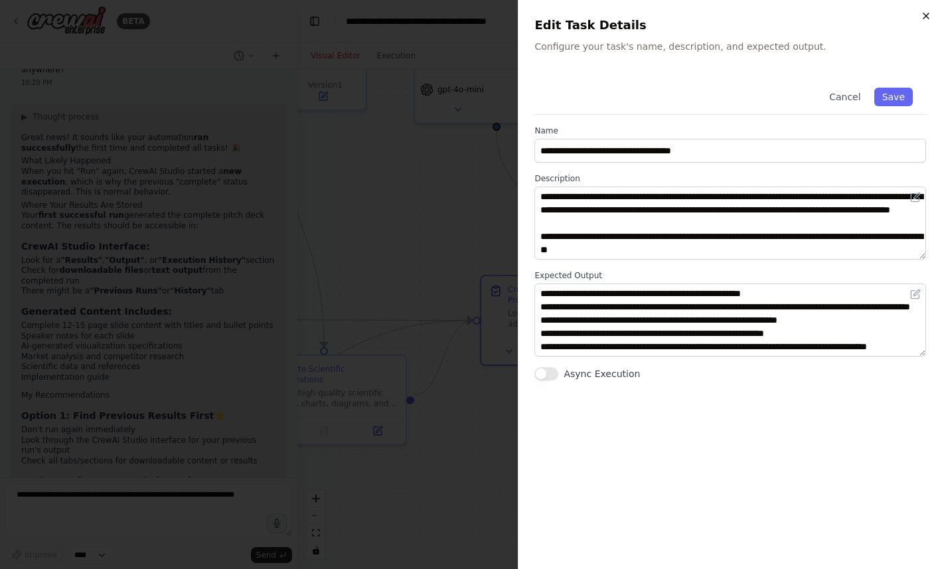
click at [923, 15] on icon "button" at bounding box center [925, 16] width 11 height 11
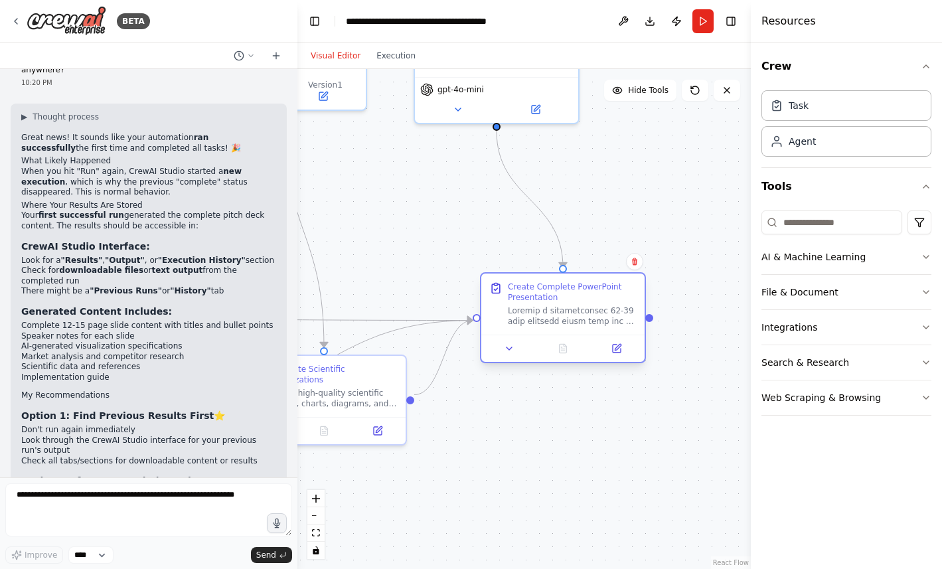
click at [603, 311] on div at bounding box center [572, 315] width 129 height 21
click at [560, 293] on div "Create Complete PowerPoint Presentation" at bounding box center [572, 291] width 129 height 21
click at [544, 292] on div "Create Complete PowerPoint Presentation" at bounding box center [572, 291] width 129 height 21
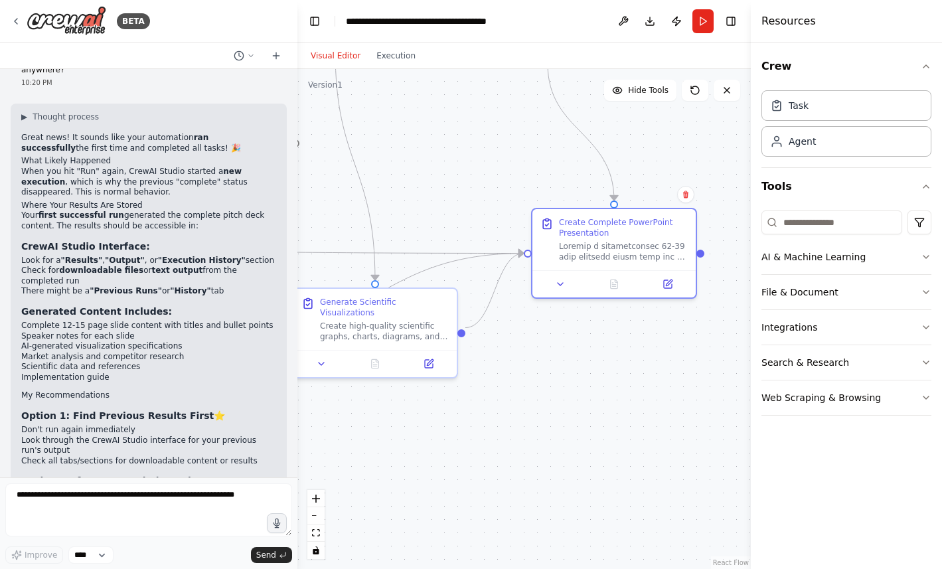
drag, startPoint x: 490, startPoint y: 409, endPoint x: 532, endPoint y: 344, distance: 77.3
click at [532, 344] on div ".deletable-edge-delete-btn { width: 20px; height: 20px; border: 0px solid #ffff…" at bounding box center [523, 319] width 453 height 500
click at [137, 144] on div "▶ Thought process Great news! It sounds like your automation ran successfully t…" at bounding box center [148, 362] width 255 height 503
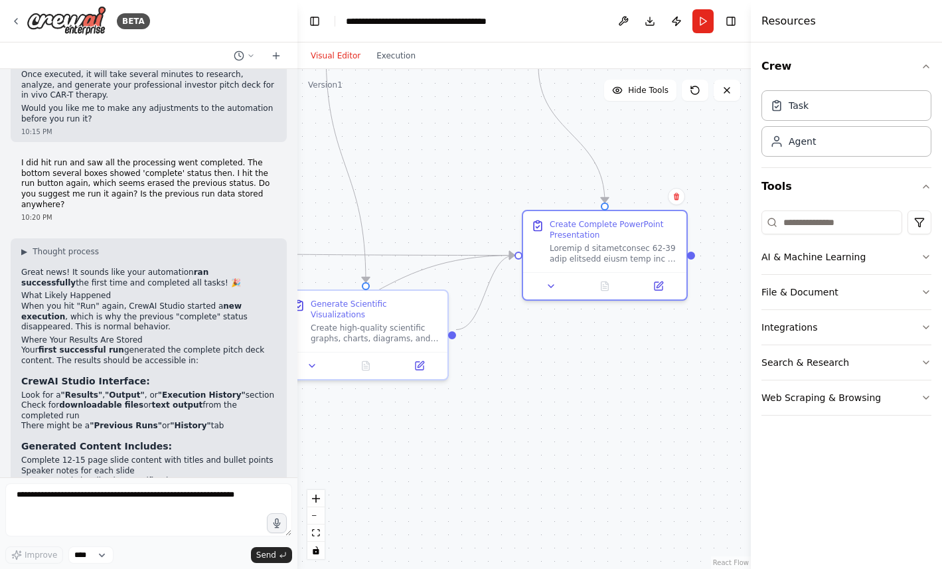
scroll to position [3561, 0]
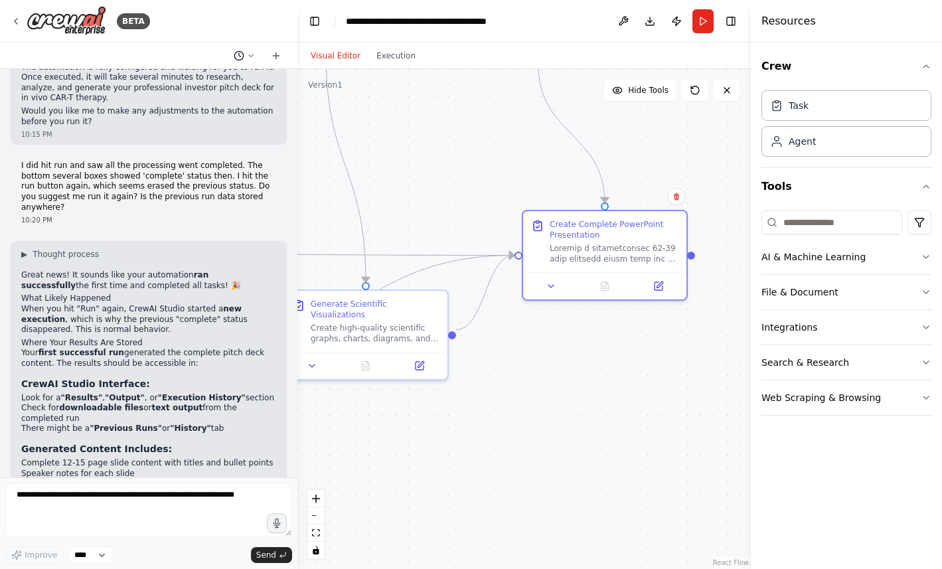
click at [242, 59] on icon at bounding box center [239, 55] width 11 height 11
click at [249, 54] on div at bounding box center [148, 284] width 297 height 569
click at [281, 54] on icon at bounding box center [276, 55] width 11 height 11
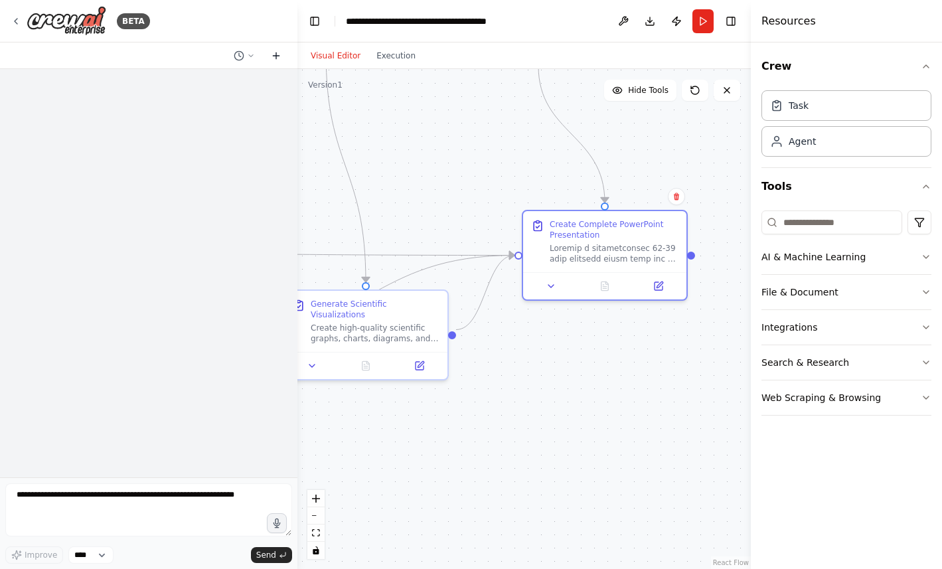
scroll to position [0, 0]
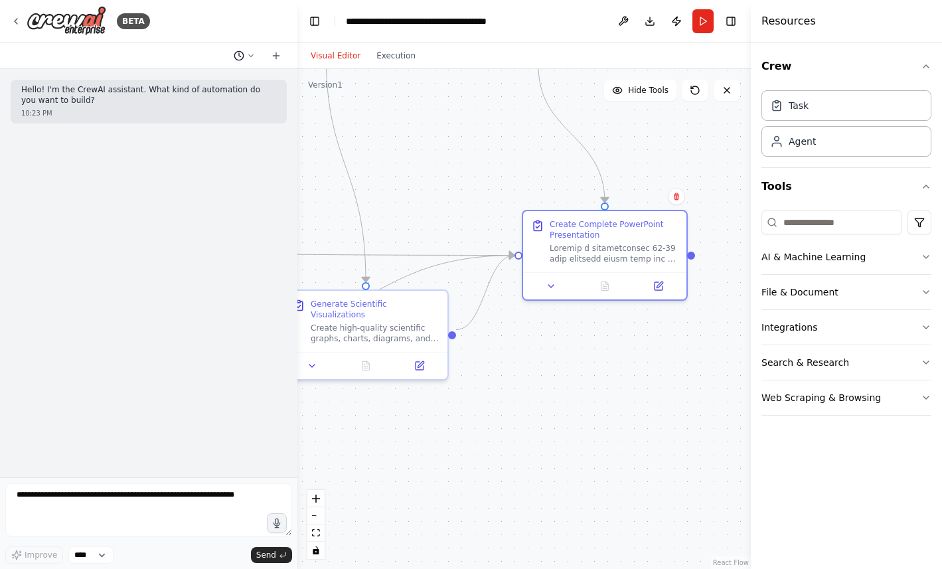
click at [247, 55] on icon at bounding box center [251, 56] width 8 height 8
click at [208, 104] on span "I did hit run and saw all the processing went completed. The bottom several box…" at bounding box center [187, 104] width 86 height 11
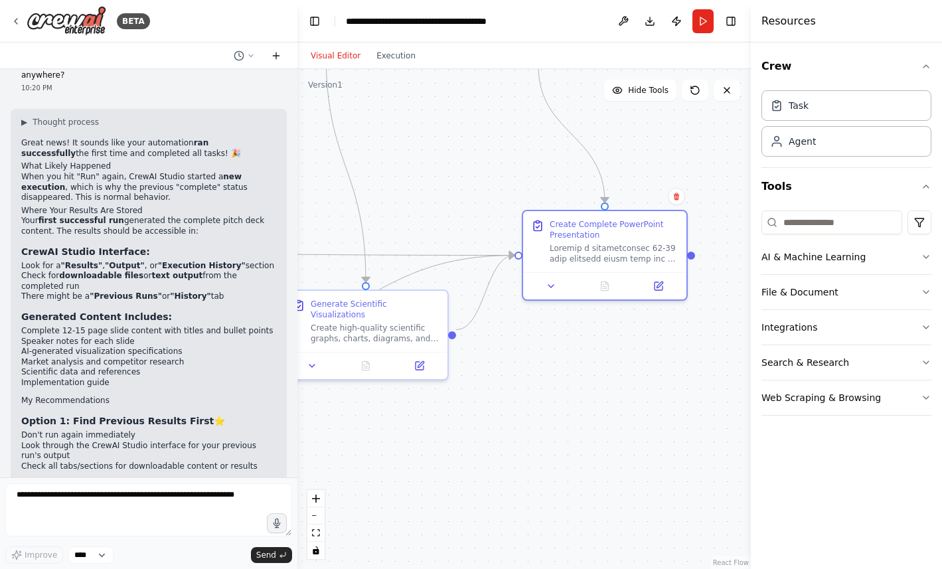
scroll to position [3699, 0]
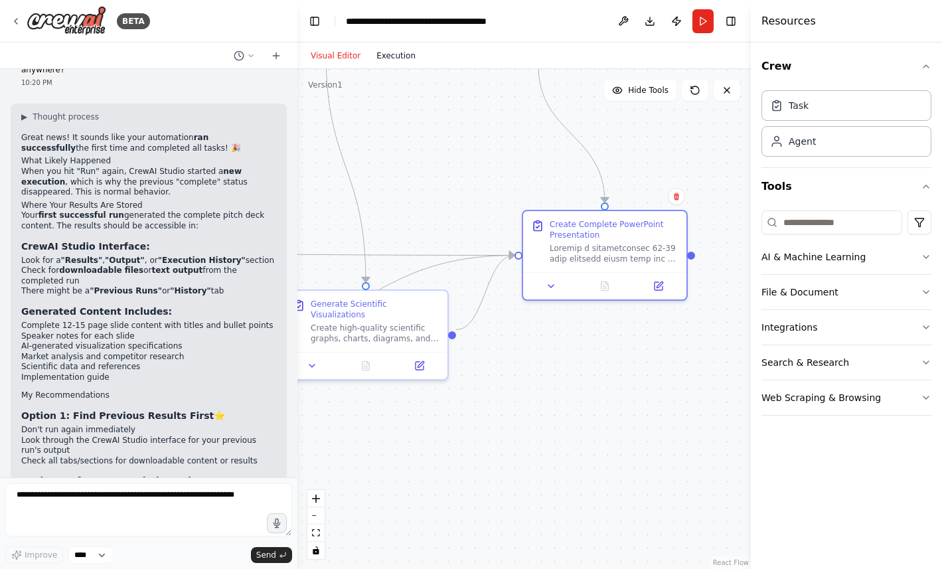
click at [388, 51] on button "Execution" at bounding box center [395, 56] width 55 height 16
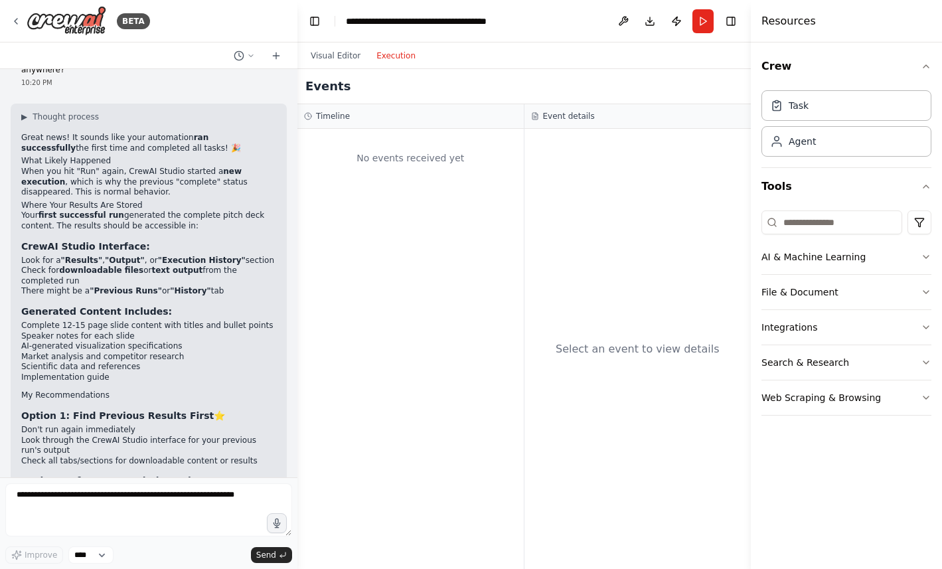
click at [519, 184] on div "No events received yet" at bounding box center [410, 349] width 226 height 440
click at [343, 108] on div "Timeline" at bounding box center [410, 116] width 226 height 25
click at [424, 192] on div "No events received yet" at bounding box center [410, 349] width 226 height 440
click at [621, 20] on button at bounding box center [622, 21] width 21 height 24
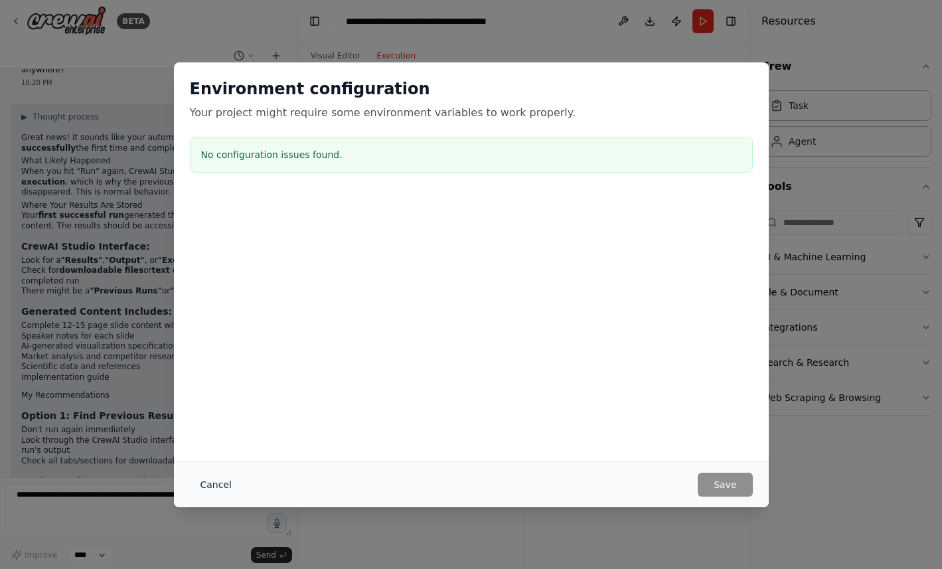
click at [211, 484] on button "Cancel" at bounding box center [216, 484] width 52 height 24
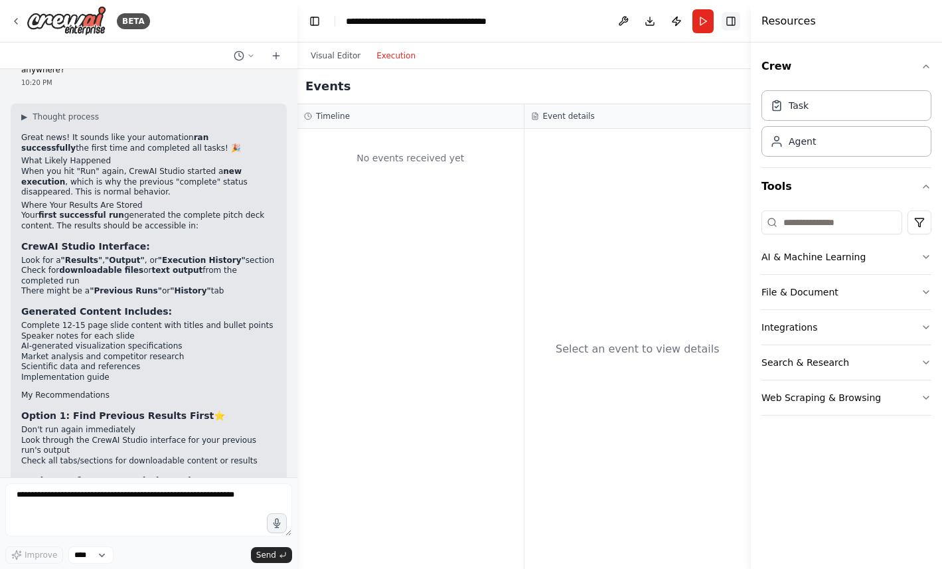
click at [736, 29] on button "Toggle Right Sidebar" at bounding box center [730, 21] width 19 height 19
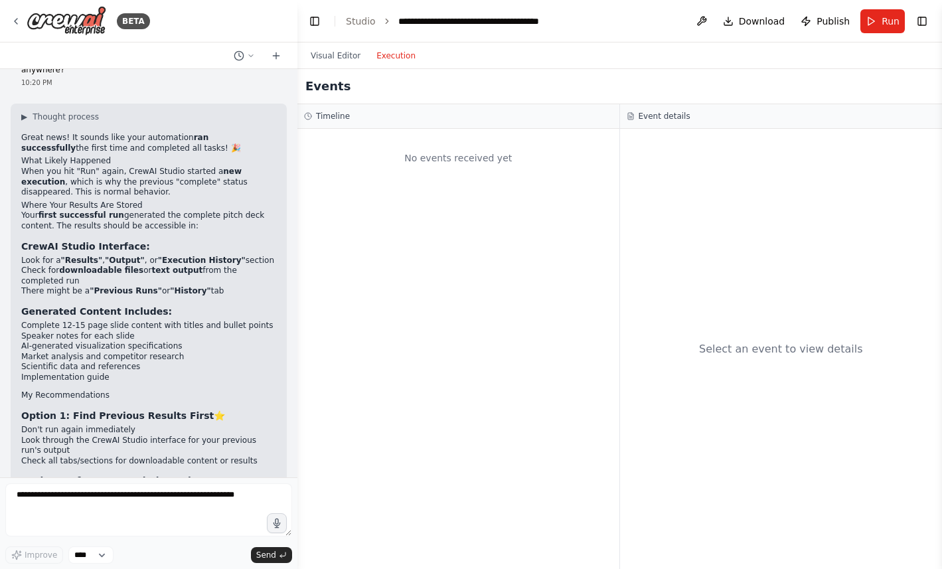
click at [385, 23] on icon "breadcrumb" at bounding box center [386, 21] width 9 height 9
click at [386, 19] on icon "breadcrumb" at bounding box center [387, 21] width 3 height 5
click at [95, 494] on textarea at bounding box center [148, 509] width 287 height 53
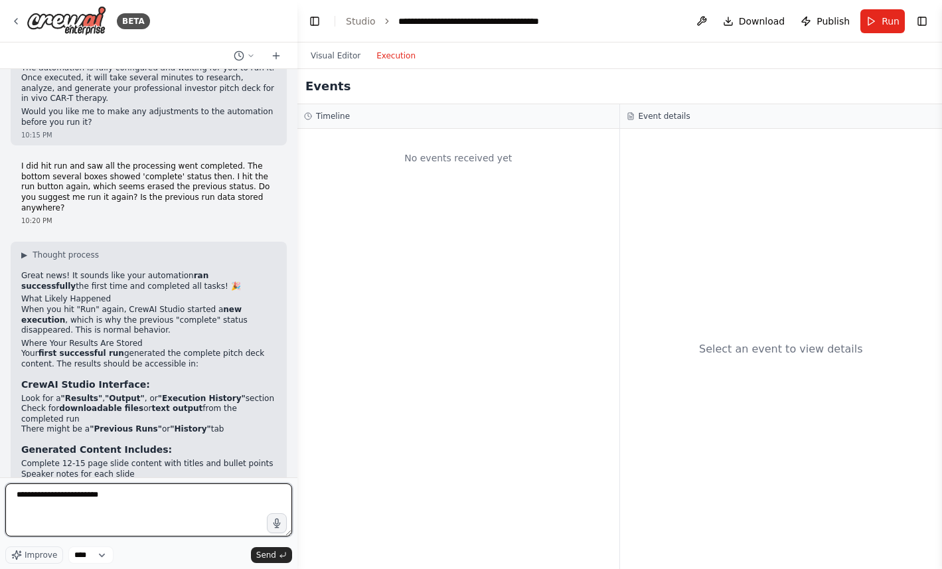
scroll to position [3557, 0]
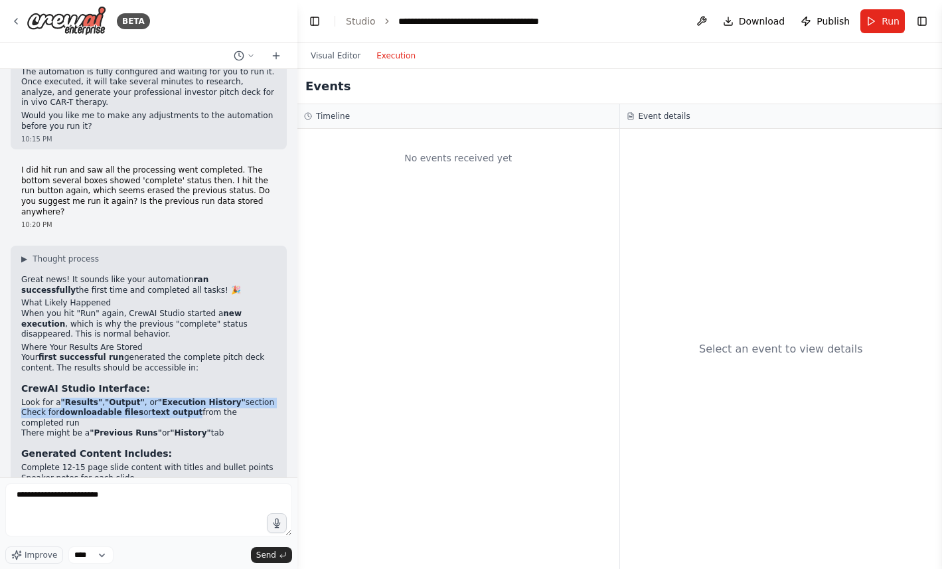
drag, startPoint x: 59, startPoint y: 246, endPoint x: 192, endPoint y: 257, distance: 133.8
click at [192, 397] on ul "Look for a "Results" , "Output" , or "Execution History" section Check for down…" at bounding box center [148, 417] width 255 height 41
copy ul ""Results" , "Output" , or "Execution History" section Check for downloadable fi…"
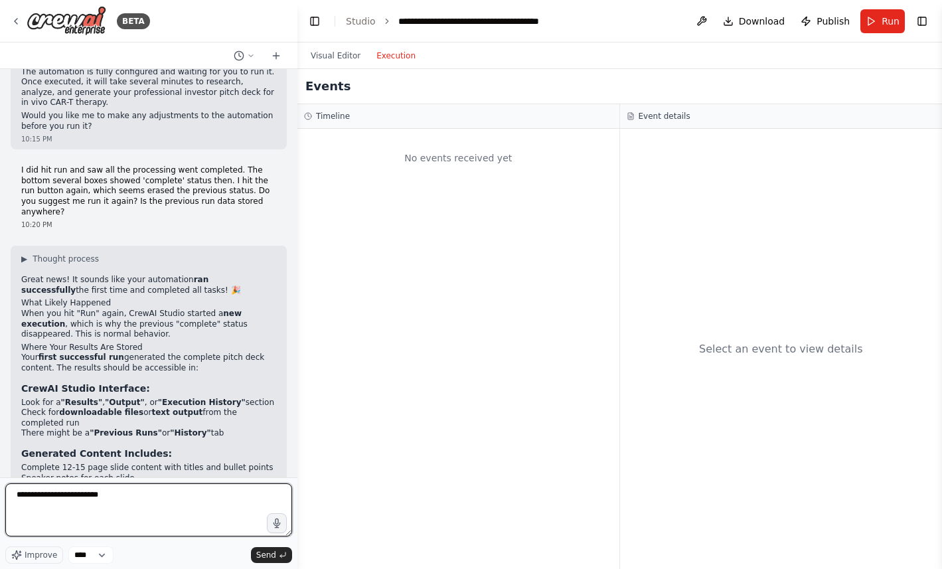
click at [160, 501] on textarea "**********" at bounding box center [148, 509] width 287 height 53
paste textarea "**********"
click at [19, 517] on textarea "**********" at bounding box center [148, 509] width 287 height 53
drag, startPoint x: 80, startPoint y: 506, endPoint x: 117, endPoint y: 507, distance: 36.5
click at [117, 507] on textarea "**********" at bounding box center [148, 509] width 287 height 53
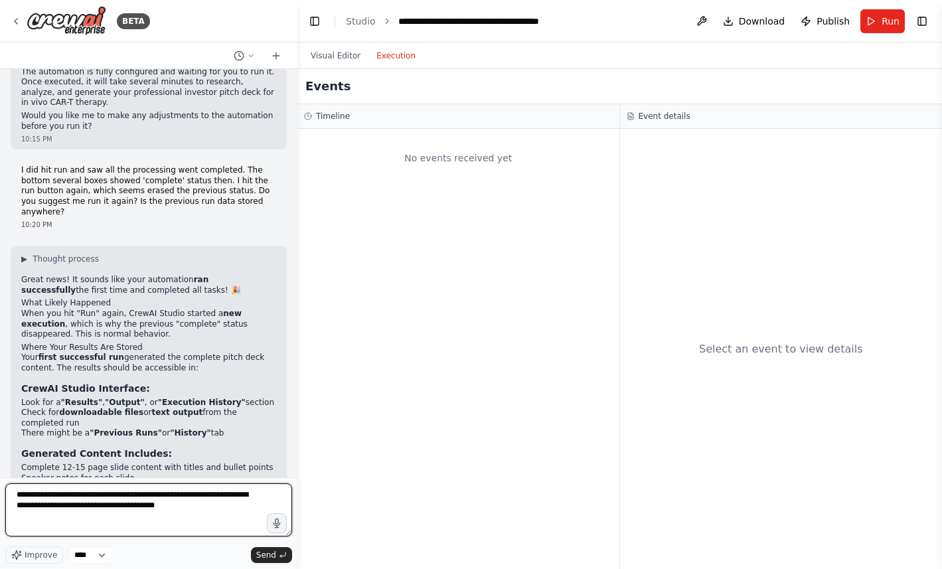
click at [215, 507] on textarea "**********" at bounding box center [148, 509] width 287 height 53
type textarea "**********"
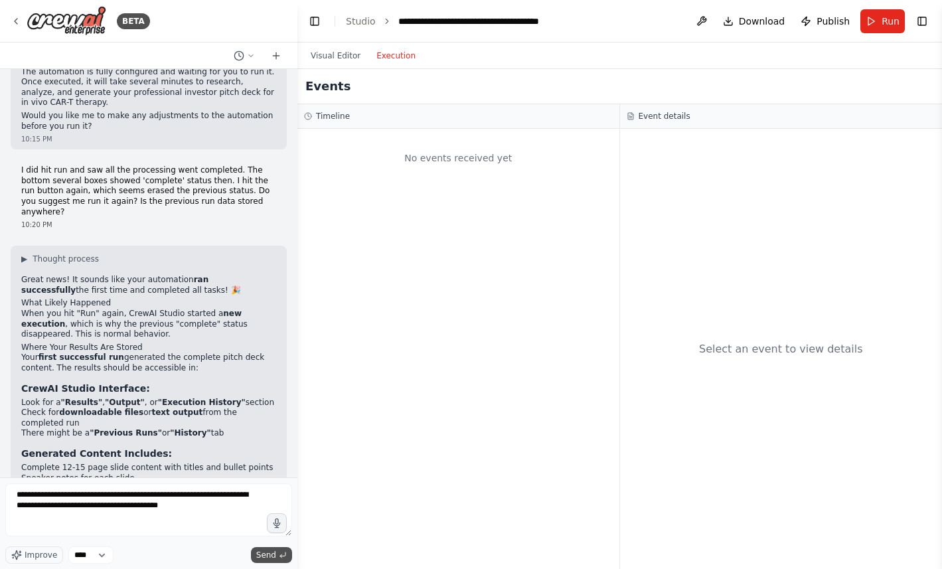
click at [273, 554] on span "Send" at bounding box center [266, 554] width 20 height 11
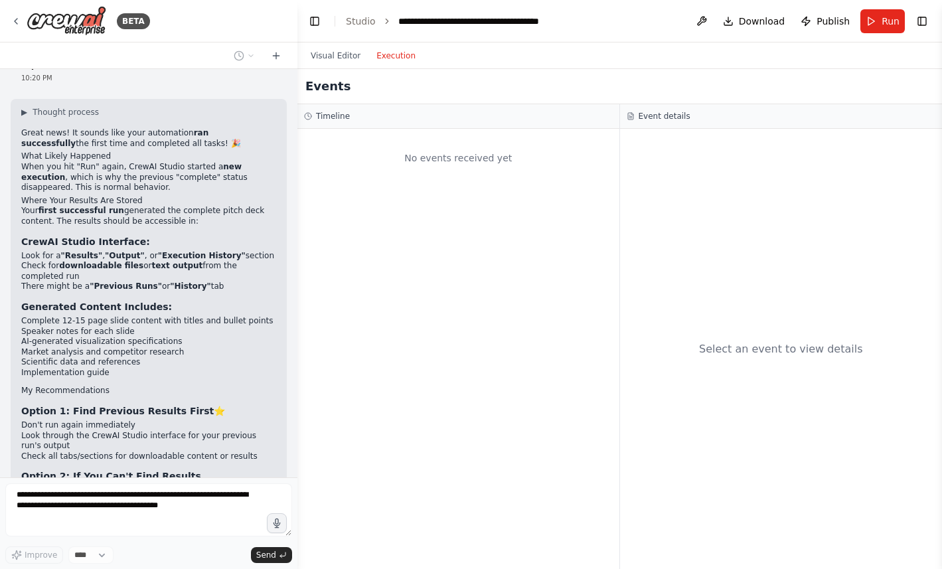
scroll to position [3788, 0]
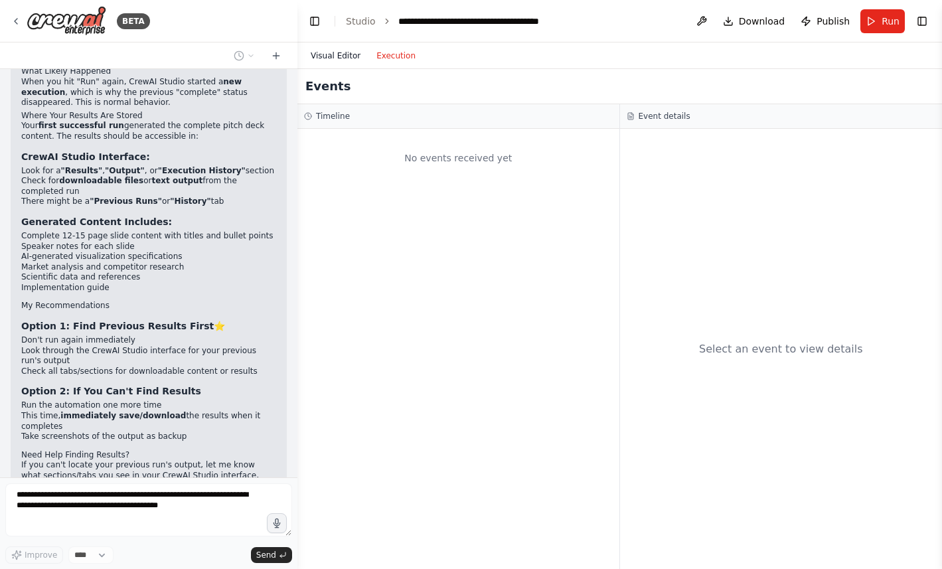
click at [334, 59] on button "Visual Editor" at bounding box center [336, 56] width 66 height 16
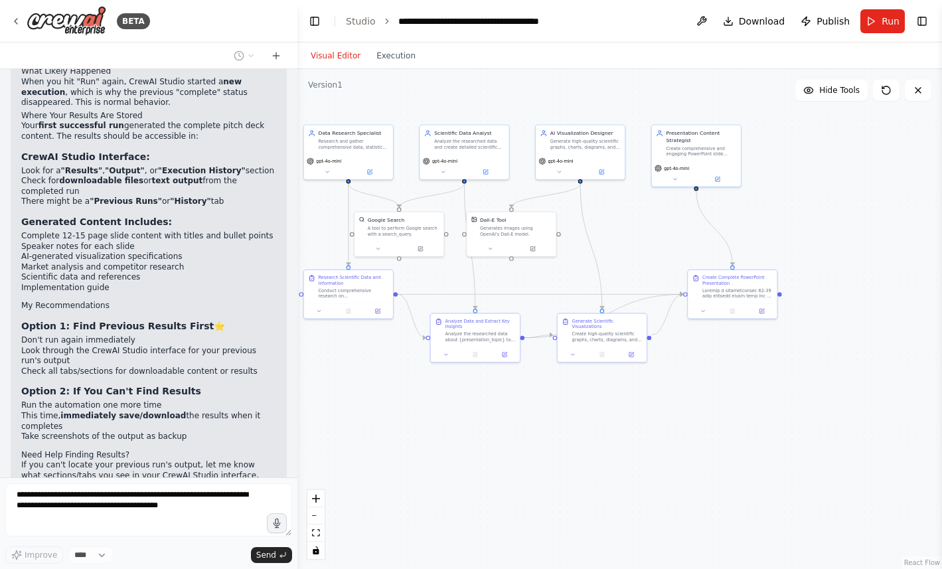
drag, startPoint x: 447, startPoint y: 147, endPoint x: 748, endPoint y: 250, distance: 317.9
click at [742, 250] on div ".deletable-edge-delete-btn { width: 20px; height: 20px; border: 0px solid #ffff…" at bounding box center [619, 319] width 644 height 500
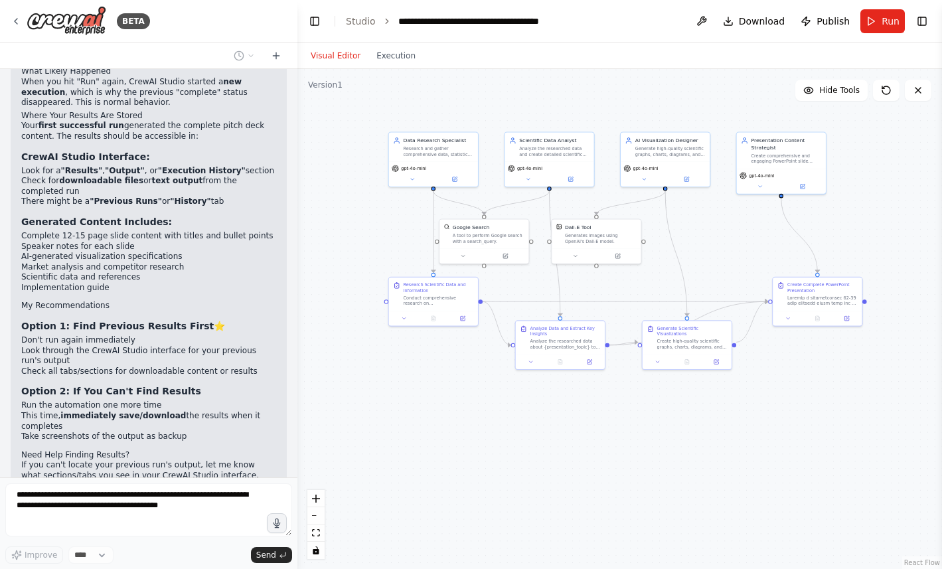
drag, startPoint x: 744, startPoint y: 249, endPoint x: 733, endPoint y: 241, distance: 14.2
click at [734, 242] on div ".deletable-edge-delete-btn { width: 20px; height: 20px; border: 0px solid #ffff…" at bounding box center [619, 319] width 644 height 500
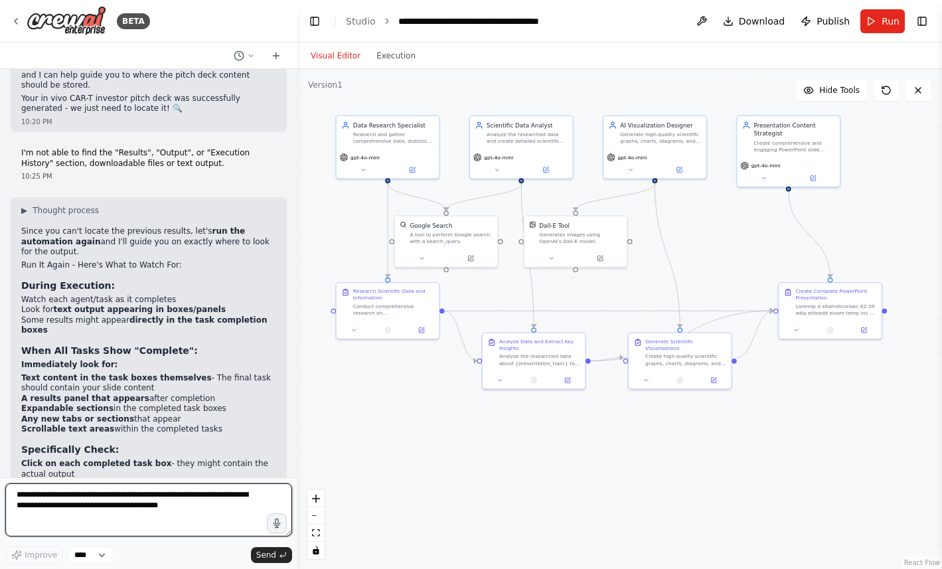
scroll to position [4222, 0]
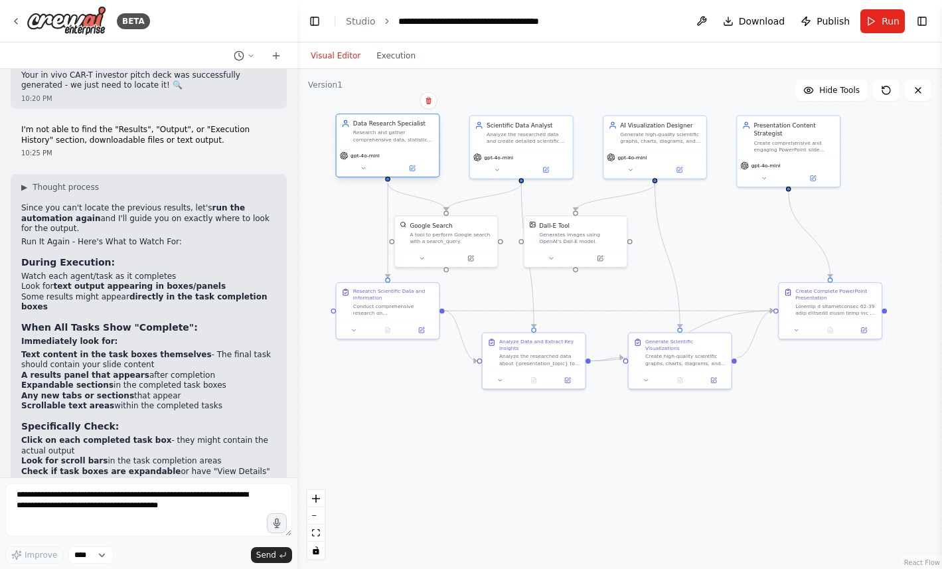
click at [380, 141] on div "Research and gather comprehensive data, statistics, and scientific information …" at bounding box center [393, 135] width 81 height 13
click at [506, 148] on div "gpt-4o-mini" at bounding box center [521, 162] width 103 height 29
click at [884, 311] on div at bounding box center [884, 310] width 5 height 5
click at [884, 308] on div at bounding box center [884, 309] width 5 height 5
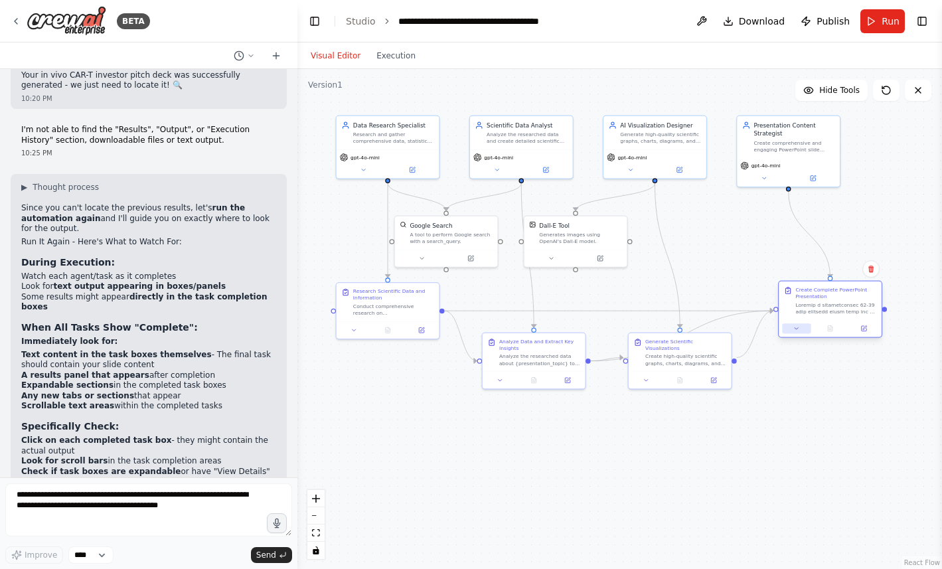
click at [796, 328] on icon at bounding box center [796, 328] width 7 height 7
click at [796, 328] on icon at bounding box center [795, 329] width 3 height 2
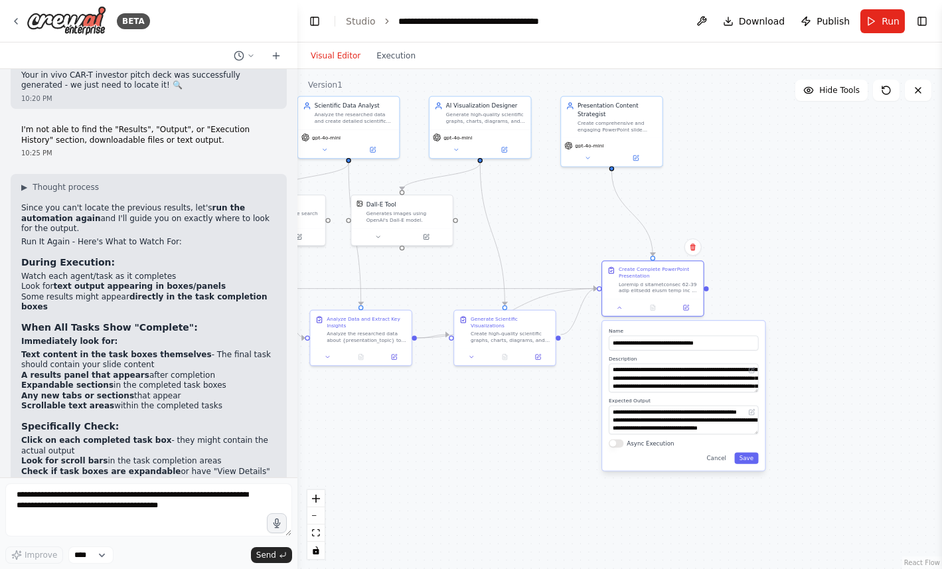
drag, startPoint x: 739, startPoint y: 407, endPoint x: 561, endPoint y: 387, distance: 178.4
click at [561, 387] on div ".deletable-edge-delete-btn { width: 20px; height: 20px; border: 0px solid #ffff…" at bounding box center [619, 319] width 644 height 500
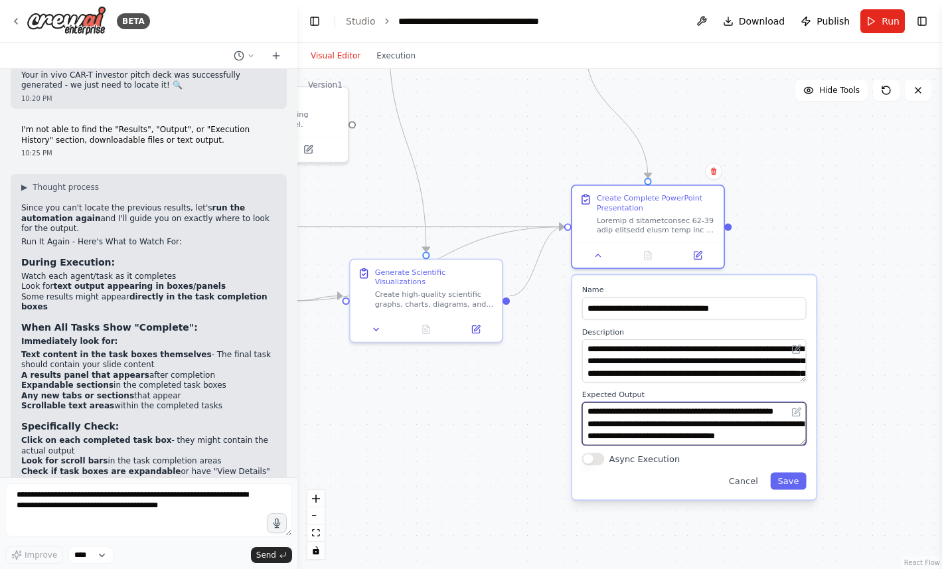
click at [667, 434] on textarea "**********" at bounding box center [694, 423] width 224 height 43
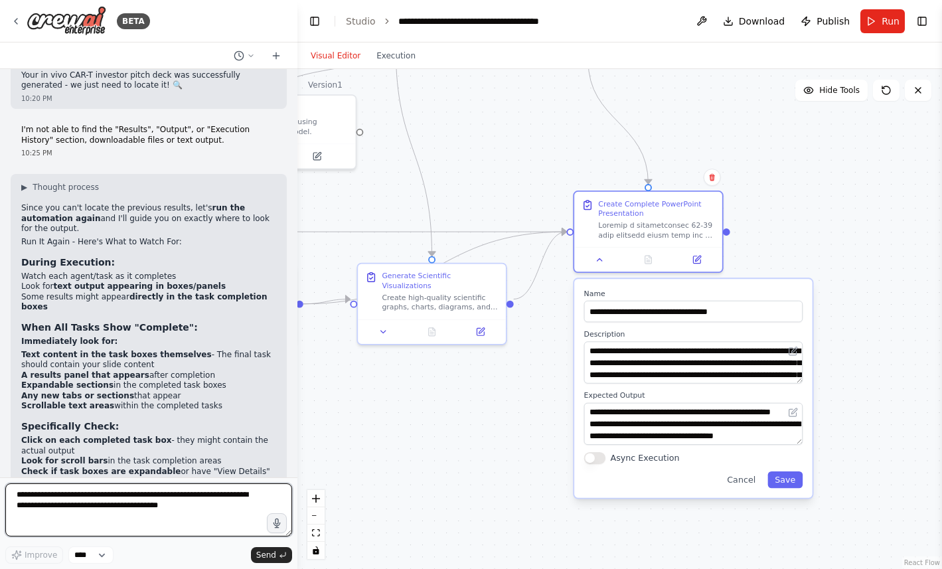
click at [124, 503] on textarea "**********" at bounding box center [148, 509] width 287 height 53
type textarea "*"
type textarea "**********"
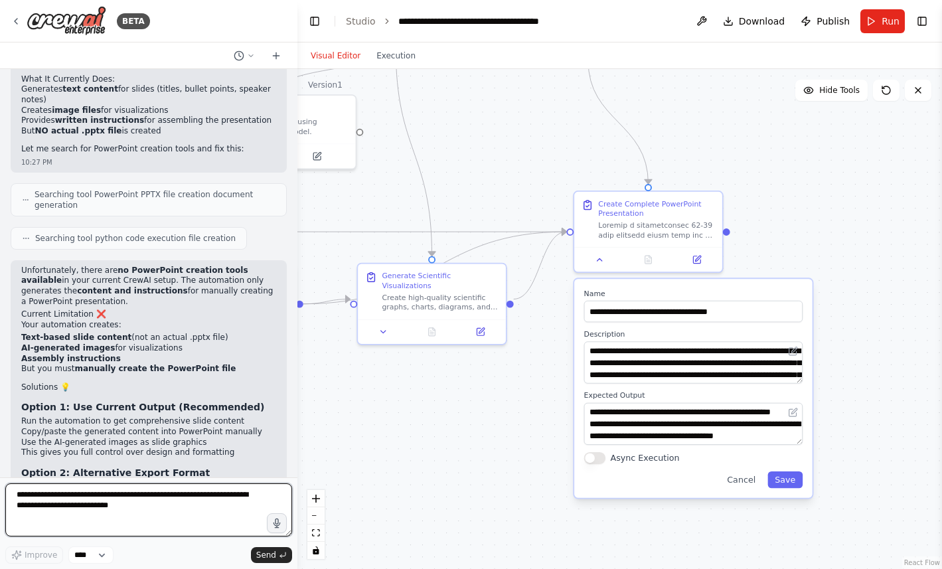
scroll to position [5006, 0]
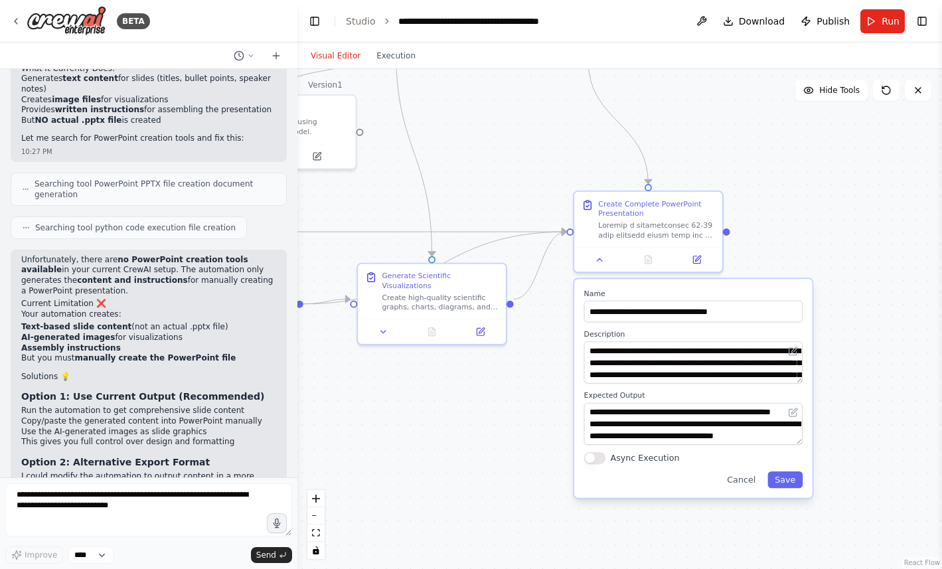
drag, startPoint x: 23, startPoint y: 388, endPoint x: 260, endPoint y: 395, distance: 237.0
click at [260, 562] on li "Keep the current setup and run it for the text content + images?" at bounding box center [148, 572] width 255 height 21
copy li "Keep the current setup and run it for the text content + images"
click at [125, 504] on textarea "**********" at bounding box center [148, 509] width 287 height 53
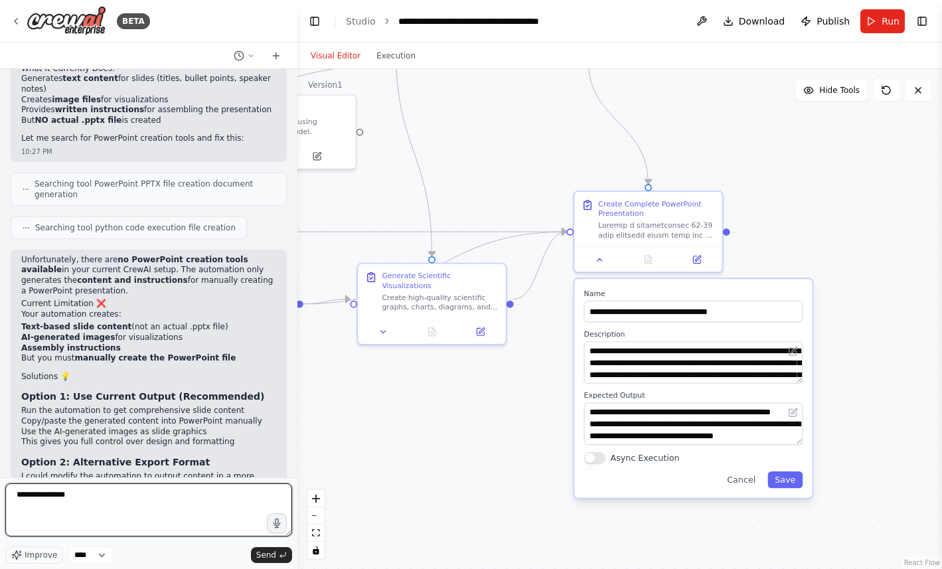
paste textarea "**********"
type textarea "**********"
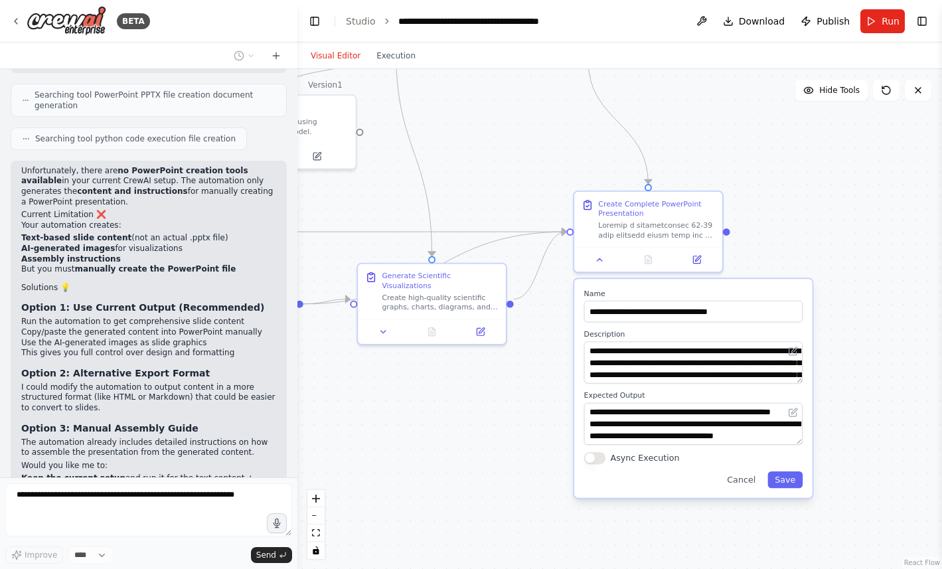
click at [431, 482] on div ".deletable-edge-delete-btn { width: 20px; height: 20px; border: 0px solid #ffff…" at bounding box center [619, 319] width 644 height 500
click at [733, 484] on button "Cancel" at bounding box center [740, 479] width 43 height 17
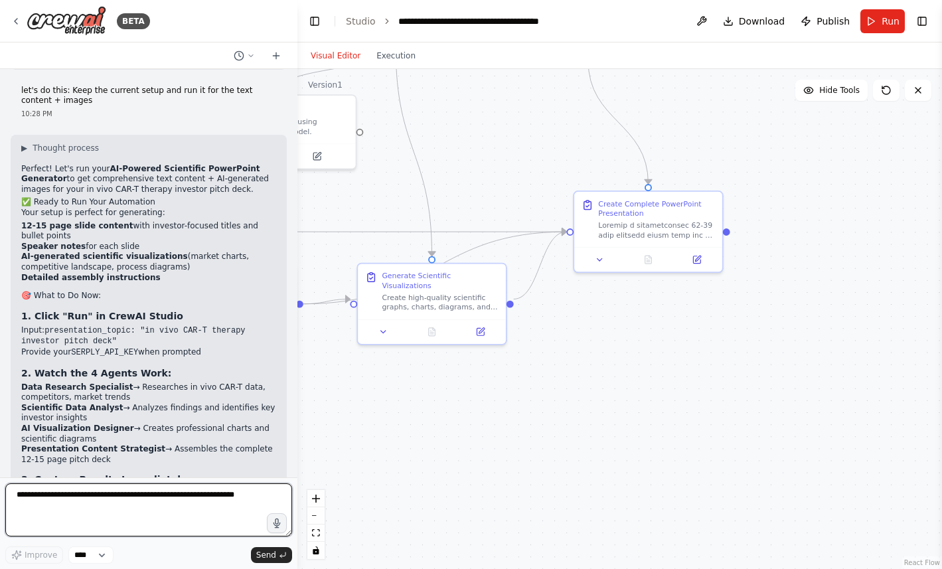
scroll to position [5596, 0]
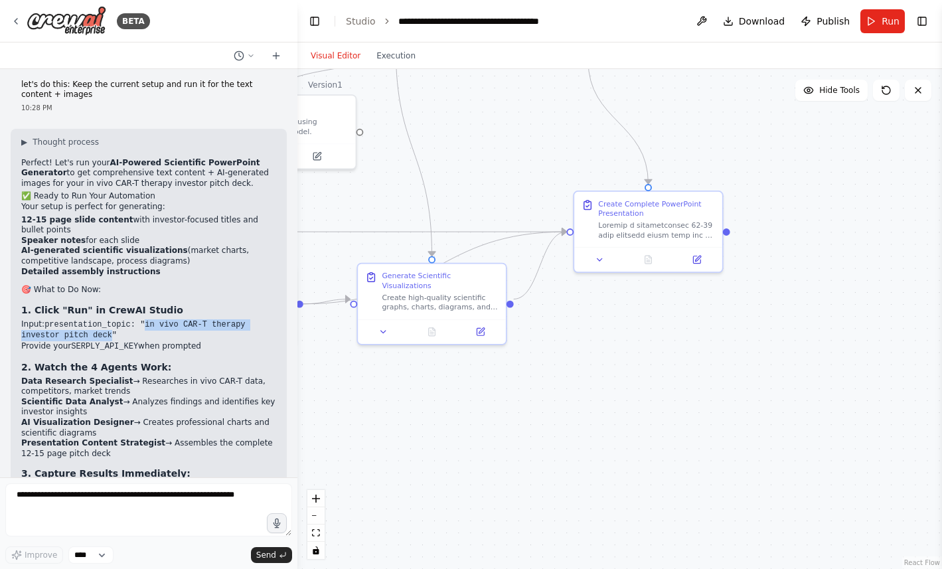
drag, startPoint x: 147, startPoint y: 138, endPoint x: 112, endPoint y: 147, distance: 36.2
click at [112, 320] on code "presentation_topic: "in vivo CAR-T therapy investor pitch deck"" at bounding box center [133, 330] width 224 height 21
copy code "in vivo CAR-T therapy investor pitch deck"
click at [882, 19] on span "Run" at bounding box center [890, 21] width 18 height 13
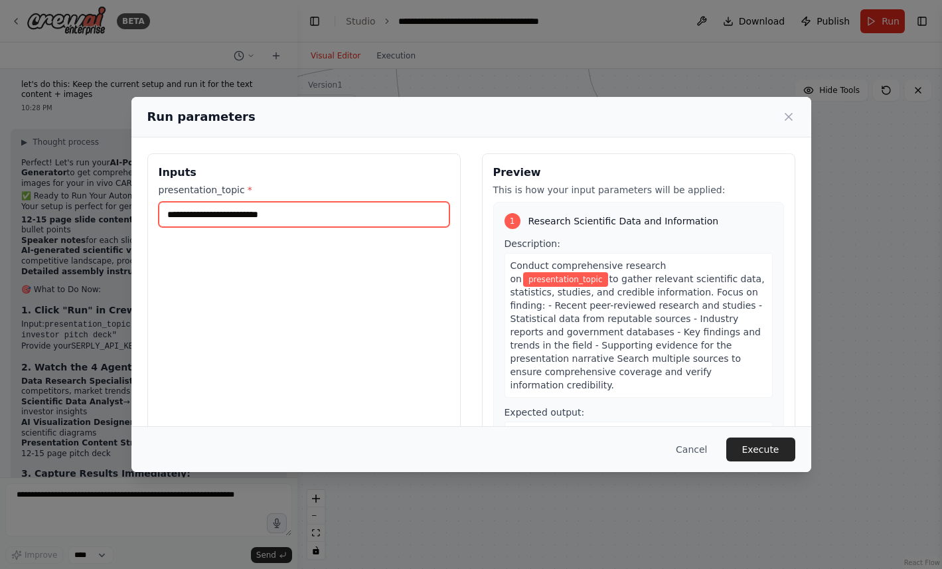
click at [283, 213] on input "presentation_topic *" at bounding box center [304, 214] width 291 height 25
paste input "**********"
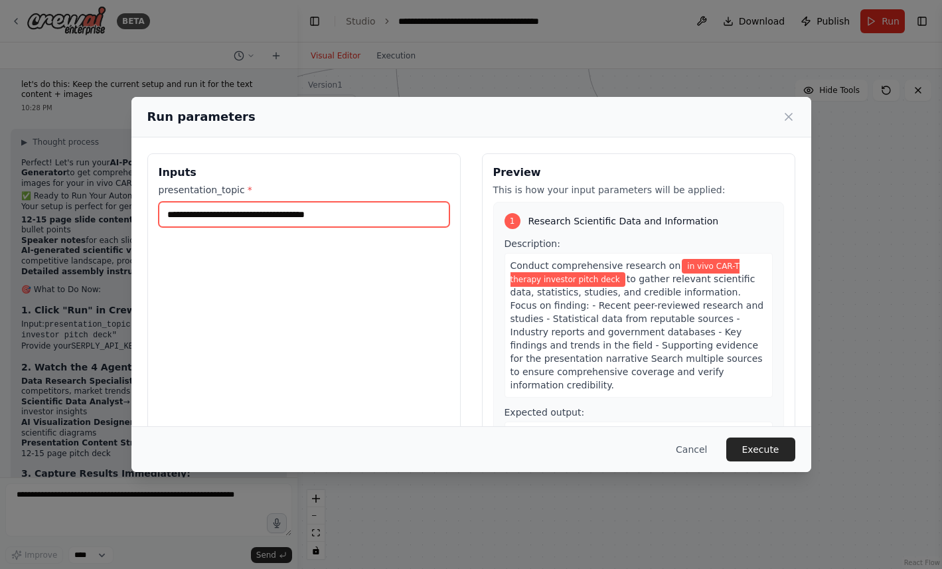
click at [169, 214] on input "**********" at bounding box center [304, 214] width 291 height 25
drag, startPoint x: 194, startPoint y: 214, endPoint x: 147, endPoint y: 213, distance: 46.5
click at [147, 213] on div "**********" at bounding box center [303, 310] width 313 height 315
type input "**********"
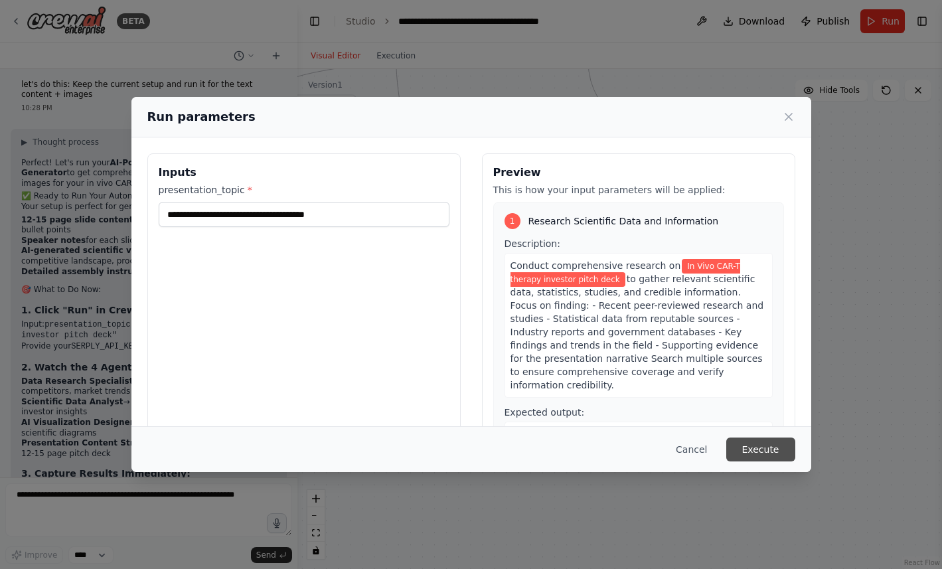
click at [754, 445] on button "Execute" at bounding box center [760, 449] width 69 height 24
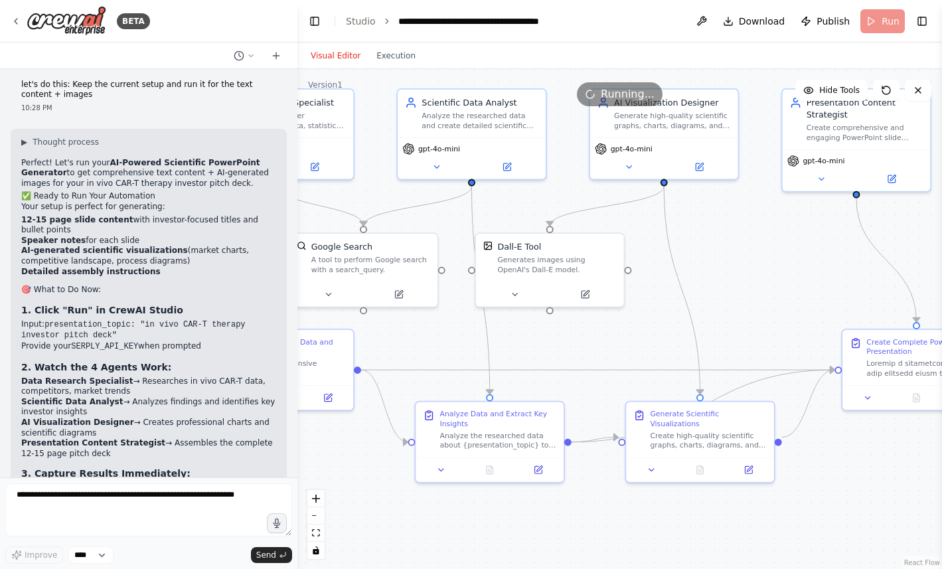
drag, startPoint x: 516, startPoint y: 145, endPoint x: 795, endPoint y: 291, distance: 314.3
click at [792, 288] on div ".deletable-edge-delete-btn { width: 20px; height: 20px; border: 0px solid #ffff…" at bounding box center [619, 319] width 644 height 500
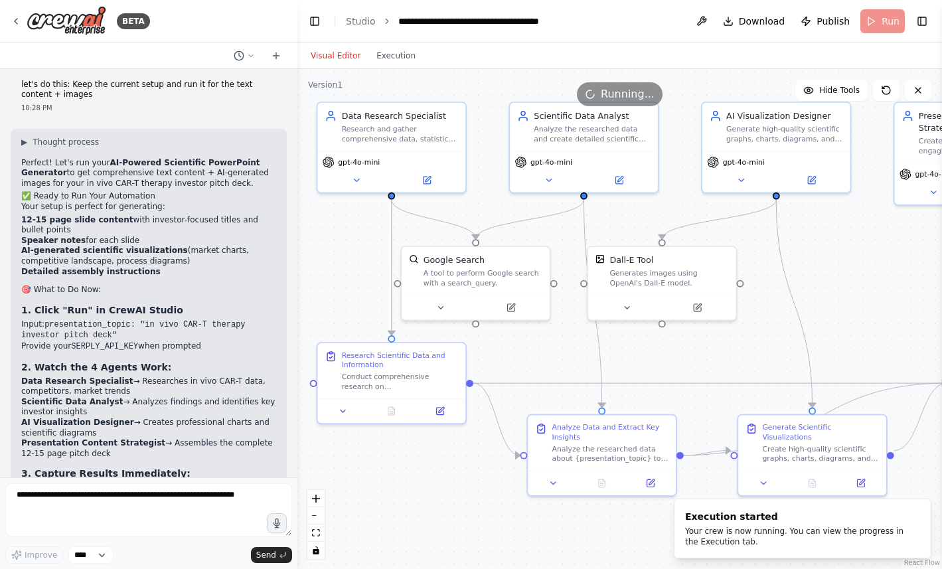
drag, startPoint x: 571, startPoint y: 196, endPoint x: 675, endPoint y: 206, distance: 105.2
click at [675, 206] on div ".deletable-edge-delete-btn { width: 20px; height: 20px; border: 0px solid #ffff…" at bounding box center [619, 319] width 644 height 500
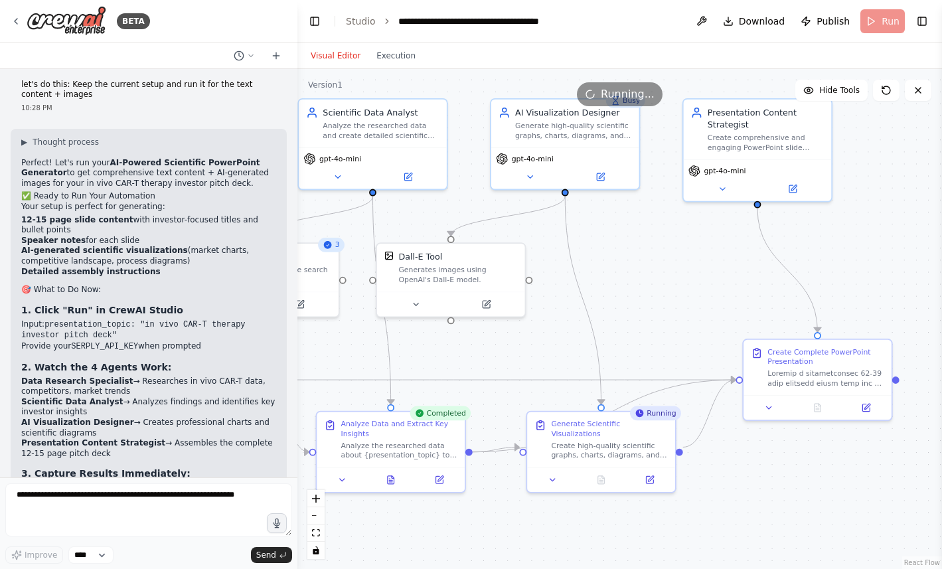
drag, startPoint x: 853, startPoint y: 235, endPoint x: 642, endPoint y: 231, distance: 211.0
click at [642, 231] on div ".deletable-edge-delete-btn { width: 20px; height: 20px; border: 0px solid #ffff…" at bounding box center [619, 319] width 644 height 500
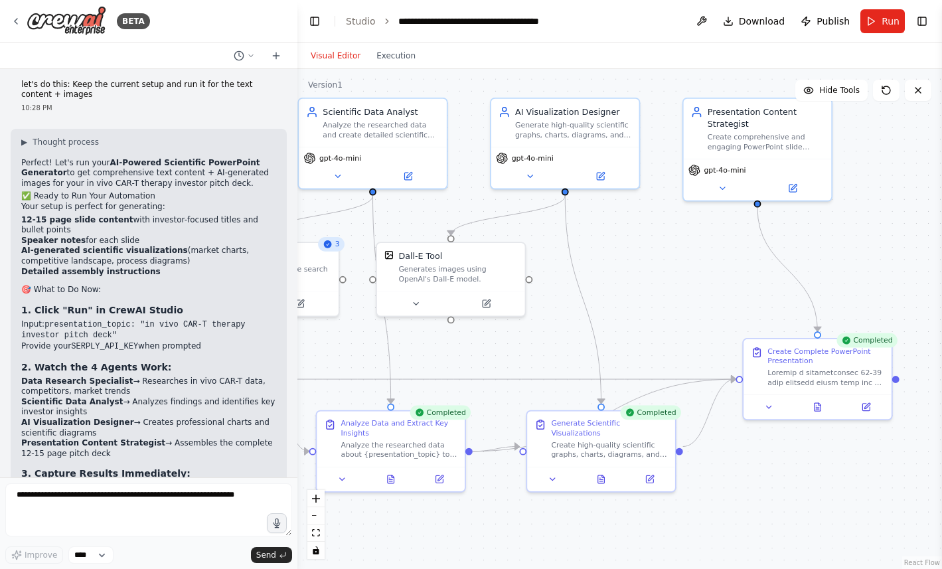
click at [872, 344] on div "Completed" at bounding box center [866, 340] width 61 height 15
click at [858, 343] on div "Completed" at bounding box center [866, 340] width 61 height 15
click at [815, 354] on div "Create Complete PowerPoint Presentation" at bounding box center [825, 353] width 117 height 19
click at [794, 354] on div "Create Complete PowerPoint Presentation" at bounding box center [825, 353] width 117 height 19
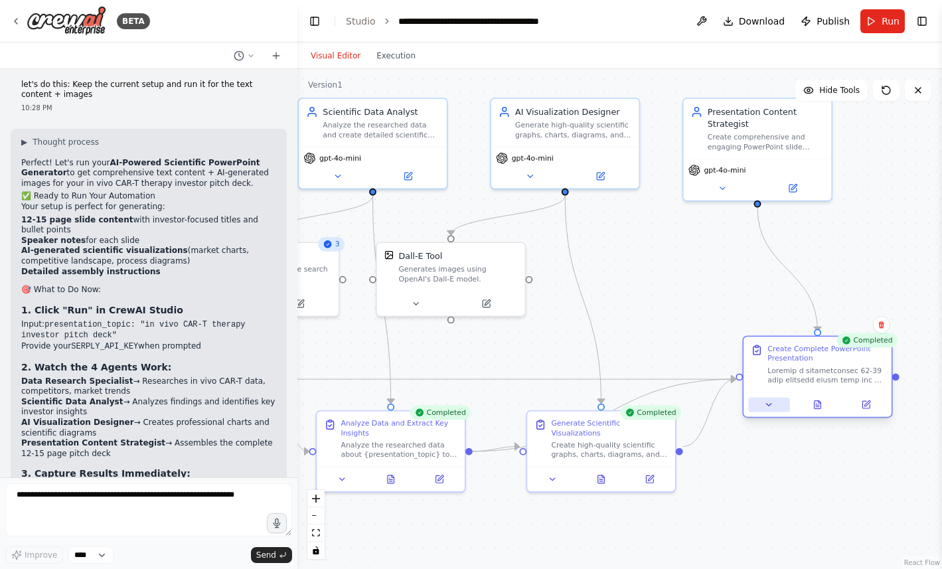
click at [773, 403] on button at bounding box center [768, 404] width 41 height 15
click at [773, 410] on button at bounding box center [768, 404] width 41 height 15
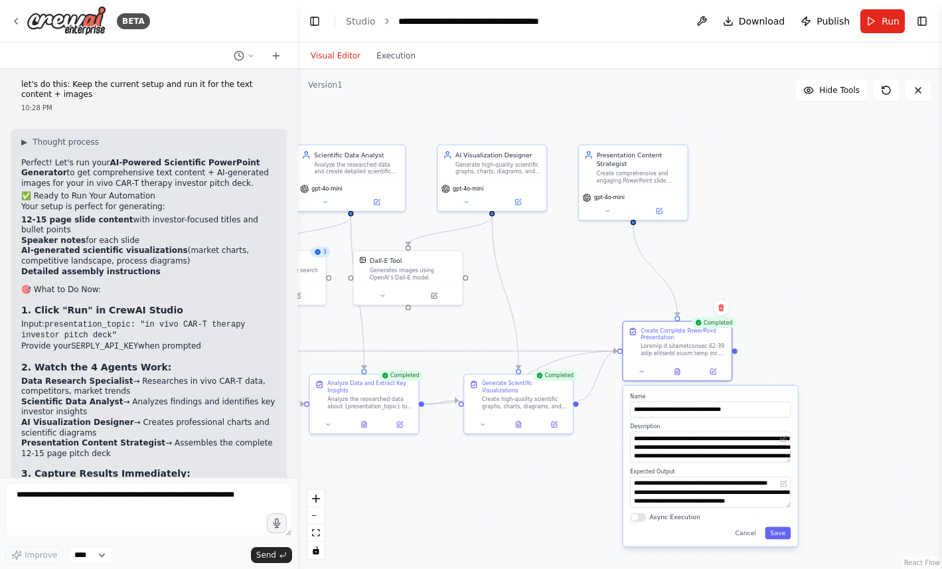
drag, startPoint x: 751, startPoint y: 350, endPoint x: 616, endPoint y: 317, distance: 138.7
click at [616, 317] on div ".deletable-edge-delete-btn { width: 20px; height: 20px; border: 0px solid #ffff…" at bounding box center [619, 319] width 644 height 500
click at [779, 531] on button "Save" at bounding box center [777, 533] width 26 height 13
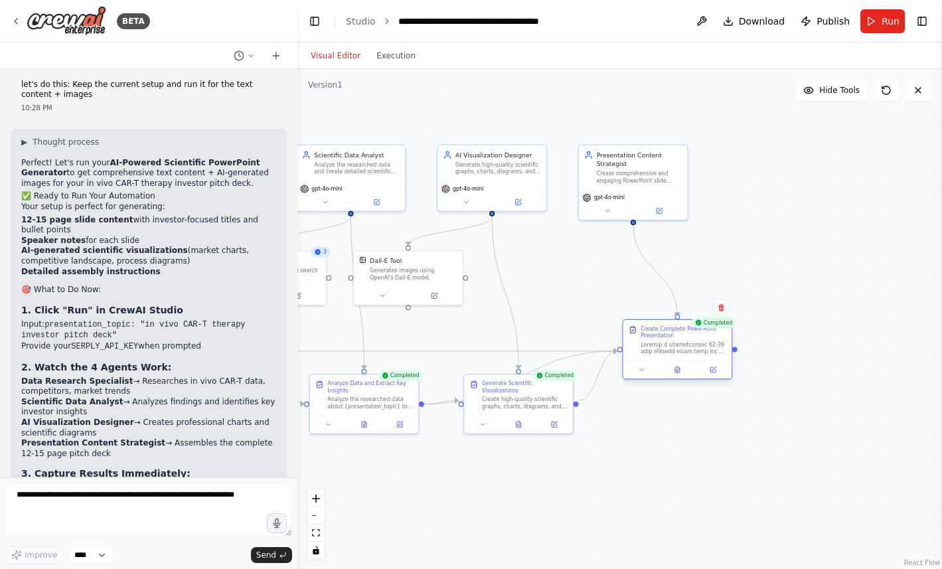
click at [735, 348] on div at bounding box center [734, 348] width 5 height 5
click at [716, 342] on div at bounding box center [683, 348] width 86 height 14
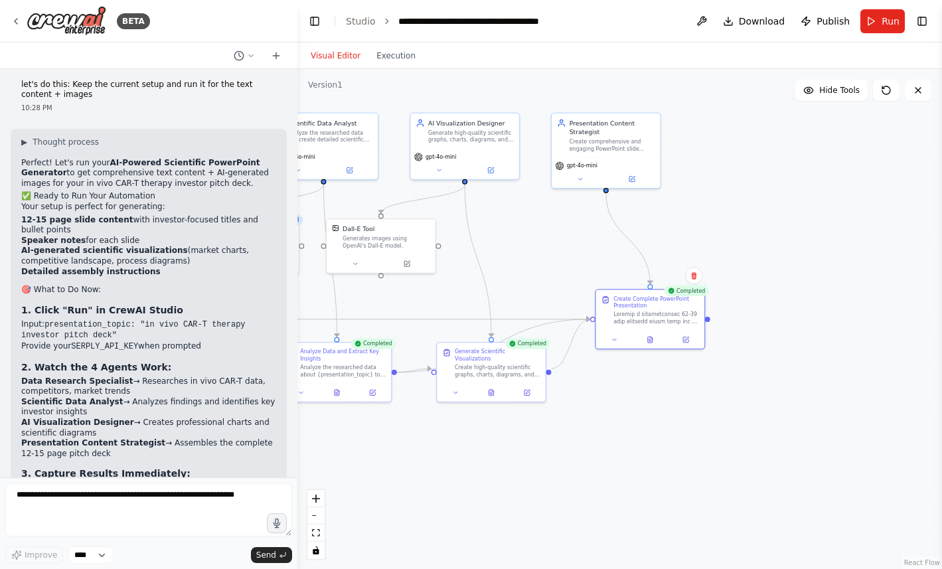
drag, startPoint x: 559, startPoint y: 267, endPoint x: 531, endPoint y: 235, distance: 41.9
click at [531, 235] on div ".deletable-edge-delete-btn { width: 20px; height: 20px; border: 0px solid #ffff…" at bounding box center [619, 319] width 644 height 500
click at [650, 340] on icon at bounding box center [650, 338] width 5 height 6
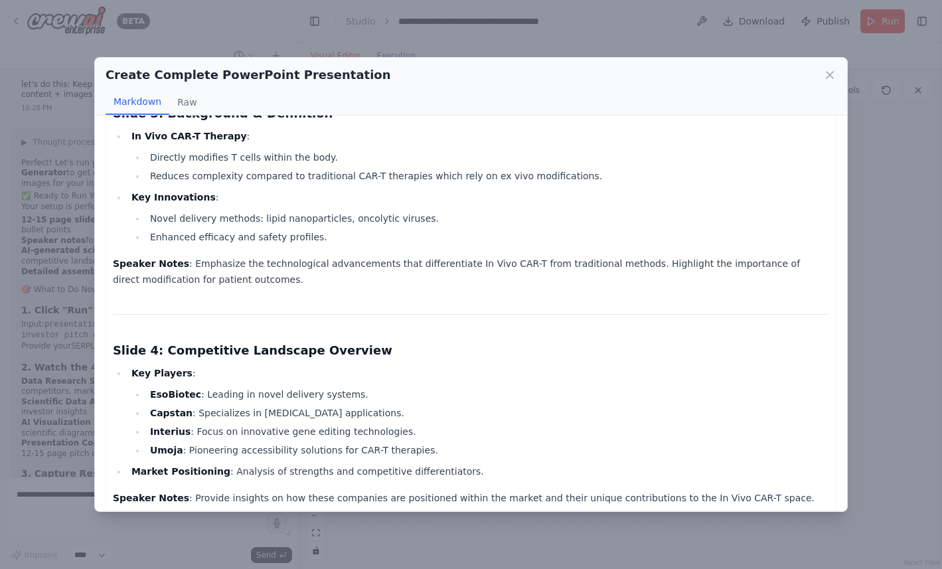
scroll to position [0, 0]
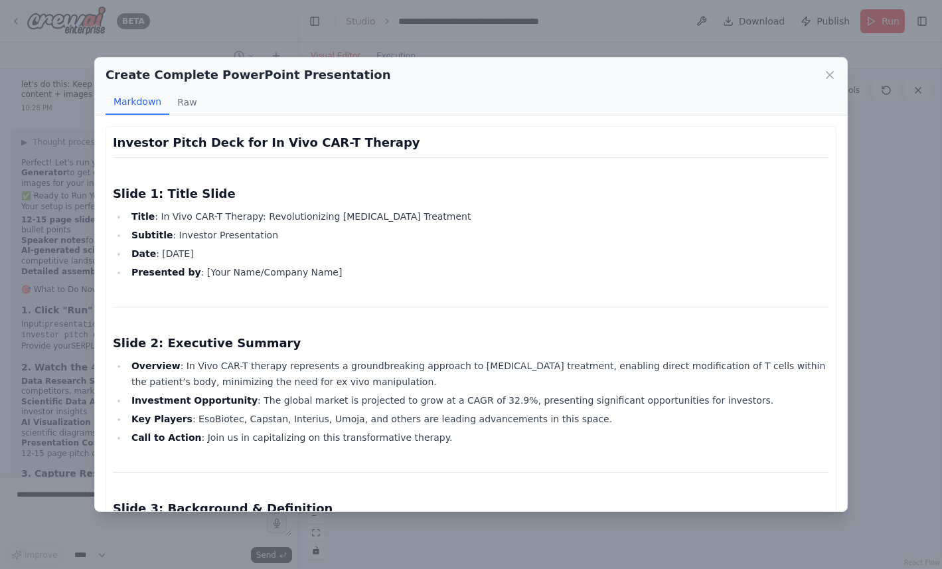
click at [215, 140] on h3 "Investor Pitch Deck for In Vivo CAR-T Therapy" at bounding box center [471, 142] width 716 height 19
click at [185, 103] on button "Raw" at bounding box center [186, 102] width 35 height 25
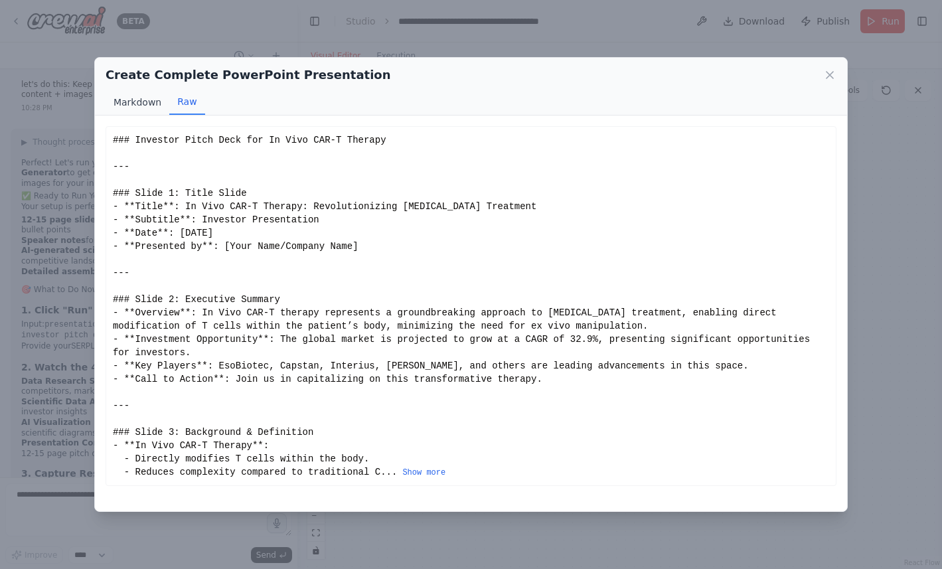
click at [147, 102] on button "Markdown" at bounding box center [138, 102] width 64 height 25
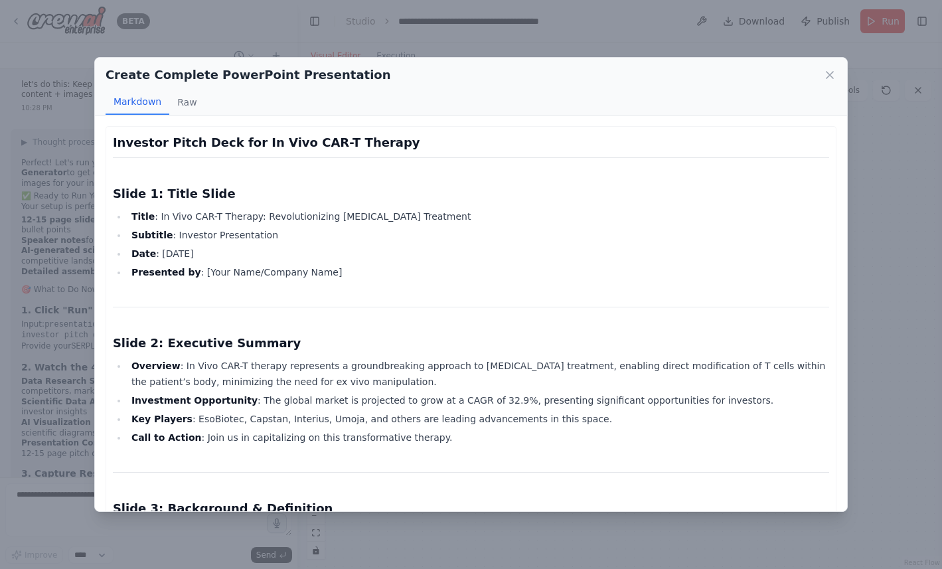
click at [208, 190] on h3 "Slide 1: Title Slide" at bounding box center [471, 193] width 716 height 19
click at [185, 144] on h3 "Investor Pitch Deck for In Vivo CAR-T Therapy" at bounding box center [471, 142] width 716 height 19
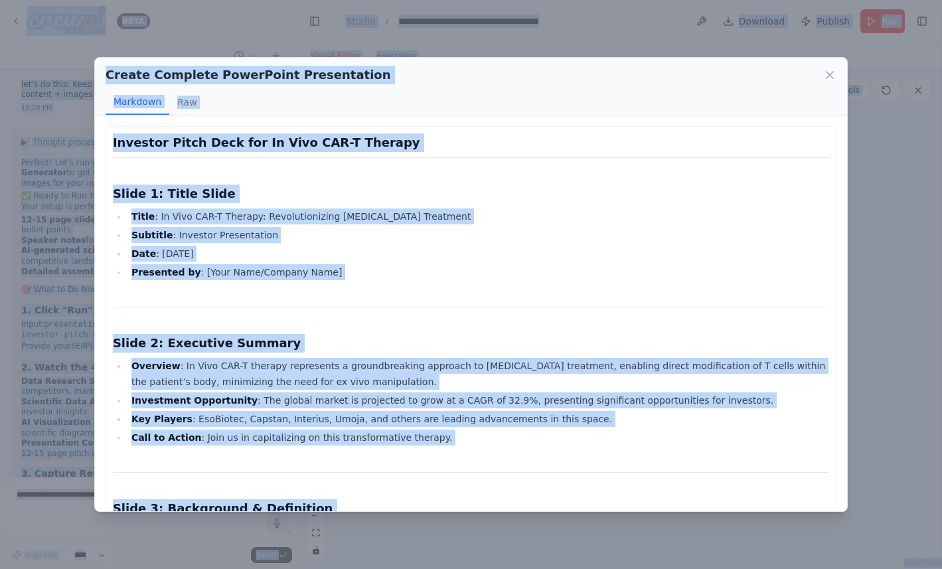
click at [181, 144] on h3 "Investor Pitch Deck for In Vivo CAR-T Therapy" at bounding box center [471, 142] width 716 height 19
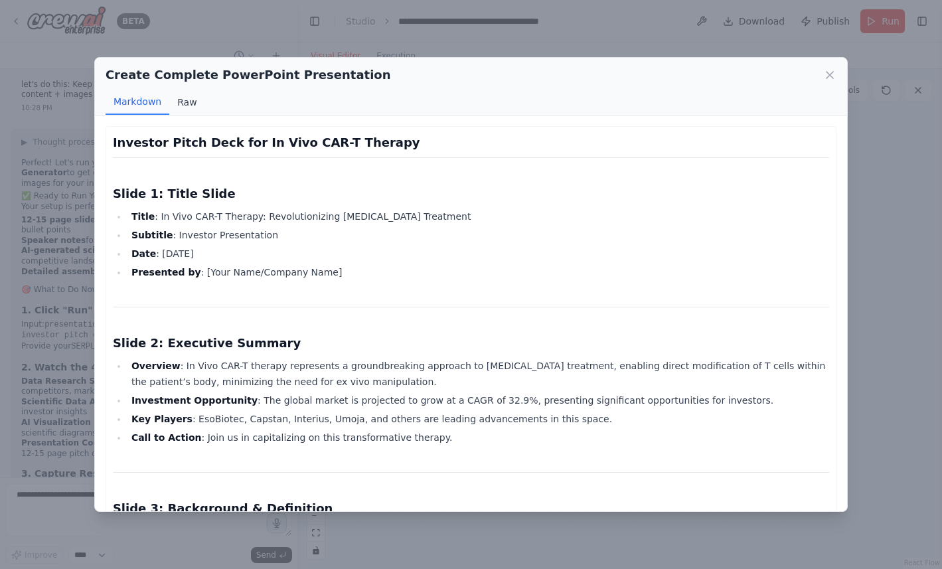
click at [177, 101] on button "Raw" at bounding box center [186, 102] width 35 height 25
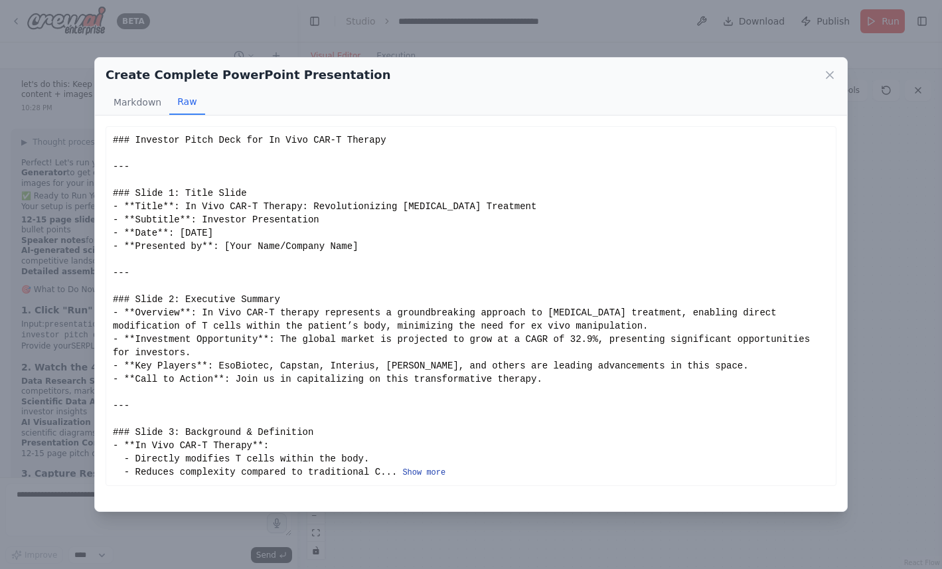
click at [420, 468] on button "Show more" at bounding box center [423, 472] width 43 height 11
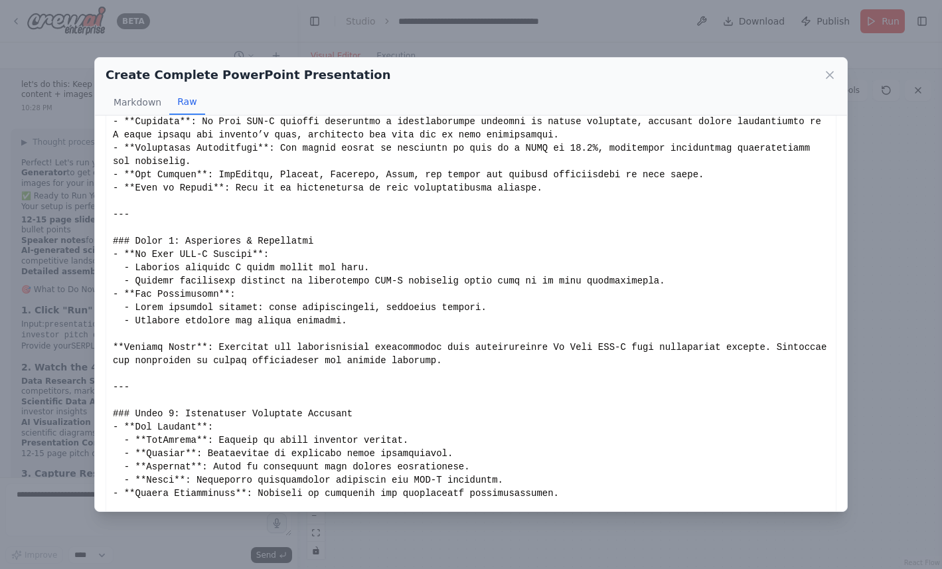
scroll to position [196, 0]
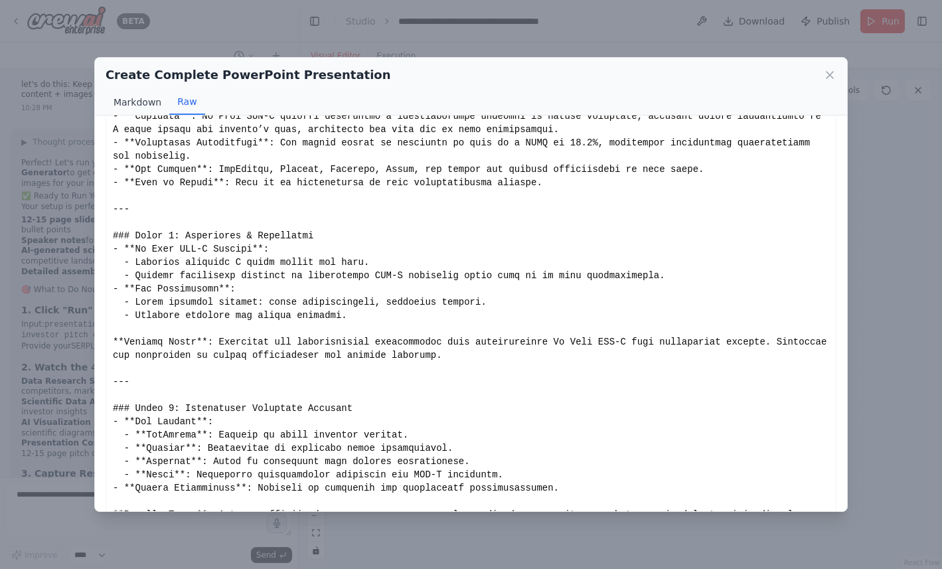
click at [146, 100] on button "Markdown" at bounding box center [138, 102] width 64 height 25
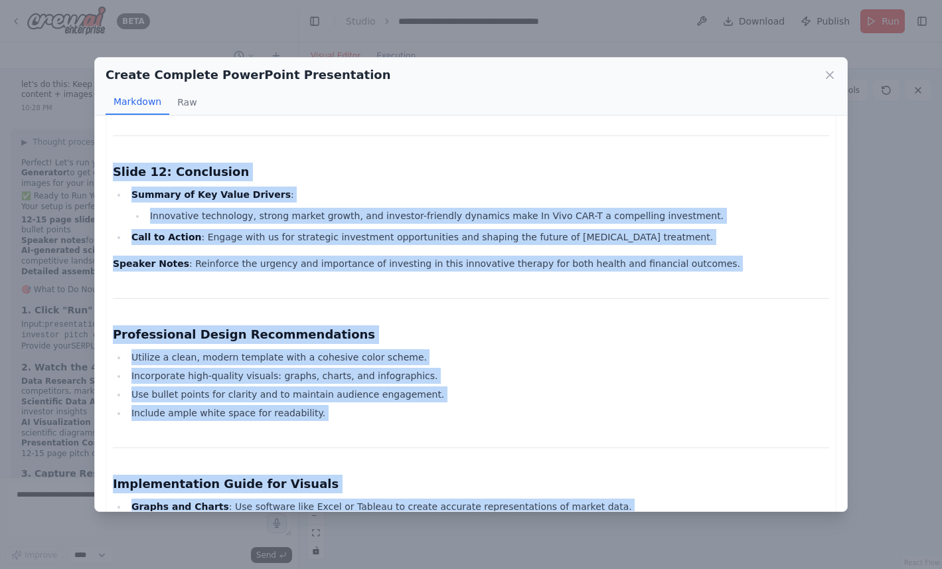
scroll to position [2231, 0]
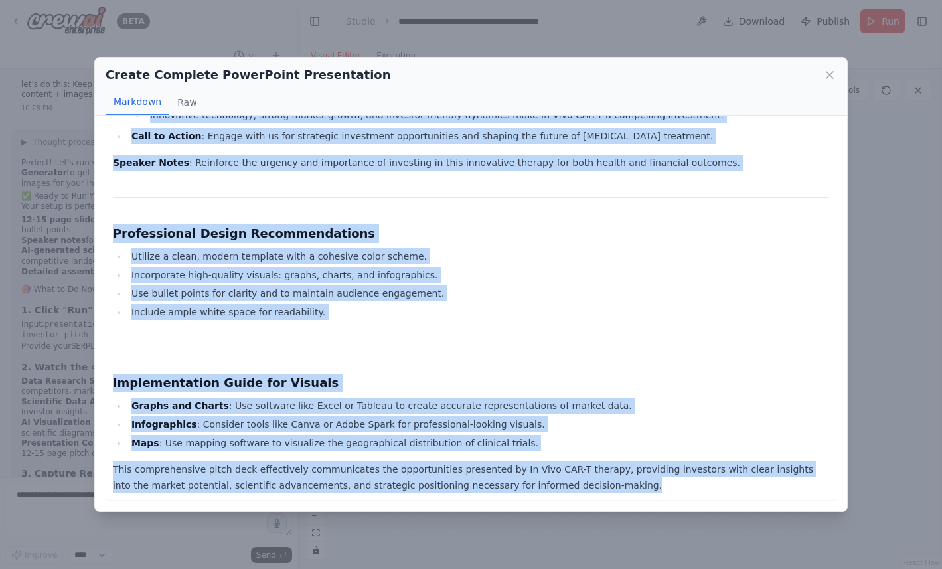
drag, startPoint x: 113, startPoint y: 142, endPoint x: 563, endPoint y: 493, distance: 570.1
copy div "Loremips Dolor Sita con Ad Elit SED-D Eiusmod Tempo 1: Incid Utlab Etdol : Ma A…"
